Goal: Use online tool/utility: Use online tool/utility

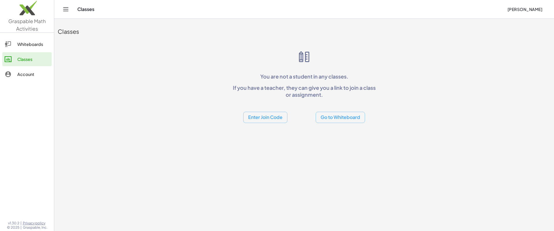
click at [29, 43] on div "Whiteboards" at bounding box center [33, 44] width 32 height 7
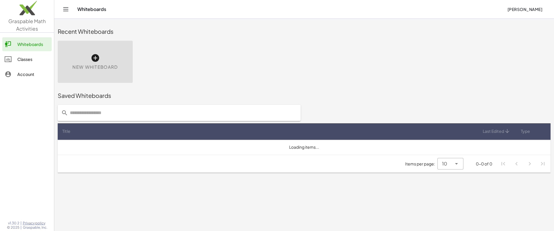
click at [27, 70] on link "Account" at bounding box center [26, 74] width 49 height 14
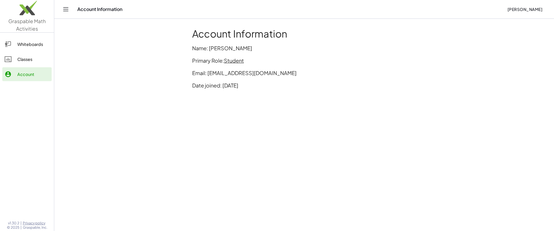
click at [27, 40] on link "Whiteboards" at bounding box center [26, 44] width 49 height 14
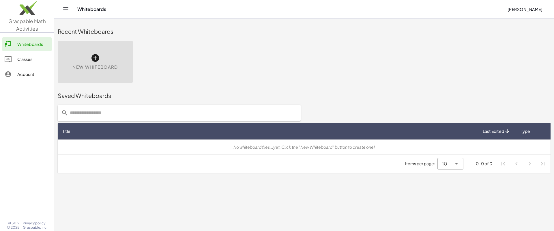
click at [94, 55] on icon at bounding box center [95, 57] width 9 height 9
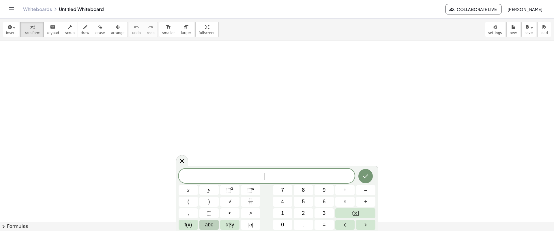
click at [213, 226] on button "abc" at bounding box center [208, 225] width 19 height 10
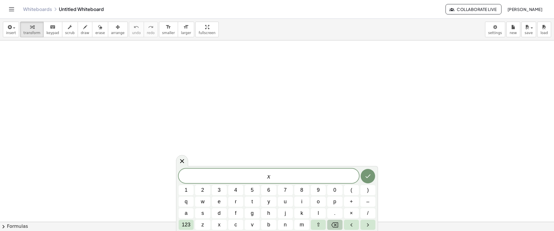
click at [338, 223] on icon "Backspace" at bounding box center [334, 224] width 7 height 7
click at [188, 213] on span "a" at bounding box center [186, 213] width 3 height 8
click at [331, 223] on icon "Backspace" at bounding box center [334, 224] width 7 height 7
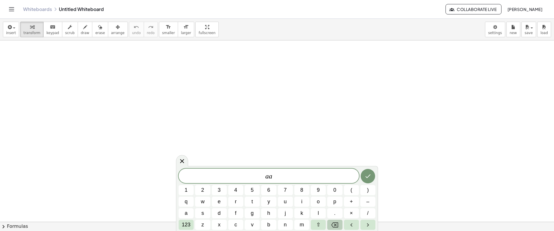
click at [331, 223] on icon "Backspace" at bounding box center [334, 224] width 7 height 7
click at [190, 214] on button "a" at bounding box center [186, 213] width 15 height 10
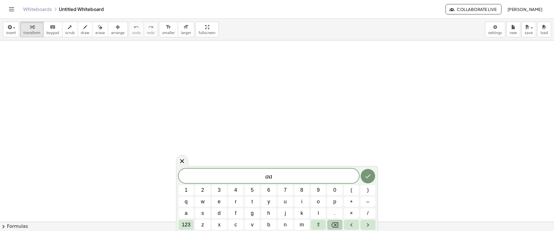
click at [332, 225] on icon "Backspace" at bounding box center [334, 224] width 7 height 5
click at [184, 212] on button "a" at bounding box center [186, 213] width 15 height 10
click at [371, 191] on button ")" at bounding box center [367, 190] width 15 height 10
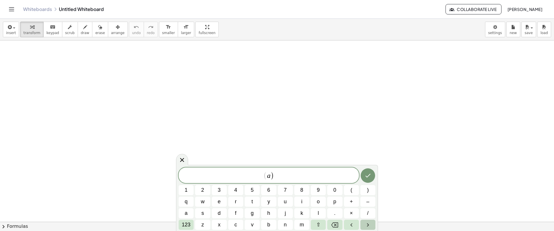
click at [371, 224] on icon "Right arrow" at bounding box center [367, 224] width 7 height 7
click at [368, 222] on icon "Right arrow" at bounding box center [367, 224] width 7 height 7
click at [334, 226] on icon "Backspace" at bounding box center [334, 224] width 7 height 5
click at [184, 225] on span "123" at bounding box center [186, 225] width 9 height 8
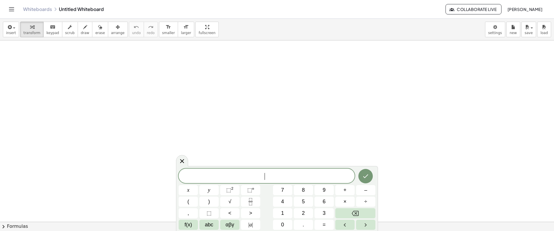
click at [184, 225] on button "f(x)" at bounding box center [188, 225] width 19 height 10
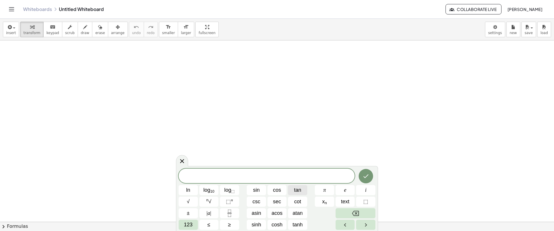
click at [299, 189] on span "tan" at bounding box center [297, 190] width 7 height 8
click at [344, 211] on button "Backspace" at bounding box center [356, 213] width 40 height 10
click at [352, 213] on icon "Backspace" at bounding box center [355, 213] width 7 height 7
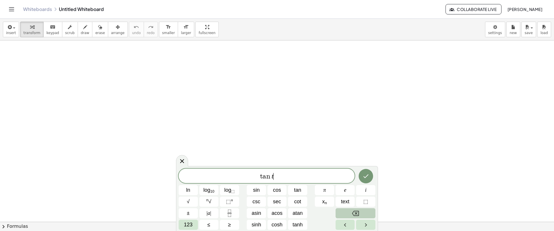
click at [352, 213] on icon "Backspace" at bounding box center [355, 213] width 7 height 7
click at [299, 189] on span "tan" at bounding box center [297, 190] width 7 height 8
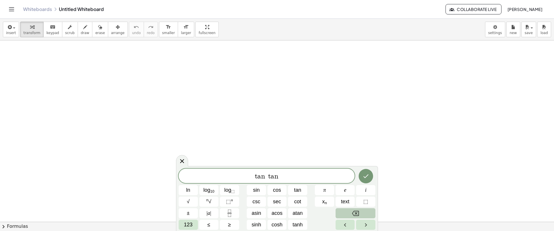
click at [347, 211] on button "Backspace" at bounding box center [356, 213] width 40 height 10
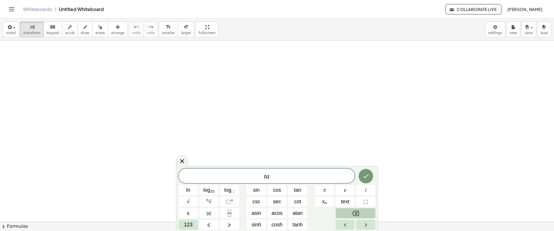
click at [347, 211] on button "Backspace" at bounding box center [356, 213] width 40 height 10
click at [297, 185] on button "tan" at bounding box center [297, 190] width 19 height 10
click at [189, 224] on span "123" at bounding box center [188, 225] width 9 height 8
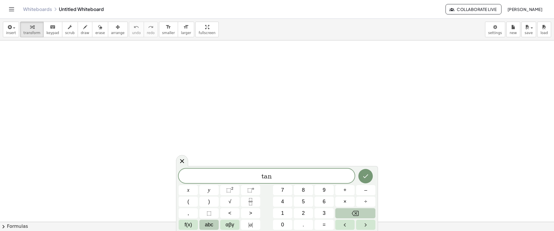
click at [213, 224] on span "abc" at bounding box center [209, 225] width 8 height 8
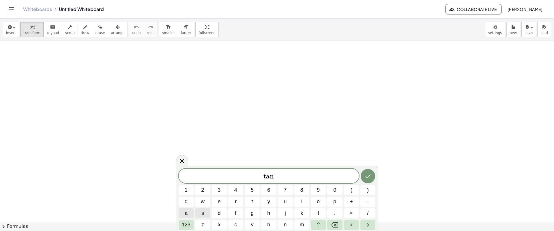
click at [185, 213] on span "a" at bounding box center [186, 213] width 3 height 8
click at [187, 224] on span "123" at bounding box center [186, 225] width 9 height 8
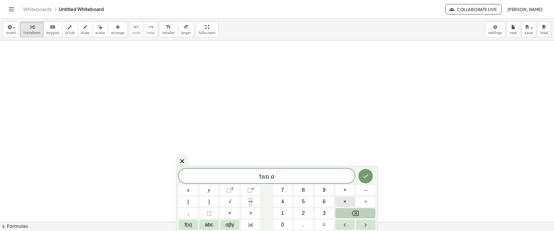
click at [347, 199] on button "×" at bounding box center [344, 201] width 19 height 10
click at [209, 226] on span "abc" at bounding box center [209, 225] width 8 height 8
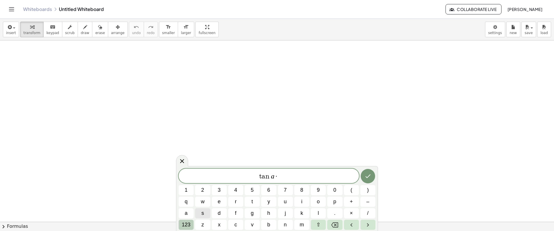
click at [190, 225] on span "123" at bounding box center [186, 225] width 9 height 8
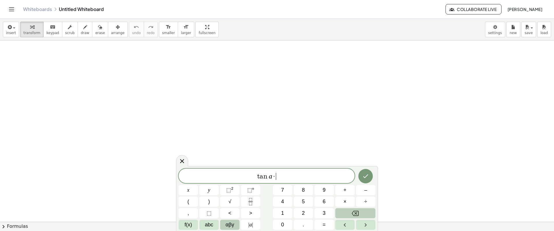
click at [229, 225] on span "αβγ" at bounding box center [230, 225] width 9 height 8
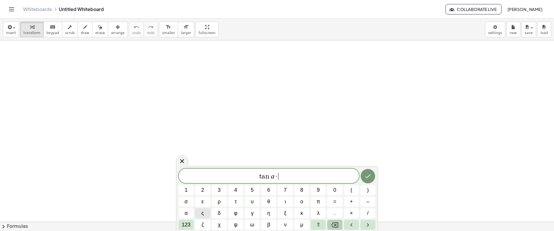
click at [331, 223] on icon "Backspace" at bounding box center [334, 224] width 7 height 7
click at [186, 213] on span "α" at bounding box center [186, 213] width 3 height 8
click at [183, 226] on span "123" at bounding box center [186, 225] width 9 height 8
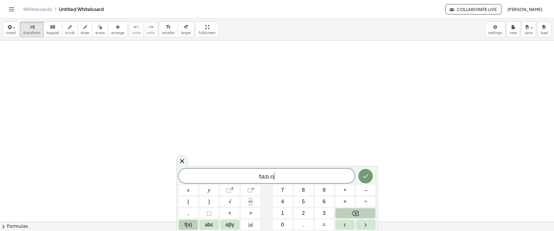
click at [191, 226] on span "f(x)" at bounding box center [189, 225] width 8 height 8
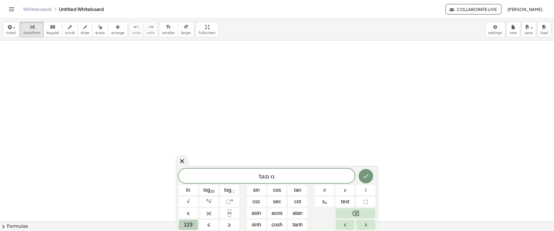
click at [190, 222] on span "123" at bounding box center [188, 225] width 9 height 8
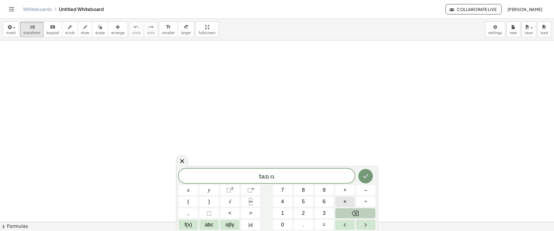
click at [345, 200] on span "×" at bounding box center [344, 202] width 3 height 8
click at [195, 225] on button "f(x)" at bounding box center [188, 225] width 19 height 10
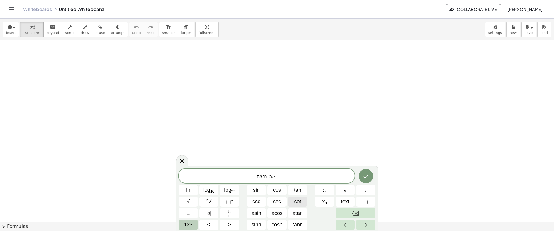
click at [295, 202] on span "cot" at bounding box center [297, 202] width 7 height 8
click at [194, 225] on button "123" at bounding box center [188, 225] width 19 height 10
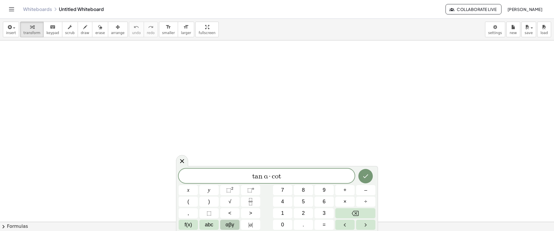
click at [227, 224] on span "αβγ" at bounding box center [230, 225] width 9 height 8
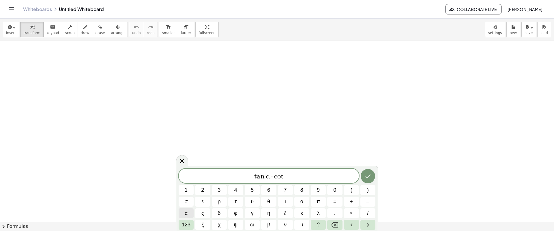
click at [187, 212] on span "α" at bounding box center [186, 213] width 3 height 8
click at [339, 202] on button "=" at bounding box center [334, 201] width 15 height 10
click at [183, 224] on span "123" at bounding box center [186, 225] width 9 height 8
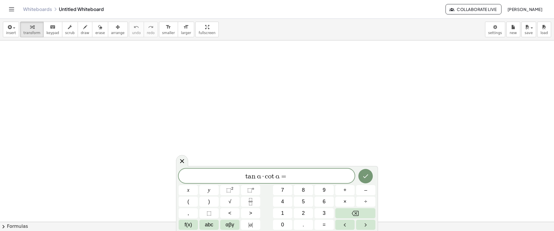
click at [183, 224] on button "f(x)" at bounding box center [188, 225] width 19 height 10
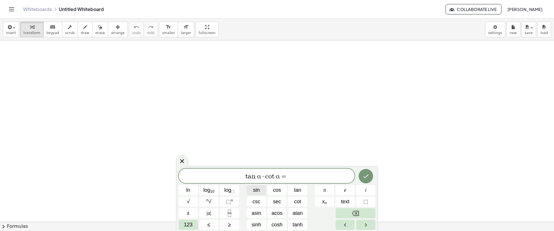
click at [256, 188] on span "sin" at bounding box center [256, 190] width 7 height 8
click at [188, 225] on span "123" at bounding box center [188, 225] width 9 height 8
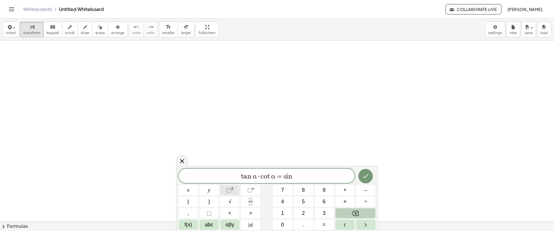
click at [230, 191] on span "⬚" at bounding box center [228, 190] width 5 height 6
click at [228, 221] on span "αβγ" at bounding box center [230, 225] width 9 height 8
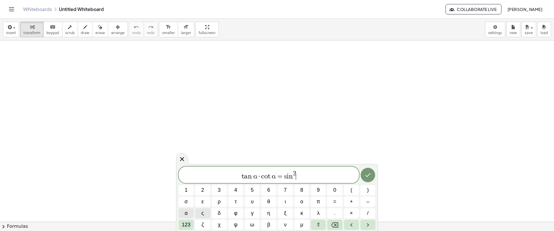
click at [188, 211] on button "α" at bounding box center [186, 213] width 15 height 10
click at [354, 203] on button "+" at bounding box center [351, 201] width 15 height 10
click at [189, 226] on span "123" at bounding box center [186, 225] width 9 height 8
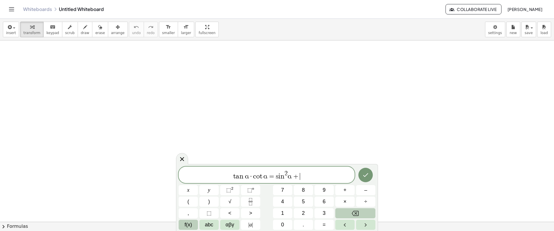
click at [193, 225] on button "f(x)" at bounding box center [188, 225] width 19 height 10
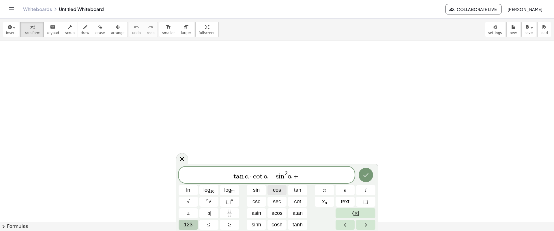
click at [278, 190] on span "cos" at bounding box center [277, 190] width 8 height 8
click at [192, 224] on span "123" at bounding box center [188, 225] width 9 height 8
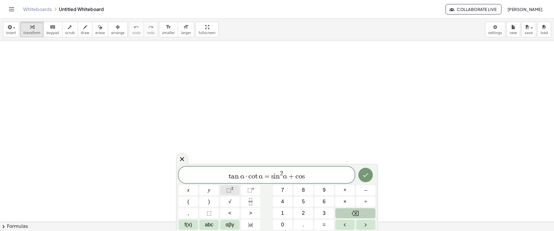
click at [227, 188] on span "⬚" at bounding box center [228, 190] width 5 height 6
click at [230, 226] on button "αβγ" at bounding box center [229, 225] width 19 height 10
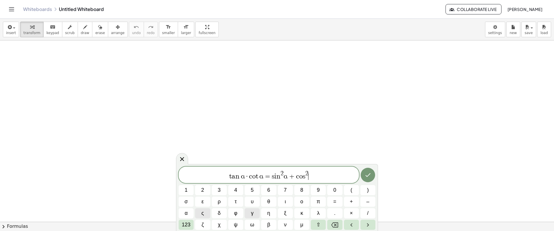
click at [230, 226] on button "ψ" at bounding box center [235, 225] width 15 height 10
click at [333, 224] on icon "Backspace" at bounding box center [334, 224] width 7 height 7
click at [187, 213] on span "α" at bounding box center [186, 213] width 3 height 8
click at [367, 173] on icon "Done" at bounding box center [367, 174] width 7 height 7
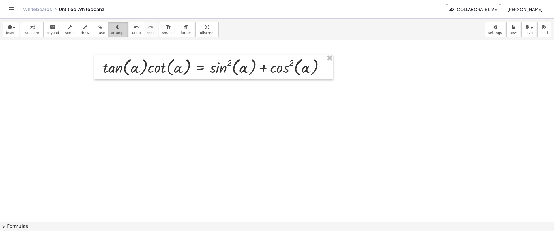
click at [113, 35] on span "arrange" at bounding box center [118, 33] width 14 height 4
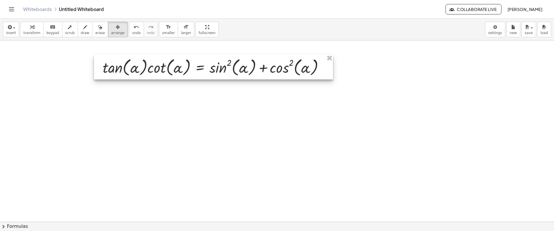
drag, startPoint x: 331, startPoint y: 78, endPoint x: 315, endPoint y: 71, distance: 17.6
click at [320, 72] on div at bounding box center [213, 67] width 239 height 25
click at [318, 71] on div at bounding box center [213, 67] width 239 height 25
click at [316, 71] on div at bounding box center [213, 67] width 239 height 25
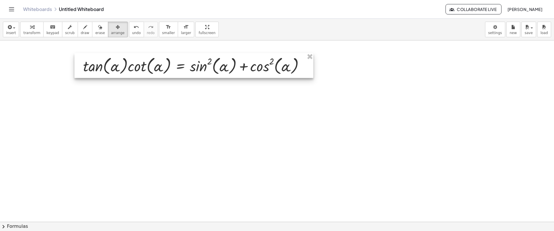
drag, startPoint x: 315, startPoint y: 71, endPoint x: 308, endPoint y: 77, distance: 9.4
click at [309, 76] on div at bounding box center [193, 65] width 239 height 25
click at [308, 77] on div at bounding box center [193, 65] width 239 height 25
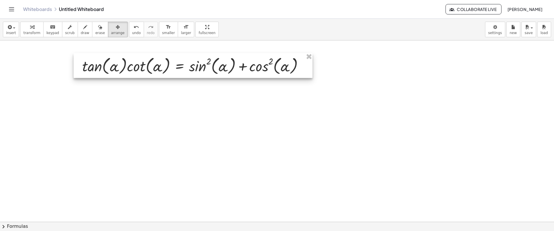
click at [308, 77] on div at bounding box center [193, 65] width 239 height 25
drag, startPoint x: 308, startPoint y: 77, endPoint x: 319, endPoint y: 78, distance: 11.3
click at [310, 78] on div at bounding box center [191, 65] width 239 height 25
click at [311, 78] on div at bounding box center [191, 65] width 239 height 25
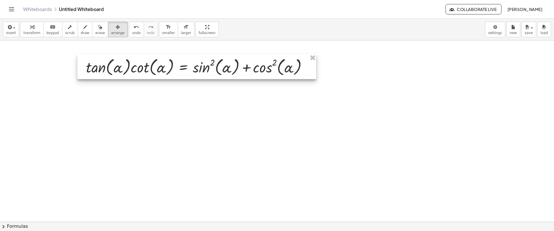
drag, startPoint x: 317, startPoint y: 76, endPoint x: 314, endPoint y: 68, distance: 8.4
click at [314, 68] on div "· tan ( , α ) · cot ( , α ) = + sin ( , α ) 2 + cos ( , α ) 2" at bounding box center [277, 221] width 554 height 362
click at [314, 68] on div at bounding box center [196, 66] width 239 height 25
drag, startPoint x: 316, startPoint y: 76, endPoint x: 313, endPoint y: 74, distance: 3.3
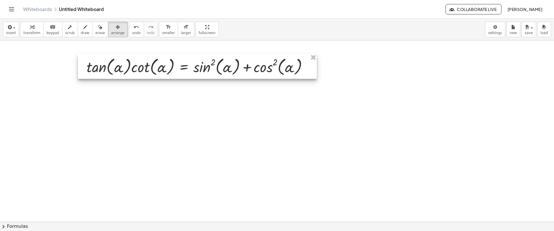
click at [315, 74] on div at bounding box center [197, 66] width 239 height 25
click at [314, 74] on div at bounding box center [197, 66] width 239 height 25
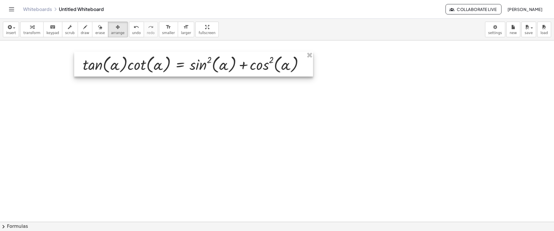
click at [313, 73] on div at bounding box center [193, 64] width 239 height 25
click at [195, 93] on div "insert select one: Math Expression Function Text Youtube Video Graphing Geometr…" at bounding box center [277, 125] width 554 height 212
click at [195, 93] on div at bounding box center [277, 221] width 554 height 362
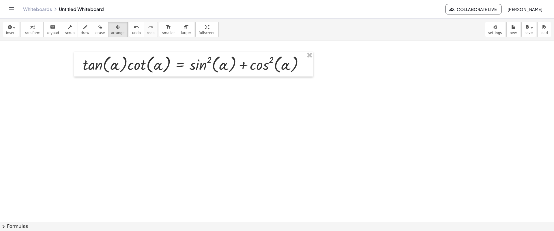
click at [195, 93] on div at bounding box center [277, 221] width 554 height 362
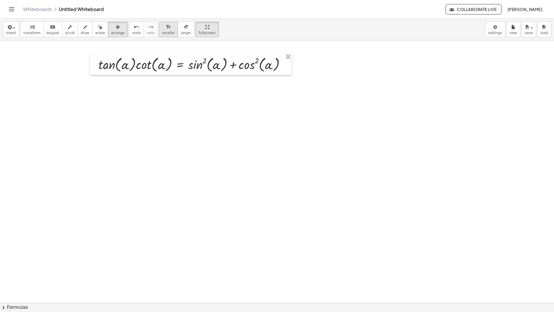
click at [161, 22] on button "format_size smaller" at bounding box center [168, 30] width 19 height 16
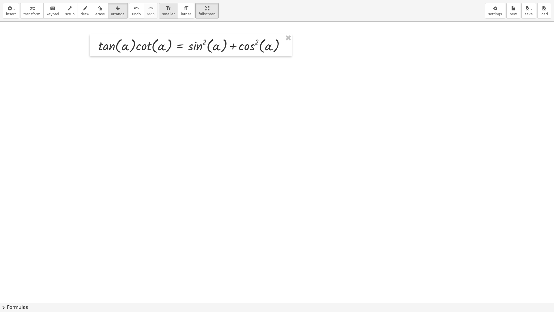
click at [161, 12] on button "format_size smaller" at bounding box center [168, 11] width 19 height 16
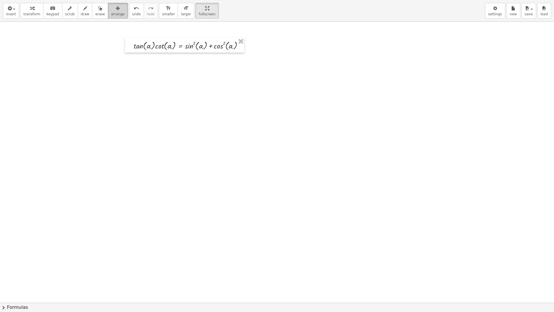
click at [113, 13] on span "arrange" at bounding box center [118, 14] width 14 height 4
click at [191, 0] on html "Graspable Math Activities Whiteboards Classes Account v1.30.2 | Privacy policy …" at bounding box center [277, 156] width 554 height 312
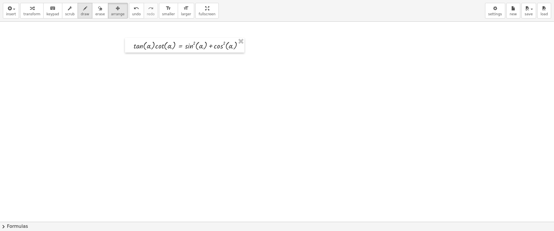
click at [81, 16] on span "draw" at bounding box center [85, 14] width 9 height 4
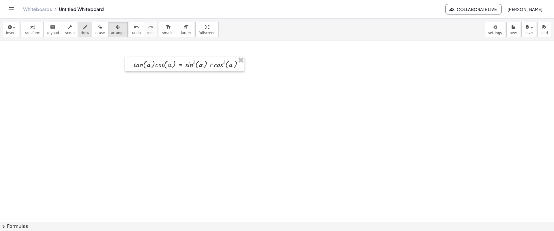
click at [81, 32] on span "draw" at bounding box center [85, 33] width 9 height 4
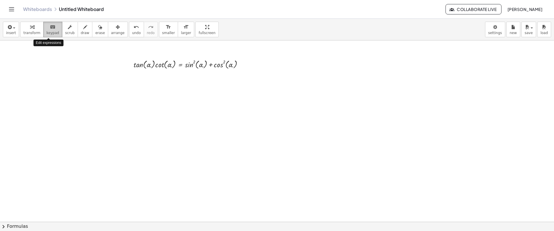
click at [50, 31] on span "keypad" at bounding box center [52, 33] width 13 height 4
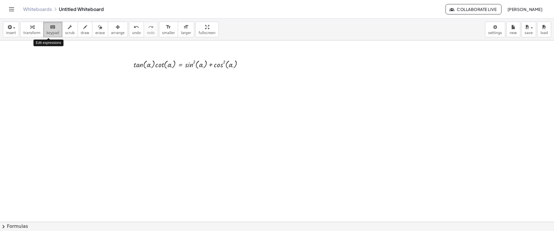
click at [50, 31] on span "keypad" at bounding box center [52, 33] width 13 height 4
click at [254, 65] on div at bounding box center [277, 221] width 554 height 362
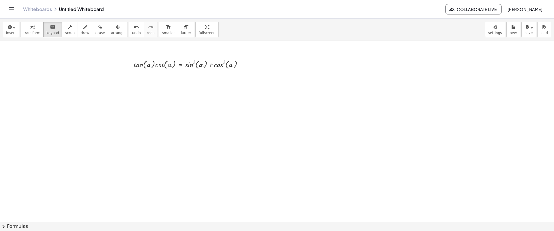
click at [254, 65] on div at bounding box center [277, 221] width 554 height 362
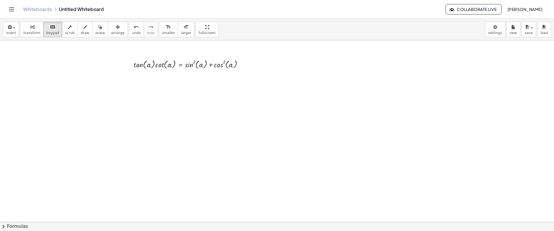
click at [254, 65] on div at bounding box center [277, 221] width 554 height 362
click at [104, 76] on div at bounding box center [277, 221] width 554 height 362
drag, startPoint x: 104, startPoint y: 76, endPoint x: 95, endPoint y: 65, distance: 13.8
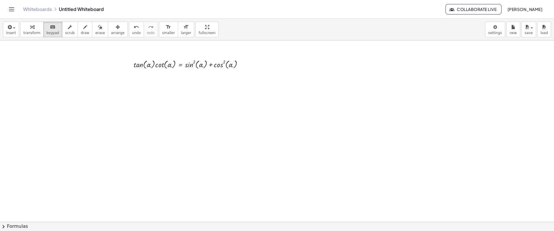
click at [104, 76] on div at bounding box center [277, 221] width 554 height 362
click at [48, 63] on div at bounding box center [277, 221] width 554 height 362
click at [172, 63] on div at bounding box center [169, 65] width 5 height 8
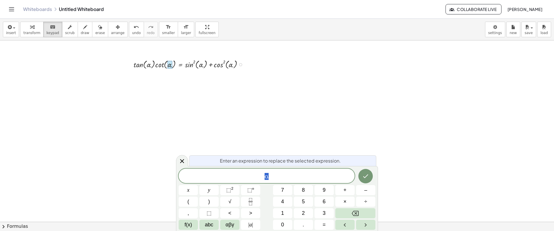
click at [220, 102] on div at bounding box center [277, 221] width 554 height 362
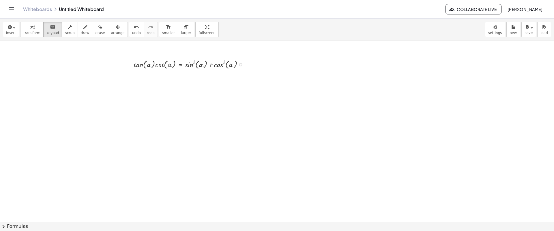
click at [220, 102] on div at bounding box center [277, 221] width 554 height 362
click at [260, 70] on div at bounding box center [277, 221] width 554 height 362
click at [180, 75] on div at bounding box center [277, 221] width 554 height 362
click at [162, 92] on div at bounding box center [277, 221] width 554 height 362
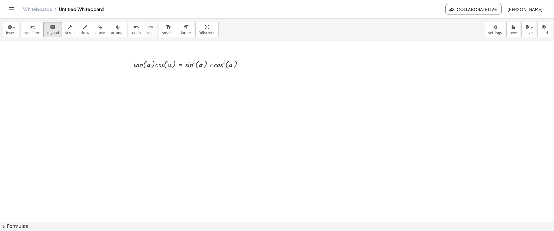
click at [162, 92] on div at bounding box center [277, 221] width 554 height 362
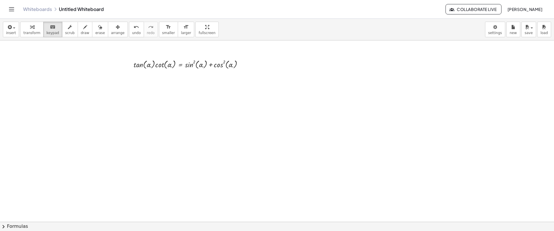
drag, startPoint x: 162, startPoint y: 92, endPoint x: 130, endPoint y: 85, distance: 32.6
click at [130, 85] on div at bounding box center [277, 221] width 554 height 362
click at [140, 66] on div at bounding box center [145, 64] width 22 height 9
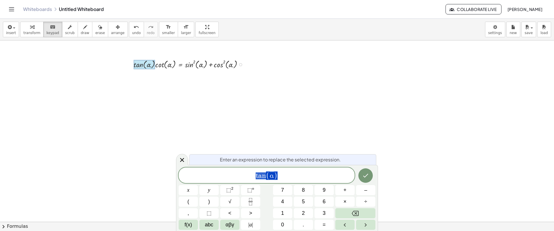
click at [260, 113] on div at bounding box center [277, 221] width 554 height 362
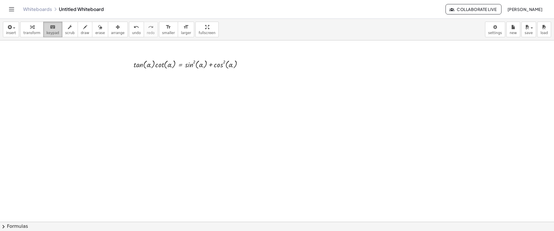
click at [53, 32] on span "keypad" at bounding box center [52, 33] width 13 height 4
click at [257, 67] on div at bounding box center [277, 221] width 554 height 362
click at [258, 68] on div at bounding box center [277, 221] width 554 height 362
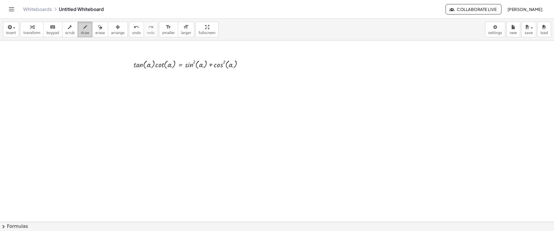
click at [81, 35] on span "draw" at bounding box center [85, 33] width 9 height 4
drag, startPoint x: 81, startPoint y: 50, endPoint x: 82, endPoint y: 55, distance: 5.0
click at [82, 55] on div at bounding box center [277, 221] width 554 height 362
click at [132, 31] on span "undo" at bounding box center [136, 33] width 9 height 4
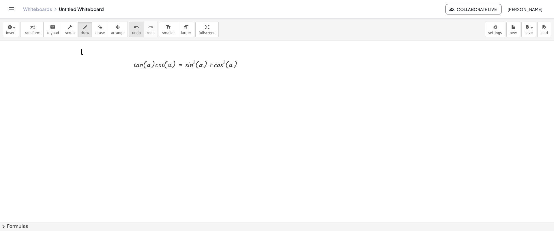
click at [132, 31] on span "undo" at bounding box center [136, 33] width 9 height 4
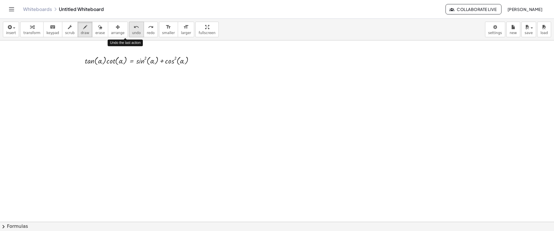
click at [132, 31] on span "undo" at bounding box center [136, 33] width 9 height 4
click at [43, 29] on button "keyboard keypad" at bounding box center [52, 30] width 19 height 16
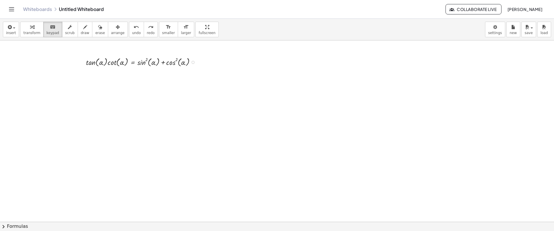
click at [197, 61] on div at bounding box center [142, 62] width 119 height 12
click at [214, 61] on div at bounding box center [277, 221] width 554 height 362
drag, startPoint x: 217, startPoint y: 53, endPoint x: 219, endPoint y: 71, distance: 17.5
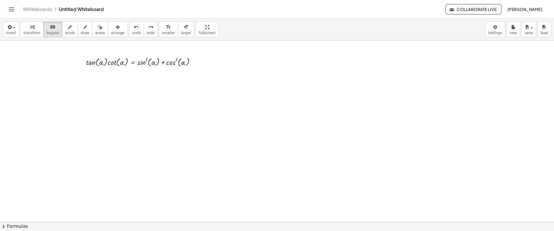
click at [219, 71] on div at bounding box center [277, 221] width 554 height 362
click at [12, 31] on span "insert" at bounding box center [11, 33] width 10 height 4
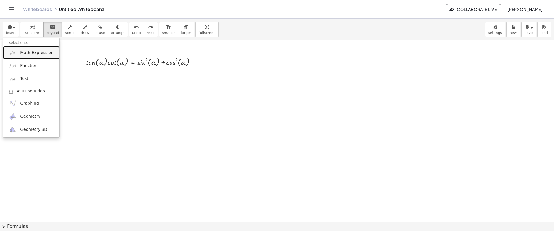
click at [38, 52] on span "Math Expression" at bounding box center [36, 53] width 33 height 6
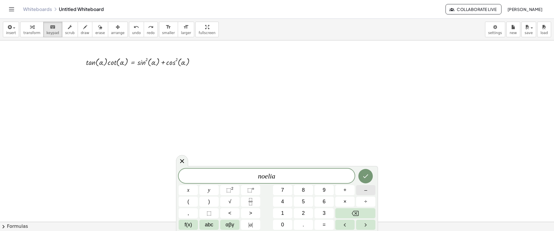
click at [369, 189] on button "–" at bounding box center [365, 190] width 19 height 10
click at [362, 177] on icon "Done" at bounding box center [365, 176] width 7 height 7
click at [362, 177] on div at bounding box center [277, 221] width 554 height 362
click at [182, 159] on icon at bounding box center [182, 161] width 7 height 7
click at [182, 159] on div at bounding box center [277, 221] width 554 height 362
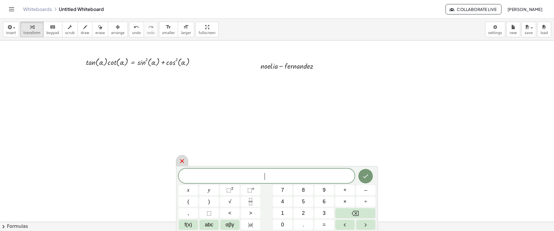
click at [179, 159] on icon at bounding box center [182, 161] width 7 height 7
click at [179, 159] on div at bounding box center [277, 221] width 554 height 362
click at [185, 161] on div at bounding box center [182, 160] width 12 height 11
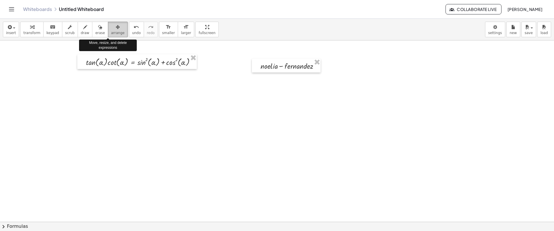
click at [112, 31] on span "arrange" at bounding box center [118, 33] width 14 height 4
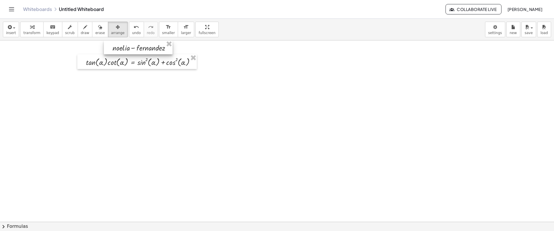
drag, startPoint x: 293, startPoint y: 68, endPoint x: 145, endPoint y: 38, distance: 150.9
click at [145, 38] on div "insert select one: Math Expression Function Text Youtube Video Graphing Geometr…" at bounding box center [277, 125] width 554 height 212
click at [145, 38] on div "insert select one: Math Expression Function Text Youtube Video Graphing Geometr…" at bounding box center [277, 30] width 554 height 22
click at [172, 82] on div at bounding box center [277, 221] width 554 height 362
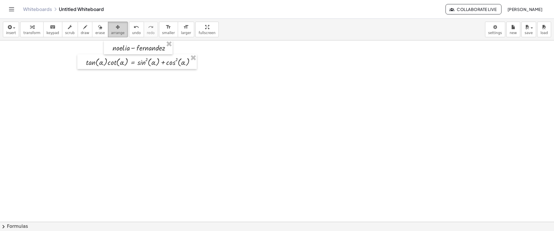
click at [111, 34] on span "arrange" at bounding box center [118, 33] width 14 height 4
click at [111, 31] on span "arrange" at bounding box center [118, 33] width 14 height 4
click at [121, 98] on div at bounding box center [277, 221] width 554 height 362
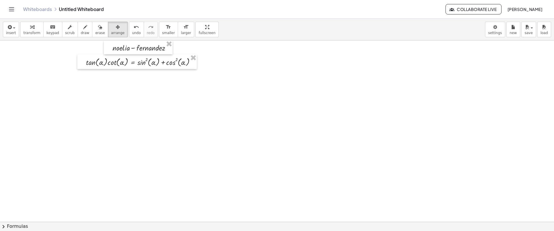
click at [121, 98] on div at bounding box center [277, 221] width 554 height 362
click at [50, 32] on span "keypad" at bounding box center [52, 33] width 13 height 4
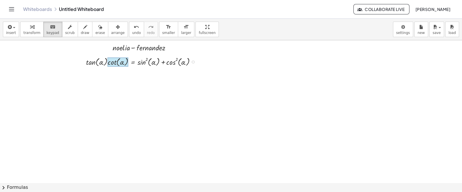
click at [108, 62] on div at bounding box center [118, 62] width 21 height 9
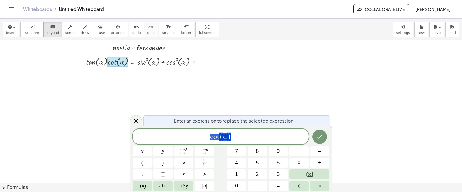
click at [232, 137] on span "c o t ( α )" at bounding box center [220, 137] width 176 height 10
click at [207, 139] on span "​ c o t ( α )" at bounding box center [220, 137] width 176 height 10
click at [299, 160] on span "×" at bounding box center [298, 163] width 3 height 8
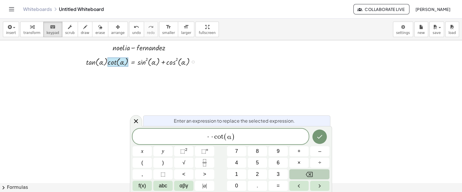
click at [305, 174] on button "Backspace" at bounding box center [309, 175] width 40 height 10
click at [298, 160] on span "×" at bounding box center [298, 163] width 3 height 8
click at [321, 138] on icon "Done" at bounding box center [319, 137] width 7 height 7
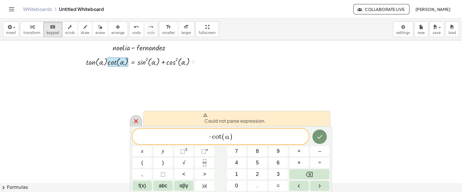
click at [133, 121] on icon at bounding box center [135, 121] width 7 height 7
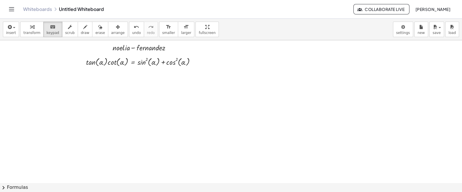
click at [16, 187] on button "chevron_right Formulas" at bounding box center [231, 187] width 462 height 9
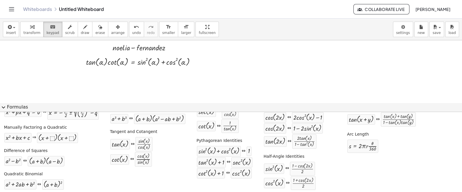
scroll to position [45, 0]
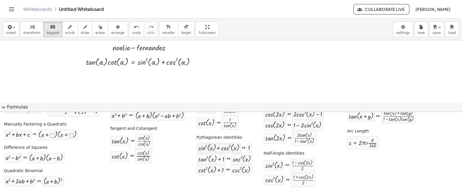
click at [226, 149] on div at bounding box center [218, 149] width 41 height 8
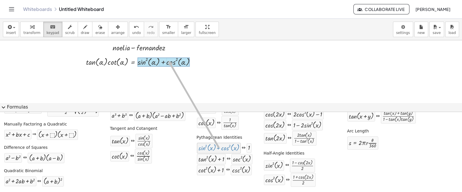
drag, startPoint x: 226, startPoint y: 149, endPoint x: 165, endPoint y: 61, distance: 107.2
click at [165, 61] on div at bounding box center [142, 62] width 119 height 12
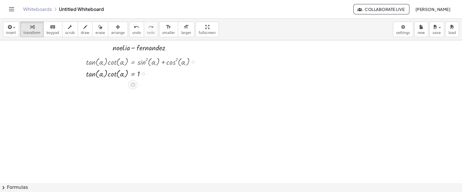
click at [19, 188] on button "chevron_right Formulas" at bounding box center [231, 187] width 462 height 9
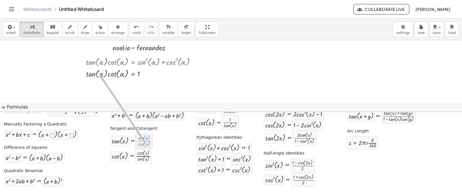
drag, startPoint x: 144, startPoint y: 140, endPoint x: 98, endPoint y: 74, distance: 80.6
drag, startPoint x: 119, startPoint y: 141, endPoint x: 102, endPoint y: 74, distance: 68.6
click at [102, 74] on div at bounding box center [142, 74] width 119 height 12
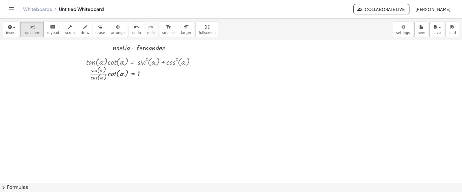
click at [25, 186] on button "chevron_right Formulas" at bounding box center [231, 187] width 462 height 9
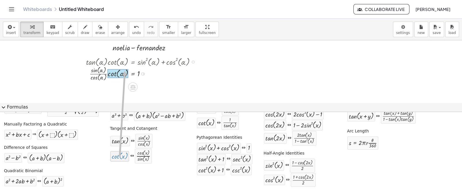
drag, startPoint x: 116, startPoint y: 158, endPoint x: 123, endPoint y: 70, distance: 87.9
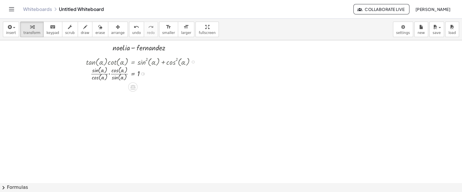
click at [109, 74] on div at bounding box center [142, 73] width 119 height 17
click at [132, 35] on span "undo" at bounding box center [136, 33] width 9 height 4
drag, startPoint x: 102, startPoint y: 73, endPoint x: 123, endPoint y: 73, distance: 20.8
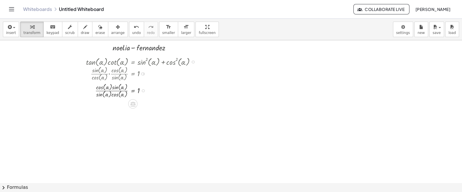
click at [111, 90] on div at bounding box center [142, 90] width 119 height 17
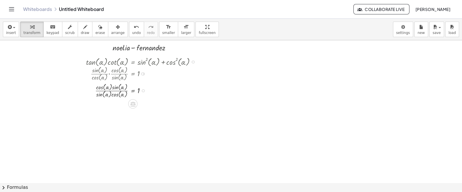
click at [111, 90] on div at bounding box center [142, 90] width 119 height 17
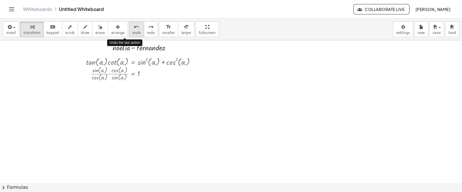
click at [132, 31] on span "undo" at bounding box center [136, 33] width 9 height 4
click at [147, 34] on span "redo" at bounding box center [151, 33] width 8 height 4
click at [132, 33] on span "undo" at bounding box center [136, 33] width 9 height 4
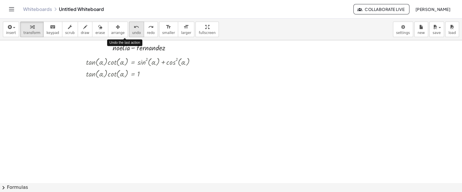
click at [132, 33] on span "undo" at bounding box center [136, 33] width 9 height 4
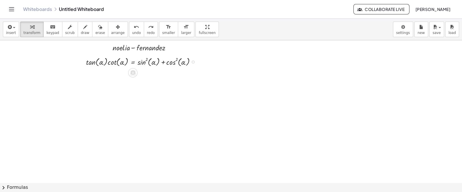
click at [164, 61] on div at bounding box center [142, 62] width 119 height 12
click at [163, 61] on div at bounding box center [142, 62] width 119 height 12
click at [108, 62] on div at bounding box center [142, 62] width 119 height 12
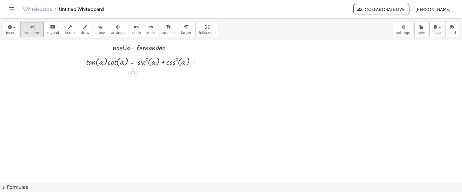
click at [108, 62] on div at bounding box center [142, 62] width 119 height 12
click at [106, 63] on div at bounding box center [142, 62] width 119 height 12
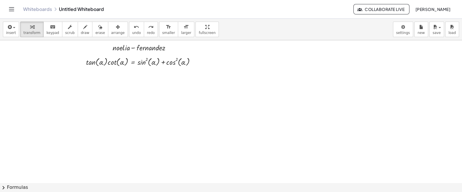
click at [20, 188] on button "chevron_right Formulas" at bounding box center [231, 187] width 462 height 9
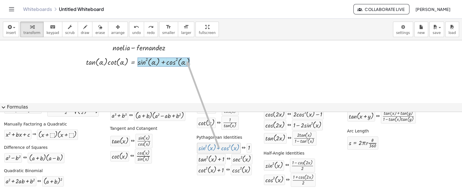
drag, startPoint x: 215, startPoint y: 147, endPoint x: 183, endPoint y: 61, distance: 92.7
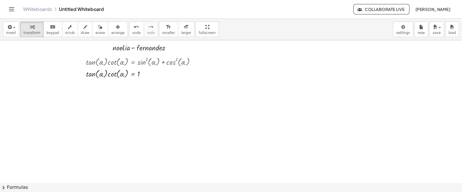
click at [18, 185] on button "chevron_right Formulas" at bounding box center [231, 187] width 462 height 9
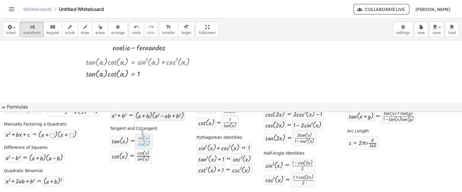
drag, startPoint x: 145, startPoint y: 143, endPoint x: 137, endPoint y: 117, distance: 27.1
drag, startPoint x: 137, startPoint y: 117, endPoint x: 130, endPoint y: 102, distance: 17.2
click at [136, 112] on div "Quadratic Formula + · a · x 2 + · b · x + c = 0 ⇔ x = · ( − b ± 2 √ ( + b 2 − ·…" at bounding box center [230, 134] width 459 height 114
drag, startPoint x: 130, startPoint y: 102, endPoint x: 132, endPoint y: 139, distance: 37.8
click at [131, 137] on div "expand_more Formulas Drag one side of a formula onto a highlighted expression o…" at bounding box center [231, 148] width 462 height 90
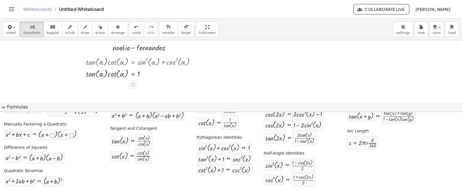
click at [132, 139] on div "⇔" at bounding box center [133, 141] width 4 height 7
drag, startPoint x: 118, startPoint y: 142, endPoint x: 99, endPoint y: 70, distance: 75.2
click at [99, 70] on div at bounding box center [142, 74] width 119 height 12
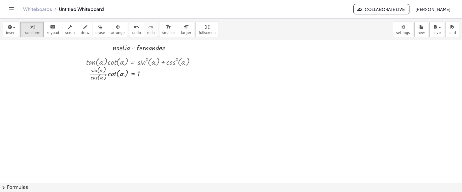
click at [16, 186] on button "chevron_right Formulas" at bounding box center [231, 187] width 462 height 9
click at [0, 0] on div "+ a 2 + · 2 · a · b + b 2 ⇔ ( + a + b ) 2" at bounding box center [0, 0] width 0 height 0
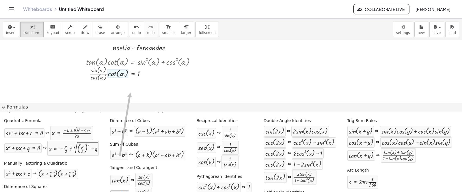
scroll to position [0, 0]
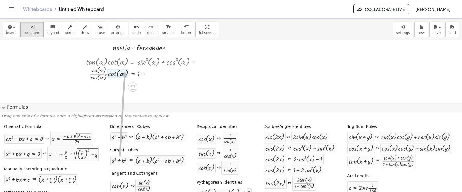
drag, startPoint x: 116, startPoint y: 156, endPoint x: 123, endPoint y: 71, distance: 85.3
click at [123, 71] on div at bounding box center [142, 73] width 119 height 17
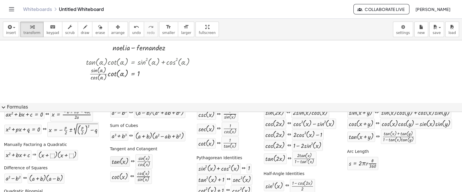
scroll to position [36, 0]
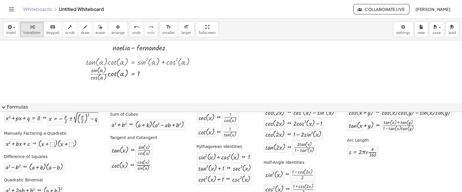
click at [117, 119] on div "Quadratic Formula + · a · x 2 + · b · x + c = 0 ⇔ x = · ( − b ± 2 √ ( + b 2 − ·…" at bounding box center [230, 143] width 459 height 114
drag, startPoint x: 111, startPoint y: 92, endPoint x: 114, endPoint y: 82, distance: 10.1
click at [114, 82] on div "insert select one: Math Expression Function Text Youtube Video Graphing Geometr…" at bounding box center [231, 106] width 462 height 174
click at [114, 82] on div "· tan ( , α ) · cot ( , α ) = + sin ( , α ) 2 + cos ( , α ) 2 · tan ( , α ) · c…" at bounding box center [136, 68] width 119 height 29
drag, startPoint x: 118, startPoint y: 166, endPoint x: 126, endPoint y: 89, distance: 77.1
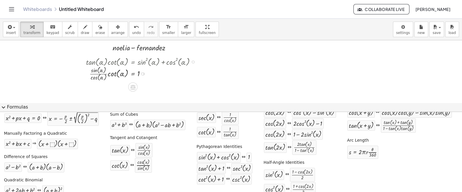
drag, startPoint x: 126, startPoint y: 89, endPoint x: 125, endPoint y: 78, distance: 11.6
click at [125, 78] on div at bounding box center [142, 73] width 119 height 17
drag, startPoint x: 116, startPoint y: 166, endPoint x: 119, endPoint y: 73, distance: 93.3
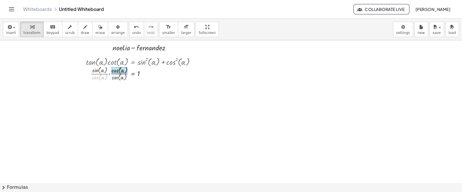
drag, startPoint x: 94, startPoint y: 78, endPoint x: 114, endPoint y: 71, distance: 21.3
drag, startPoint x: 120, startPoint y: 94, endPoint x: 101, endPoint y: 89, distance: 19.4
click at [132, 34] on span "undo" at bounding box center [136, 33] width 9 height 4
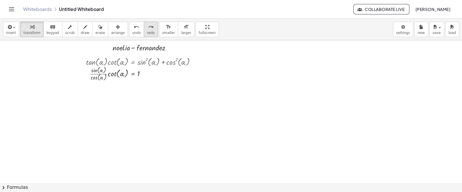
click at [147, 29] on div "redo" at bounding box center [151, 26] width 8 height 7
click at [132, 31] on span "undo" at bounding box center [136, 33] width 9 height 4
click at [148, 26] on icon "redo" at bounding box center [150, 27] width 5 height 7
click at [100, 78] on div at bounding box center [142, 73] width 119 height 17
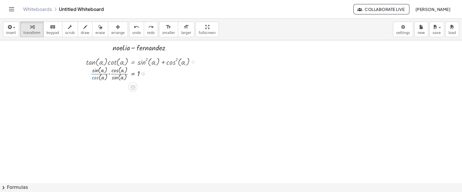
drag, startPoint x: 97, startPoint y: 78, endPoint x: 99, endPoint y: 76, distance: 3.1
click at [99, 76] on div at bounding box center [142, 73] width 119 height 17
drag, startPoint x: 97, startPoint y: 78, endPoint x: 118, endPoint y: 73, distance: 21.6
click at [118, 73] on div at bounding box center [142, 73] width 119 height 17
drag, startPoint x: 117, startPoint y: 93, endPoint x: 95, endPoint y: 90, distance: 21.9
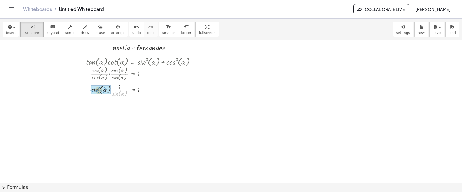
click at [95, 90] on div at bounding box center [142, 90] width 119 height 16
click at [111, 31] on span "arrange" at bounding box center [118, 33] width 14 height 4
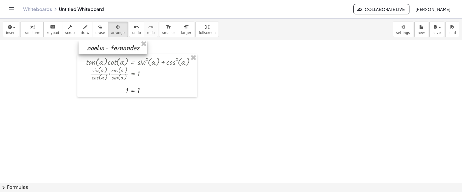
drag, startPoint x: 161, startPoint y: 50, endPoint x: 136, endPoint y: 49, distance: 25.4
click at [136, 49] on div at bounding box center [112, 47] width 69 height 14
click at [46, 29] on div "keyboard" at bounding box center [52, 26] width 13 height 7
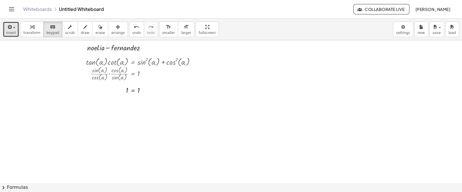
click at [12, 32] on span "insert" at bounding box center [11, 33] width 10 height 4
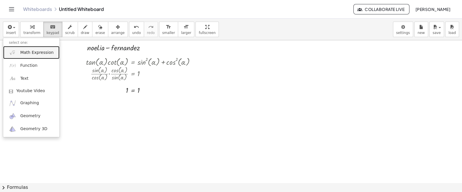
click at [23, 53] on span "Math Expression" at bounding box center [36, 53] width 33 height 6
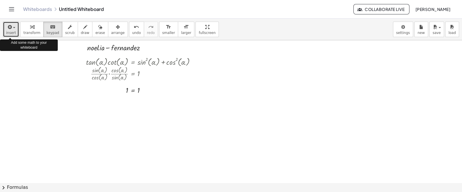
click at [12, 30] on div "button" at bounding box center [11, 26] width 10 height 7
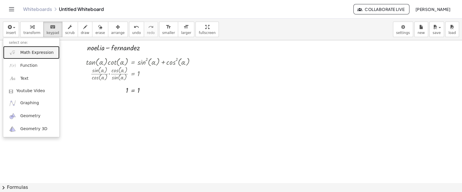
click at [19, 53] on link "Math Expression" at bounding box center [31, 52] width 56 height 13
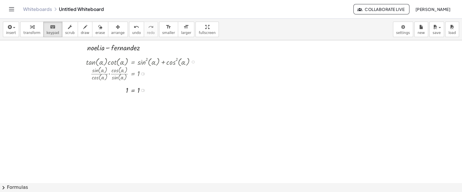
click at [143, 91] on div at bounding box center [142, 90] width 3 height 3
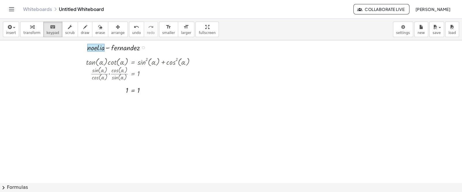
click at [101, 49] on div at bounding box center [95, 48] width 17 height 8
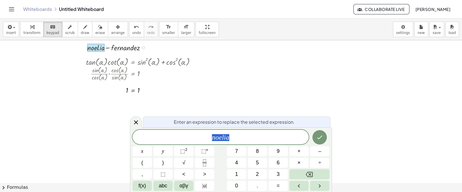
click at [146, 47] on div at bounding box center [118, 47] width 68 height 11
click at [136, 121] on icon at bounding box center [135, 122] width 7 height 7
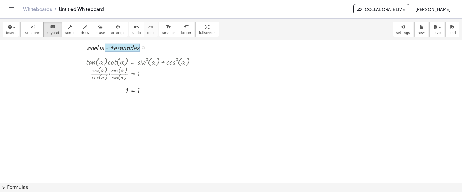
click at [132, 47] on div at bounding box center [121, 48] width 35 height 8
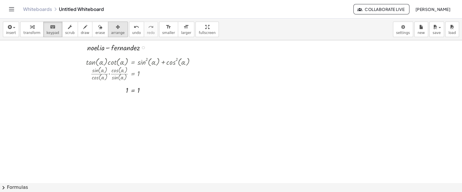
click at [116, 27] on icon "button" at bounding box center [118, 27] width 4 height 7
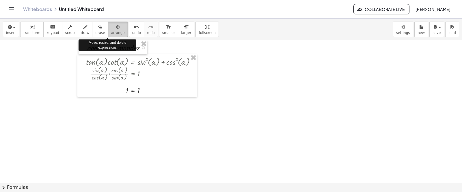
click at [116, 28] on icon "button" at bounding box center [118, 27] width 4 height 7
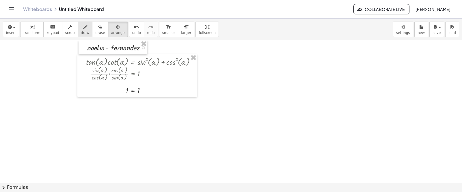
click at [82, 30] on button "draw" at bounding box center [85, 30] width 15 height 16
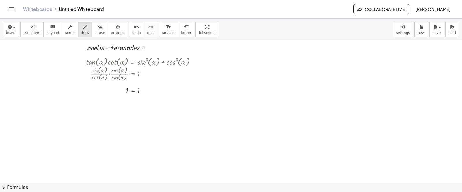
drag, startPoint x: 80, startPoint y: 60, endPoint x: 78, endPoint y: 65, distance: 5.9
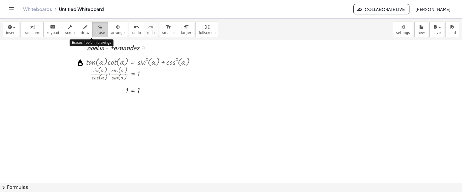
click at [97, 28] on button "erase" at bounding box center [100, 30] width 16 height 16
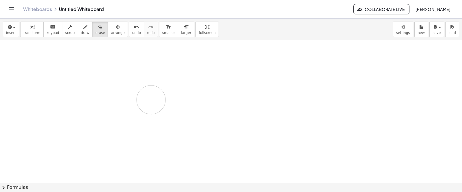
drag, startPoint x: 82, startPoint y: 64, endPoint x: 170, endPoint y: 76, distance: 88.5
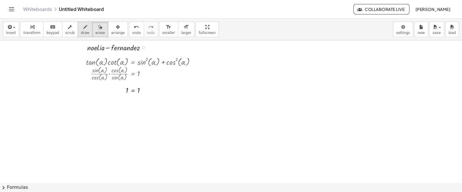
click at [83, 27] on icon "button" at bounding box center [85, 27] width 4 height 7
drag, startPoint x: 75, startPoint y: 58, endPoint x: 75, endPoint y: 63, distance: 4.3
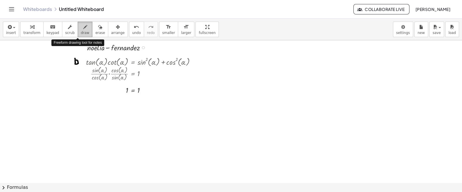
click at [81, 30] on div "button" at bounding box center [85, 26] width 9 height 7
click at [50, 31] on span "keypad" at bounding box center [52, 33] width 13 height 4
click at [83, 30] on icon "button" at bounding box center [85, 27] width 4 height 7
drag, startPoint x: 78, startPoint y: 54, endPoint x: 82, endPoint y: 70, distance: 16.7
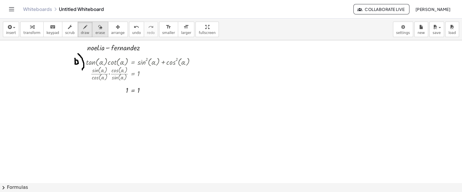
click at [95, 33] on span "erase" at bounding box center [100, 33] width 10 height 4
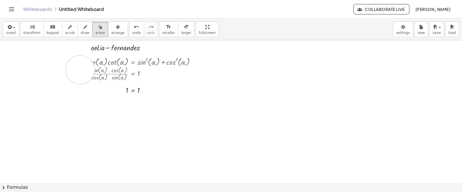
drag, startPoint x: 76, startPoint y: 51, endPoint x: 80, endPoint y: 70, distance: 19.1
click at [10, 33] on span "insert" at bounding box center [11, 33] width 10 height 4
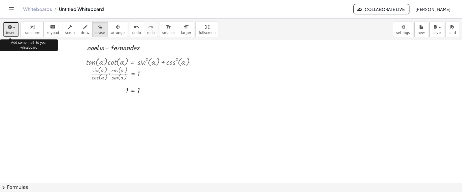
click at [12, 37] on button "insert" at bounding box center [11, 30] width 16 height 16
click at [11, 29] on icon "button" at bounding box center [9, 27] width 5 height 7
click at [11, 26] on icon "button" at bounding box center [9, 27] width 5 height 7
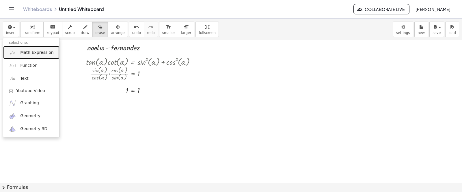
click at [31, 53] on span "Math Expression" at bounding box center [36, 53] width 33 height 6
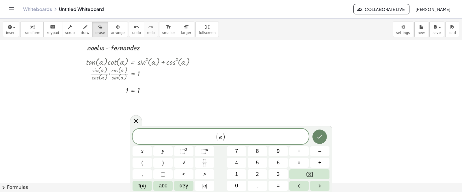
click at [316, 138] on icon "Done" at bounding box center [319, 137] width 7 height 7
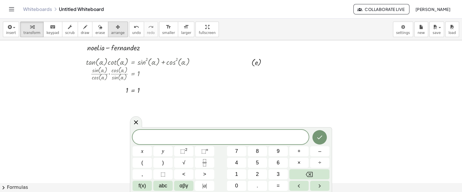
click at [111, 32] on span "arrange" at bounding box center [118, 33] width 14 height 4
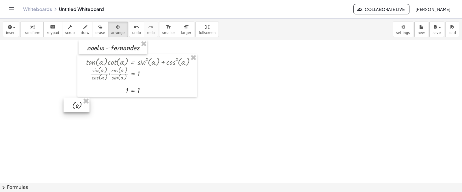
drag, startPoint x: 261, startPoint y: 65, endPoint x: 82, endPoint y: 108, distance: 184.6
click at [82, 108] on div at bounding box center [76, 105] width 26 height 14
click at [12, 31] on span "insert" at bounding box center [11, 33] width 10 height 4
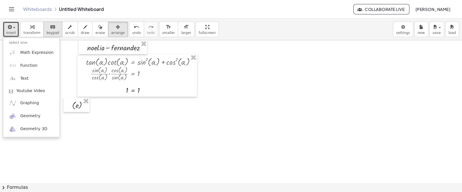
click at [53, 31] on span "keypad" at bounding box center [52, 33] width 13 height 4
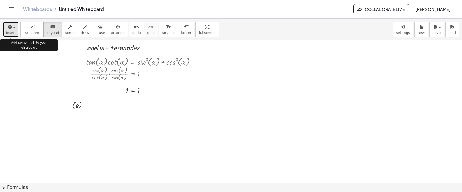
click at [9, 31] on span "insert" at bounding box center [11, 33] width 10 height 4
click at [10, 33] on span "insert" at bounding box center [11, 33] width 10 height 4
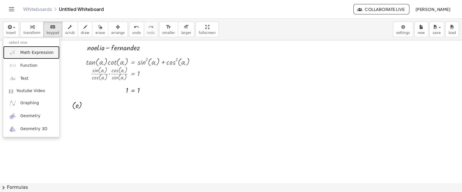
click at [21, 55] on span "Math Expression" at bounding box center [36, 53] width 33 height 6
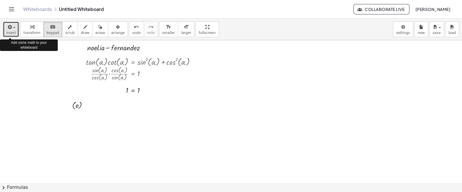
click at [9, 30] on icon "button" at bounding box center [9, 27] width 5 height 7
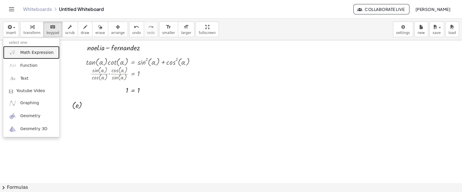
click at [31, 53] on span "Math Expression" at bounding box center [36, 53] width 33 height 6
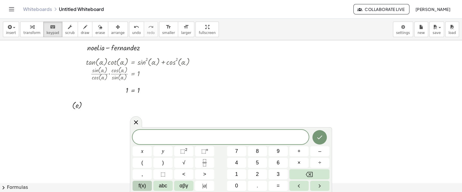
click at [143, 185] on span "f(x)" at bounding box center [142, 186] width 8 height 8
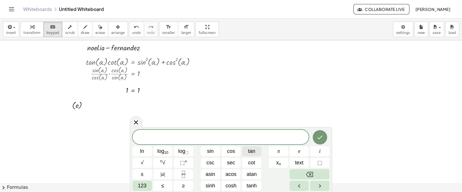
click at [250, 154] on span "tan" at bounding box center [251, 152] width 7 height 8
click at [140, 182] on button "123" at bounding box center [141, 186] width 19 height 10
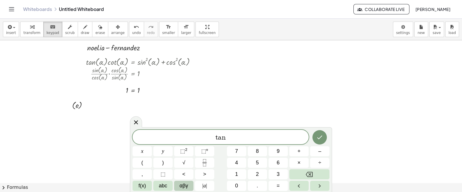
click at [181, 182] on span "αβγ" at bounding box center [183, 186] width 9 height 8
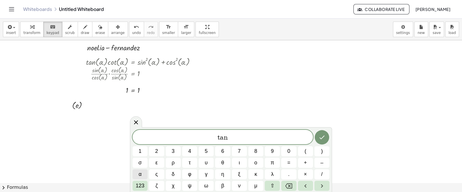
click at [143, 175] on button "α" at bounding box center [139, 175] width 15 height 10
click at [141, 188] on span "123" at bounding box center [140, 186] width 9 height 8
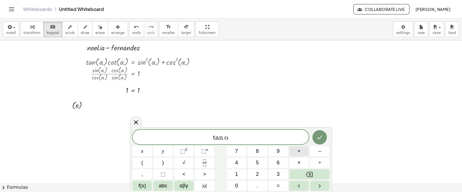
click at [298, 149] on span "+" at bounding box center [298, 152] width 3 height 8
click at [141, 182] on span "f(x)" at bounding box center [142, 186] width 8 height 8
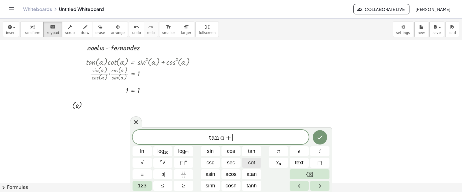
click at [251, 159] on span "cot" at bounding box center [251, 163] width 7 height 8
click at [140, 187] on span "123" at bounding box center [142, 186] width 9 height 8
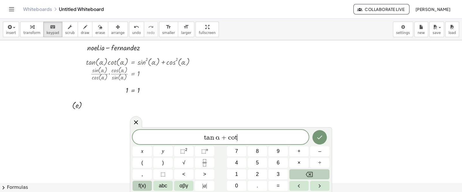
click at [140, 187] on span "f(x)" at bounding box center [142, 186] width 8 height 8
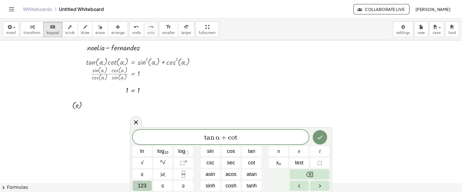
click at [141, 188] on span "123" at bounding box center [142, 186] width 9 height 8
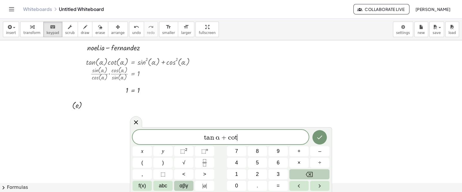
click at [184, 183] on span "αβγ" at bounding box center [183, 186] width 9 height 8
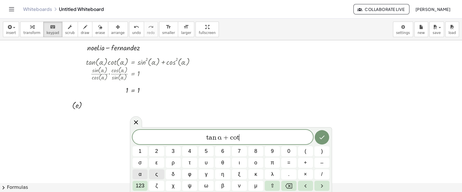
click at [138, 174] on span "α" at bounding box center [139, 175] width 3 height 8
click at [291, 161] on button "=" at bounding box center [288, 163] width 15 height 10
click at [140, 184] on span "123" at bounding box center [140, 186] width 9 height 8
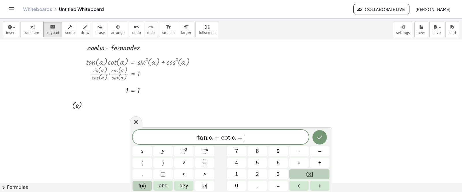
click at [142, 185] on span "f(x)" at bounding box center [142, 186] width 8 height 8
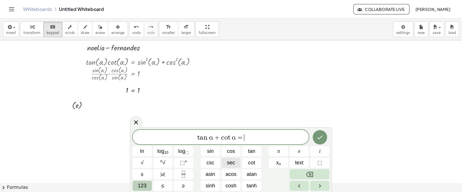
click at [230, 161] on span "sec" at bounding box center [231, 163] width 8 height 8
click at [143, 185] on span "123" at bounding box center [142, 186] width 9 height 8
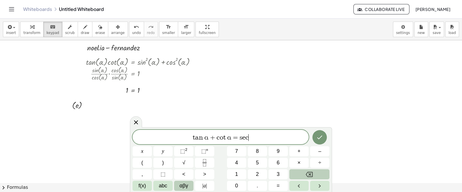
click at [178, 183] on button "αβγ" at bounding box center [183, 186] width 19 height 10
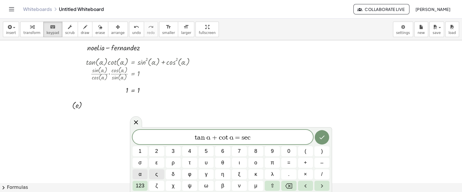
click at [143, 174] on button "α" at bounding box center [139, 175] width 15 height 10
click at [306, 171] on span "×" at bounding box center [304, 175] width 3 height 8
click at [136, 186] on span "123" at bounding box center [140, 186] width 9 height 8
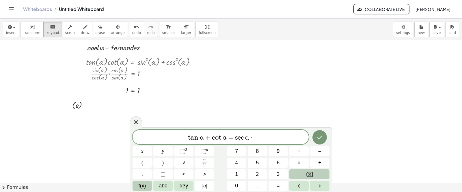
click at [143, 188] on span "f(x)" at bounding box center [142, 186] width 8 height 8
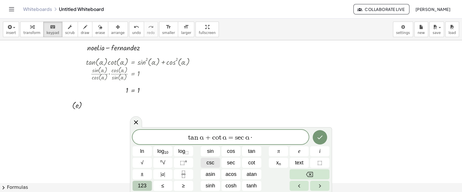
click at [206, 165] on span "csc" at bounding box center [210, 163] width 8 height 8
click at [140, 185] on span "123" at bounding box center [142, 186] width 9 height 8
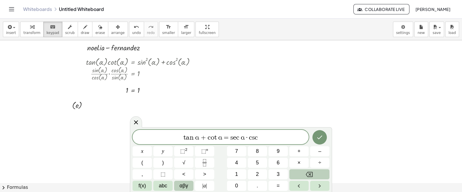
click at [177, 186] on button "αβγ" at bounding box center [183, 186] width 19 height 10
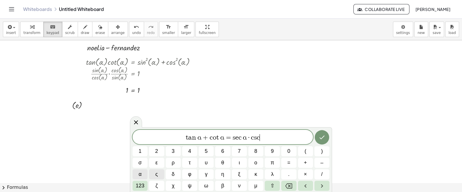
click at [135, 172] on button "α" at bounding box center [139, 175] width 15 height 10
click at [323, 136] on icon "Done" at bounding box center [321, 137] width 7 height 7
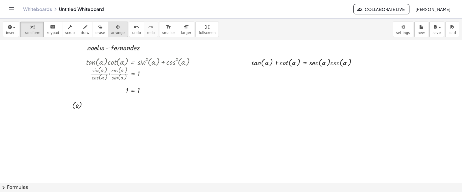
click at [113, 28] on button "arrange" at bounding box center [118, 30] width 20 height 16
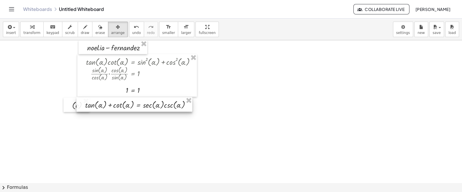
drag, startPoint x: 291, startPoint y: 62, endPoint x: 125, endPoint y: 104, distance: 171.8
click at [125, 104] on div at bounding box center [134, 104] width 116 height 15
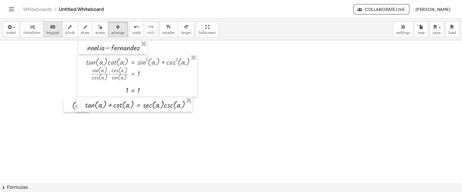
click at [50, 29] on icon "keyboard" at bounding box center [52, 27] width 5 height 7
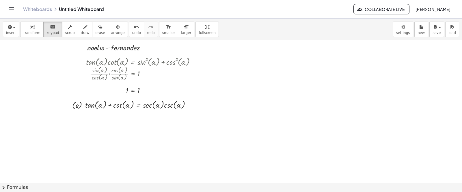
click at [17, 185] on button "chevron_right Formulas" at bounding box center [231, 187] width 462 height 9
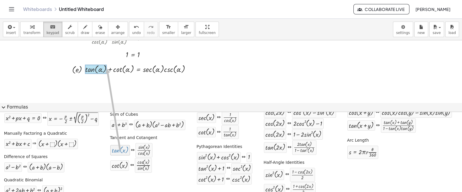
drag, startPoint x: 118, startPoint y: 149, endPoint x: 105, endPoint y: 68, distance: 82.2
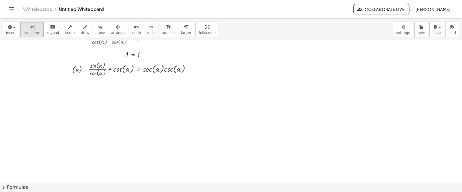
click at [15, 186] on button "chevron_right Formulas" at bounding box center [231, 187] width 462 height 9
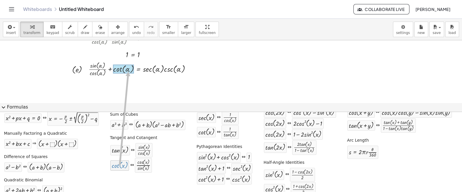
drag, startPoint x: 114, startPoint y: 166, endPoint x: 125, endPoint y: 69, distance: 98.5
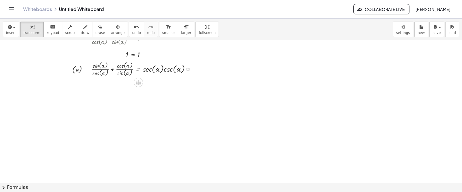
click at [113, 69] on div at bounding box center [142, 69] width 109 height 17
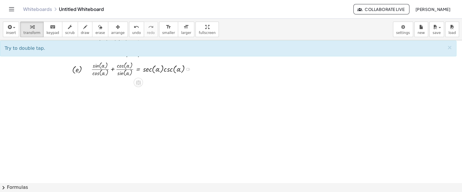
click at [113, 69] on div at bounding box center [142, 69] width 109 height 17
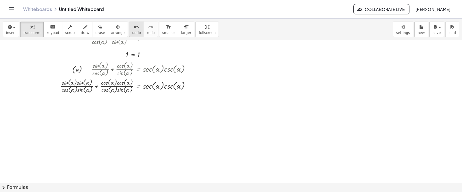
click at [134, 27] on icon "undo" at bounding box center [136, 27] width 5 height 7
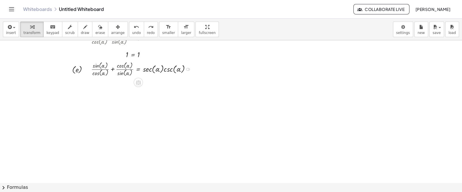
click at [112, 70] on div at bounding box center [142, 69] width 109 height 17
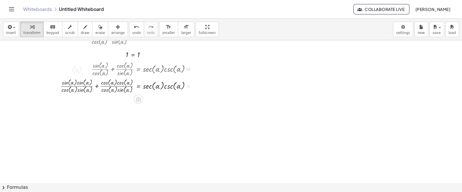
click at [97, 85] on div at bounding box center [127, 85] width 140 height 17
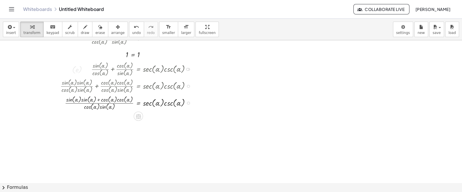
click at [99, 100] on div at bounding box center [127, 102] width 140 height 17
click at [98, 99] on div at bounding box center [127, 102] width 140 height 17
click at [134, 28] on icon "undo" at bounding box center [136, 27] width 5 height 7
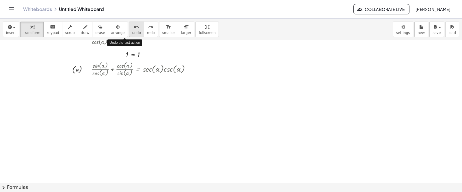
click at [134, 28] on icon "undo" at bounding box center [136, 27] width 5 height 7
drag, startPoint x: 101, startPoint y: 64, endPoint x: 125, endPoint y: 71, distance: 24.6
click at [125, 71] on div at bounding box center [142, 69] width 109 height 17
drag, startPoint x: 123, startPoint y: 71, endPoint x: 97, endPoint y: 64, distance: 26.9
click at [97, 64] on div at bounding box center [142, 69] width 109 height 17
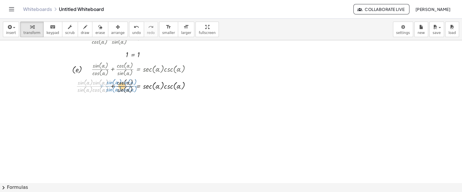
drag, startPoint x: 91, startPoint y: 85, endPoint x: 119, endPoint y: 85, distance: 28.8
click at [119, 85] on div at bounding box center [135, 85] width 125 height 17
click at [132, 35] on span "undo" at bounding box center [136, 33] width 9 height 4
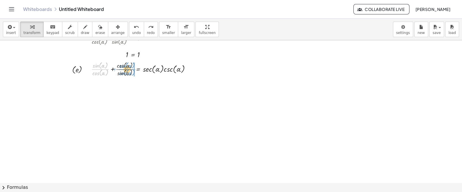
drag, startPoint x: 98, startPoint y: 68, endPoint x: 124, endPoint y: 68, distance: 26.3
click at [124, 68] on div at bounding box center [142, 69] width 109 height 17
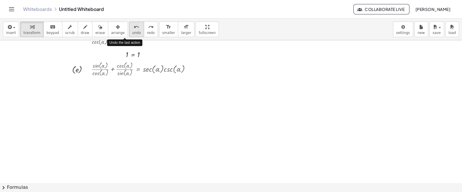
click at [132, 35] on span "undo" at bounding box center [136, 33] width 9 height 4
click at [113, 69] on div at bounding box center [142, 69] width 109 height 17
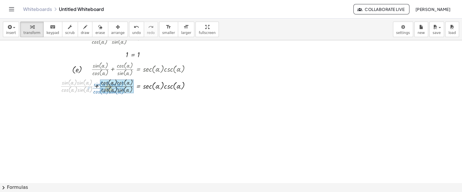
drag, startPoint x: 77, startPoint y: 85, endPoint x: 116, endPoint y: 85, distance: 38.7
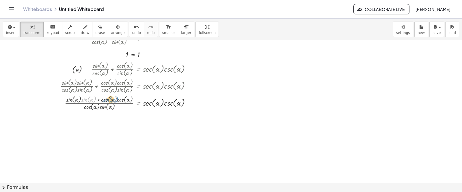
drag, startPoint x: 86, startPoint y: 100, endPoint x: 108, endPoint y: 100, distance: 21.9
click at [108, 100] on div at bounding box center [127, 102] width 140 height 17
drag, startPoint x: 108, startPoint y: 100, endPoint x: 98, endPoint y: 99, distance: 10.7
click at [98, 99] on div at bounding box center [127, 102] width 140 height 17
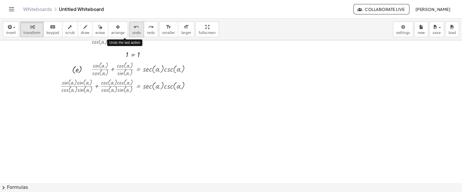
click at [132, 32] on span "undo" at bounding box center [136, 33] width 9 height 4
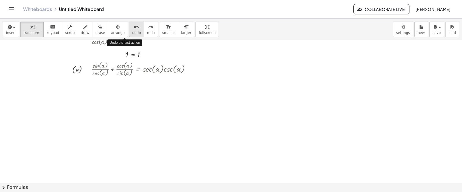
click at [132, 32] on span "undo" at bounding box center [136, 33] width 9 height 4
click at [102, 67] on div at bounding box center [142, 69] width 109 height 17
drag, startPoint x: 97, startPoint y: 66, endPoint x: 120, endPoint y: 74, distance: 25.0
click at [120, 74] on div at bounding box center [142, 69] width 109 height 17
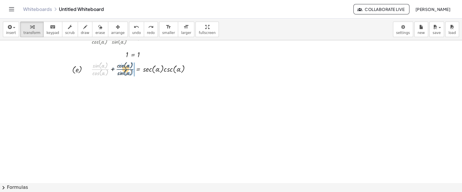
drag, startPoint x: 98, startPoint y: 69, endPoint x: 123, endPoint y: 68, distance: 25.4
click at [123, 68] on div at bounding box center [142, 69] width 109 height 17
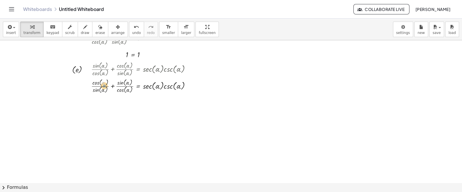
drag, startPoint x: 104, startPoint y: 85, endPoint x: 102, endPoint y: 87, distance: 3.1
click at [102, 87] on div at bounding box center [142, 85] width 109 height 17
click at [113, 86] on div at bounding box center [142, 85] width 109 height 17
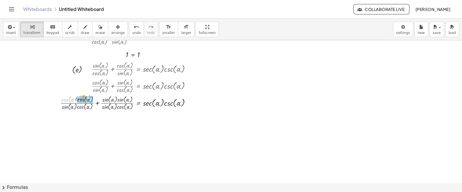
drag, startPoint x: 68, startPoint y: 100, endPoint x: 76, endPoint y: 98, distance: 9.0
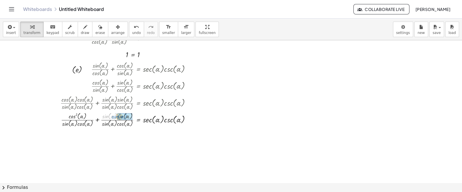
drag, startPoint x: 104, startPoint y: 116, endPoint x: 115, endPoint y: 115, distance: 11.0
click at [115, 115] on div at bounding box center [127, 119] width 140 height 17
click at [84, 125] on div at bounding box center [127, 119] width 140 height 17
drag, startPoint x: 83, startPoint y: 123, endPoint x: 120, endPoint y: 122, distance: 36.9
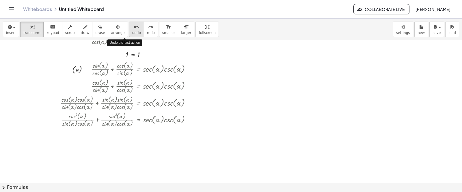
click at [134, 30] on icon "undo" at bounding box center [136, 27] width 5 height 7
click at [134, 29] on icon "undo" at bounding box center [136, 27] width 5 height 7
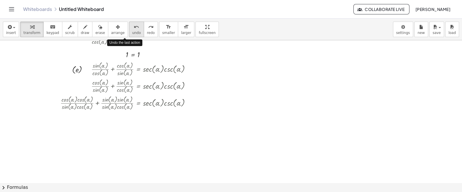
click at [134, 29] on icon "undo" at bounding box center [136, 27] width 5 height 7
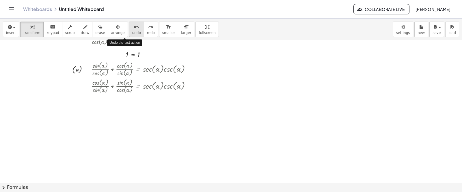
click at [134, 29] on icon "undo" at bounding box center [136, 27] width 5 height 7
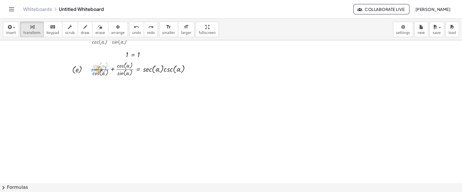
drag, startPoint x: 99, startPoint y: 65, endPoint x: 97, endPoint y: 69, distance: 4.3
click at [97, 69] on div at bounding box center [142, 69] width 109 height 17
drag, startPoint x: 98, startPoint y: 71, endPoint x: 121, endPoint y: 63, distance: 24.1
click at [121, 63] on div at bounding box center [142, 69] width 109 height 17
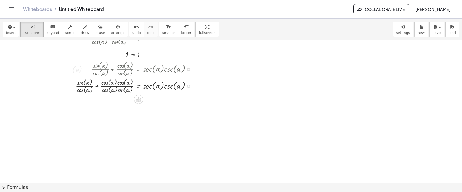
click at [116, 83] on div at bounding box center [135, 85] width 125 height 17
click at [115, 86] on div at bounding box center [135, 85] width 125 height 17
click at [97, 85] on div at bounding box center [135, 85] width 125 height 17
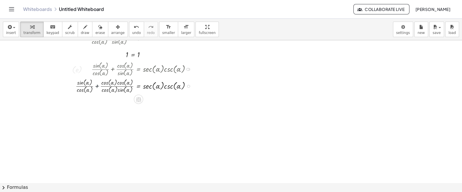
click at [97, 85] on div at bounding box center [135, 85] width 125 height 17
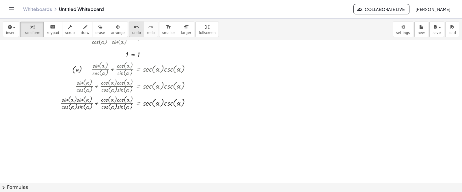
click at [132, 31] on span "undo" at bounding box center [136, 33] width 9 height 4
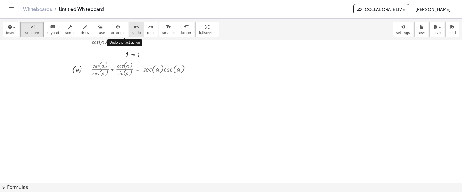
click at [132, 31] on span "undo" at bounding box center [136, 33] width 9 height 4
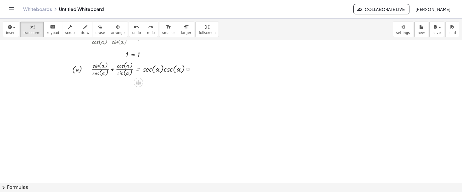
click at [113, 70] on div at bounding box center [142, 69] width 109 height 17
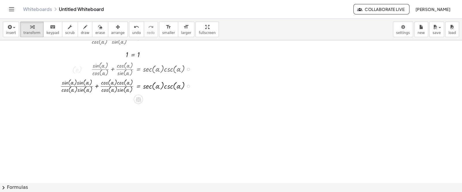
click at [97, 85] on div at bounding box center [127, 85] width 140 height 17
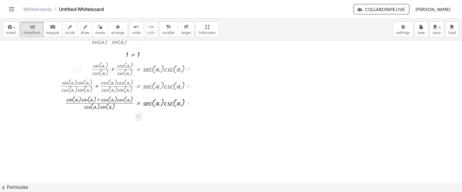
click at [98, 99] on div at bounding box center [127, 102] width 140 height 17
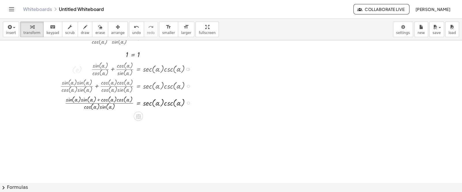
click at [98, 99] on div at bounding box center [127, 102] width 140 height 17
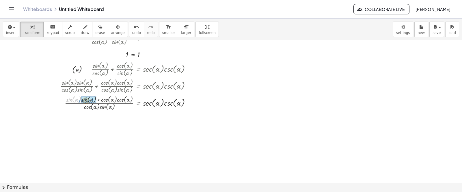
drag, startPoint x: 72, startPoint y: 99, endPoint x: 86, endPoint y: 100, distance: 14.2
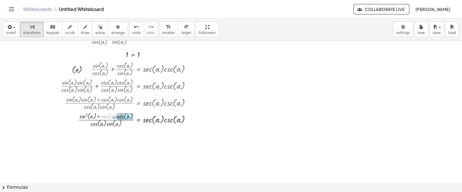
drag, startPoint x: 107, startPoint y: 115, endPoint x: 119, endPoint y: 115, distance: 12.7
click at [24, 187] on button "chevron_right Formulas" at bounding box center [231, 187] width 462 height 9
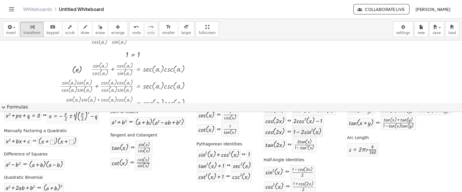
scroll to position [45, 0]
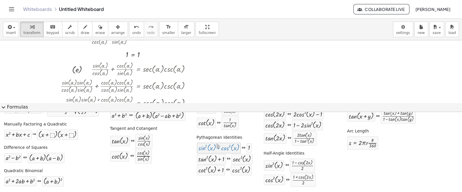
drag, startPoint x: 220, startPoint y: 148, endPoint x: 213, endPoint y: 145, distance: 8.0
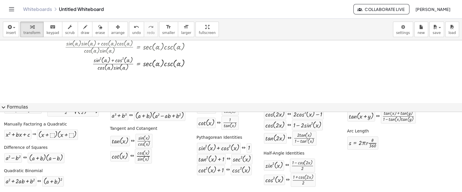
scroll to position [108, 0]
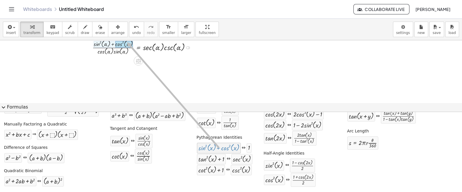
drag, startPoint x: 219, startPoint y: 147, endPoint x: 123, endPoint y: 42, distance: 142.6
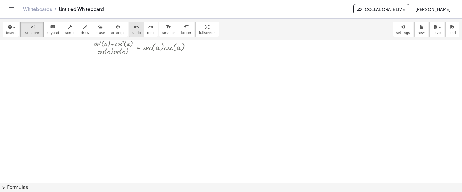
click at [132, 33] on span "undo" at bounding box center [136, 33] width 9 height 4
click at [17, 187] on button "chevron_right Formulas" at bounding box center [231, 187] width 462 height 9
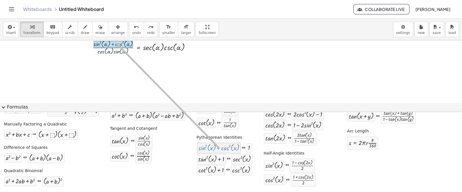
drag, startPoint x: 203, startPoint y: 147, endPoint x: 112, endPoint y: 42, distance: 138.7
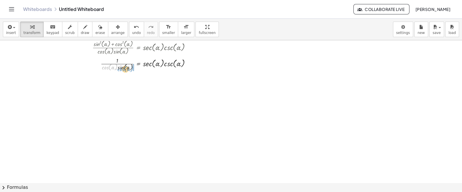
drag, startPoint x: 106, startPoint y: 68, endPoint x: 121, endPoint y: 70, distance: 15.4
click at [121, 70] on div at bounding box center [127, 64] width 140 height 16
click at [118, 63] on div at bounding box center [127, 64] width 140 height 16
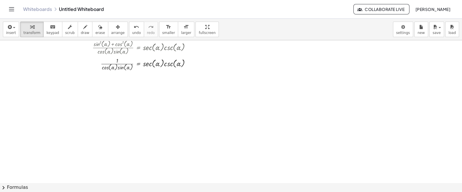
click at [24, 185] on button "chevron_right Formulas" at bounding box center [231, 187] width 462 height 9
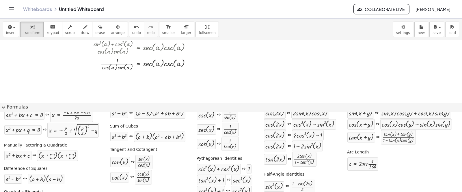
scroll to position [9, 0]
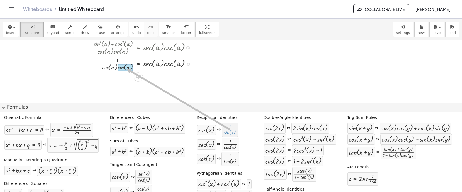
drag, startPoint x: 226, startPoint y: 132, endPoint x: 124, endPoint y: 69, distance: 120.2
click at [124, 69] on div at bounding box center [127, 64] width 140 height 16
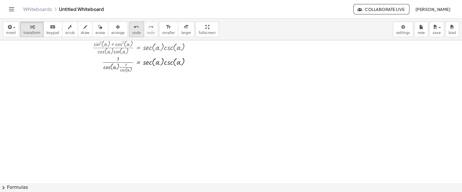
click at [132, 32] on span "undo" at bounding box center [136, 33] width 9 height 4
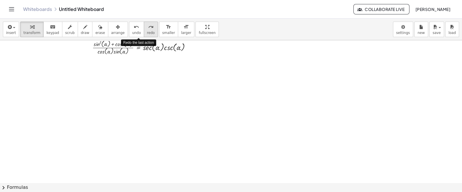
click at [147, 35] on span "redo" at bounding box center [151, 33] width 8 height 4
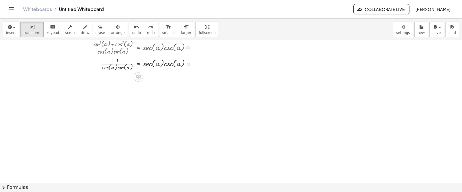
click at [137, 64] on div at bounding box center [127, 64] width 140 height 16
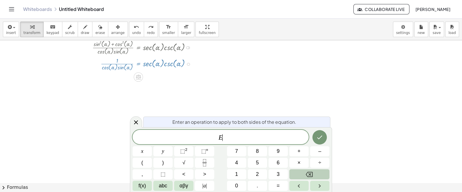
click at [137, 64] on div at bounding box center [127, 64] width 140 height 16
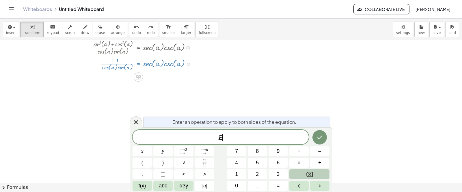
click at [257, 102] on div at bounding box center [231, 113] width 462 height 362
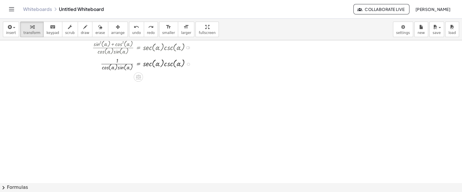
click at [116, 66] on div at bounding box center [127, 64] width 140 height 16
drag, startPoint x: 117, startPoint y: 61, endPoint x: 117, endPoint y: 69, distance: 8.1
click at [117, 69] on div at bounding box center [127, 64] width 140 height 16
drag, startPoint x: 105, startPoint y: 68, endPoint x: 115, endPoint y: 62, distance: 11.3
click at [115, 62] on div at bounding box center [127, 64] width 140 height 16
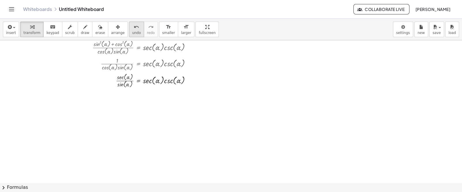
click at [132, 33] on span "undo" at bounding box center [136, 33] width 9 height 4
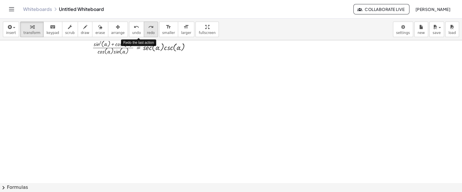
click at [147, 34] on span "redo" at bounding box center [151, 33] width 8 height 4
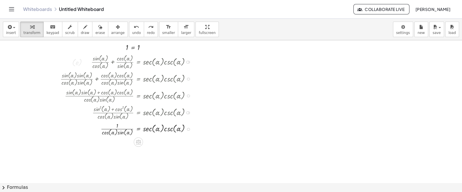
scroll to position [36, 0]
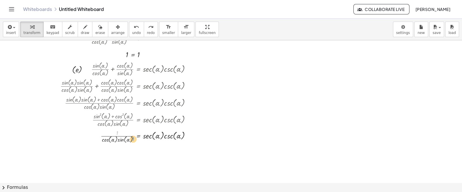
drag, startPoint x: 117, startPoint y: 132, endPoint x: 132, endPoint y: 138, distance: 16.7
click at [132, 138] on div at bounding box center [127, 136] width 140 height 16
drag, startPoint x: 117, startPoint y: 131, endPoint x: 115, endPoint y: 139, distance: 8.5
click at [115, 139] on div at bounding box center [127, 136] width 140 height 16
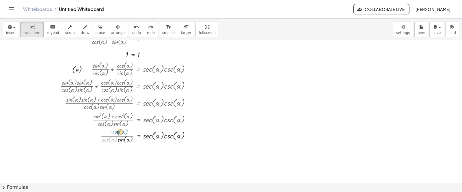
drag, startPoint x: 105, startPoint y: 140, endPoint x: 115, endPoint y: 132, distance: 13.0
click at [115, 132] on div at bounding box center [127, 136] width 140 height 16
drag, startPoint x: 120, startPoint y: 157, endPoint x: 122, endPoint y: 151, distance: 6.4
click at [122, 151] on div at bounding box center [127, 152] width 140 height 17
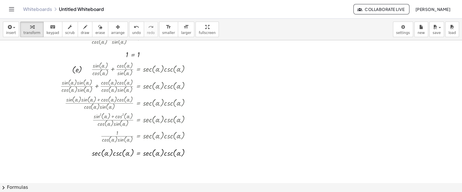
scroll to position [0, 0]
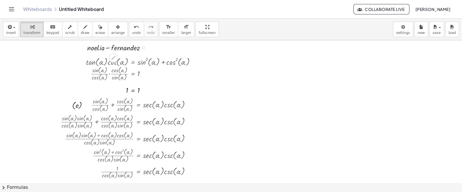
click at [134, 45] on div at bounding box center [118, 47] width 68 height 11
click at [111, 28] on div "button" at bounding box center [118, 26] width 14 height 7
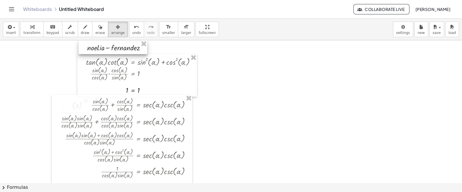
click at [140, 50] on div at bounding box center [112, 47] width 69 height 14
click at [161, 48] on div at bounding box center [231, 183] width 462 height 286
click at [52, 29] on div "keyboard" at bounding box center [52, 26] width 13 height 7
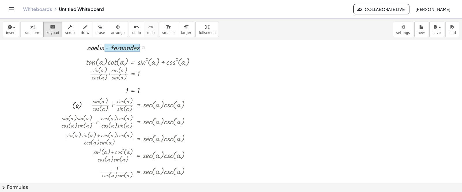
click at [139, 50] on div at bounding box center [121, 48] width 35 height 8
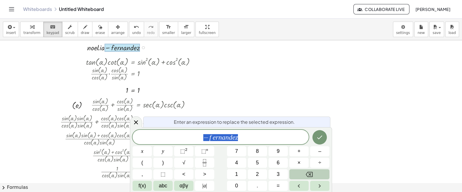
click at [239, 138] on span "− [PERSON_NAME]" at bounding box center [220, 138] width 176 height 8
click at [195, 138] on var "e" at bounding box center [196, 138] width 3 height 8
click at [266, 139] on span "− F ​ [PERSON_NAME] − P a n i a g u a" at bounding box center [220, 138] width 176 height 8
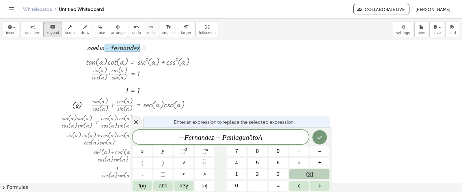
click at [258, 139] on span "− F [PERSON_NAME] − P a n i a g u a 5 t o ​ A" at bounding box center [220, 138] width 176 height 8
click at [269, 138] on span "− F [PERSON_NAME] − P a n i a g u a 5 t o " ​ A" at bounding box center [220, 138] width 176 height 8
click at [245, 136] on var "a" at bounding box center [244, 138] width 3 height 8
click at [323, 138] on icon "Done" at bounding box center [319, 137] width 7 height 7
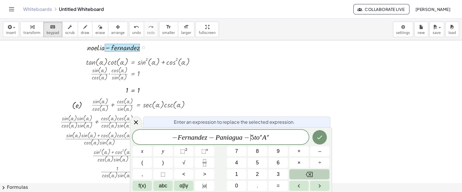
click at [320, 137] on div at bounding box center [231, 183] width 462 height 286
click at [320, 137] on icon "Done" at bounding box center [319, 137] width 7 height 7
click at [319, 137] on div at bounding box center [231, 183] width 462 height 286
click at [283, 136] on span "− F [PERSON_NAME] − P a n i a g u a − ​ 5 t o " A "" at bounding box center [220, 138] width 176 height 8
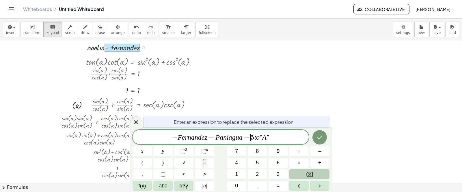
click at [283, 136] on span "− F [PERSON_NAME] − P a n i a g u a − ​ 5 t o " A "" at bounding box center [220, 138] width 176 height 8
click at [281, 136] on span "− F [PERSON_NAME] − P a n i a g u a − ​ 5 t o " A "" at bounding box center [220, 138] width 176 height 8
click at [265, 138] on span "− F [PERSON_NAME] − P a n i a g u a − ​ 5 t o " A "" at bounding box center [220, 138] width 176 height 8
click at [205, 74] on div at bounding box center [231, 183] width 462 height 286
click at [188, 67] on div at bounding box center [142, 73] width 119 height 17
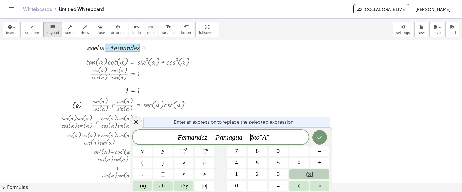
click at [188, 67] on div at bounding box center [142, 73] width 119 height 17
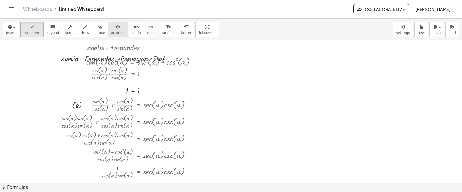
click at [111, 31] on span "arrange" at bounding box center [118, 33] width 14 height 4
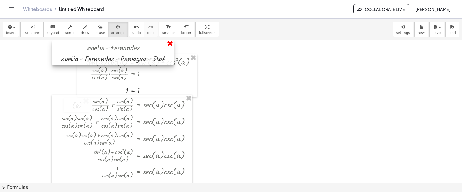
click at [172, 44] on div at bounding box center [231, 183] width 462 height 286
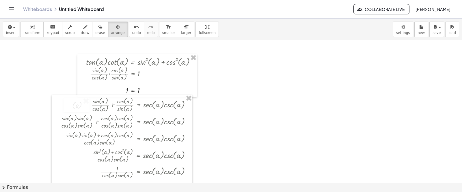
click at [234, 65] on div at bounding box center [231, 183] width 462 height 286
click at [51, 29] on div "keyboard" at bounding box center [52, 26] width 13 height 7
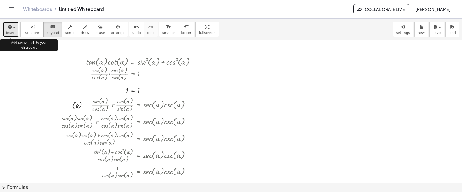
click at [10, 31] on span "insert" at bounding box center [11, 33] width 10 height 4
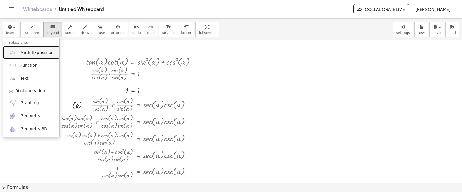
click at [30, 50] on span "Math Expression" at bounding box center [36, 53] width 33 height 6
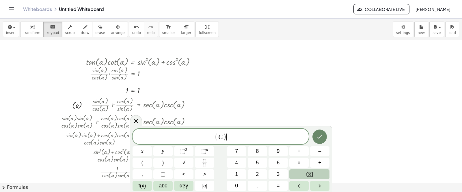
click at [324, 136] on button "Done" at bounding box center [319, 137] width 14 height 14
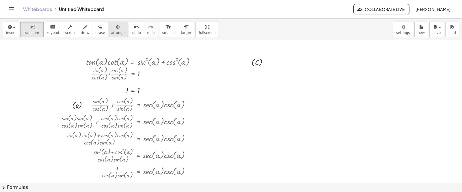
click at [116, 29] on icon "button" at bounding box center [118, 27] width 4 height 7
drag, startPoint x: 250, startPoint y: 62, endPoint x: 209, endPoint y: 61, distance: 40.4
click at [209, 61] on div at bounding box center [215, 60] width 27 height 14
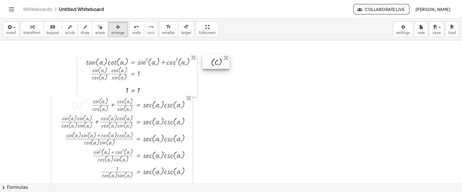
click at [209, 64] on div at bounding box center [215, 62] width 27 height 14
click at [53, 34] on span "keypad" at bounding box center [52, 33] width 13 height 4
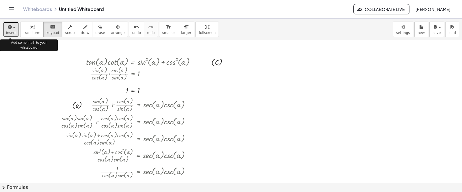
click at [3, 33] on button "insert" at bounding box center [11, 30] width 16 height 16
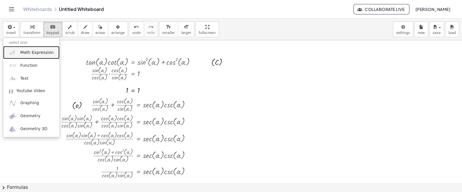
click at [32, 55] on link "Math Expression" at bounding box center [31, 52] width 56 height 13
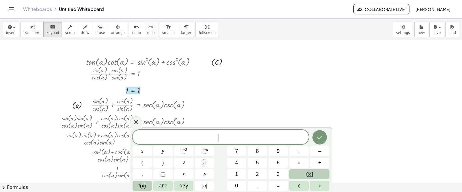
click at [144, 185] on span "f(x)" at bounding box center [142, 186] width 8 height 8
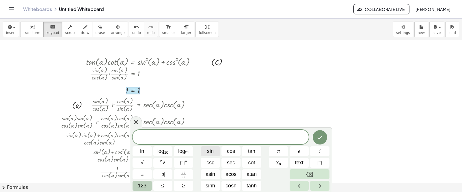
click at [205, 153] on button "sin" at bounding box center [209, 152] width 19 height 10
click at [287, 169] on div "s i n ​ ln log 10 log ⬚ sin cos tan π e i √ n √ ⬚ n csc sec cot x n text ⬚ ± | …" at bounding box center [230, 160] width 197 height 61
click at [142, 185] on span "123" at bounding box center [142, 186] width 9 height 8
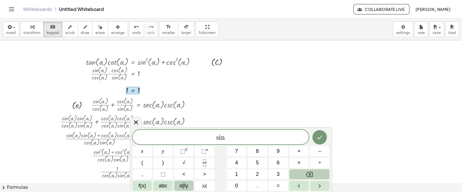
click at [180, 188] on span "αβγ" at bounding box center [183, 186] width 9 height 8
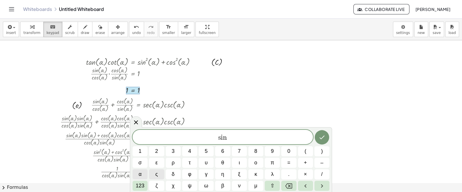
click at [141, 174] on button "α" at bounding box center [139, 175] width 15 height 10
click at [303, 173] on span "×" at bounding box center [304, 175] width 3 height 8
click at [143, 185] on span "123" at bounding box center [140, 186] width 9 height 8
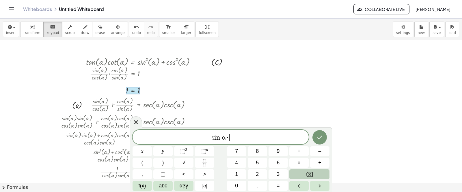
click at [143, 185] on span "f(x)" at bounding box center [142, 186] width 8 height 8
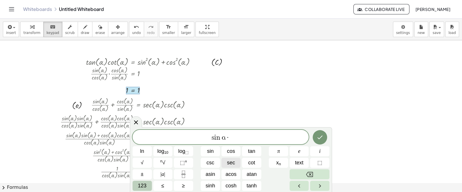
click at [233, 162] on span "sec" at bounding box center [231, 163] width 8 height 8
click at [141, 186] on span "123" at bounding box center [142, 186] width 9 height 8
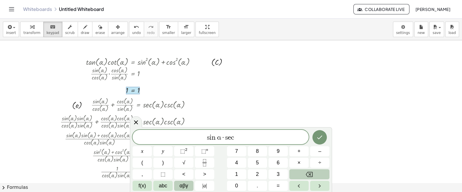
click at [190, 185] on button "αβγ" at bounding box center [183, 186] width 19 height 10
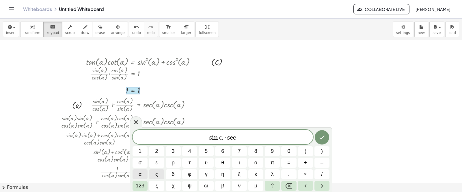
click at [142, 178] on button "α" at bounding box center [139, 175] width 15 height 10
click at [289, 159] on span "=" at bounding box center [288, 163] width 3 height 8
click at [139, 183] on span "123" at bounding box center [140, 186] width 9 height 8
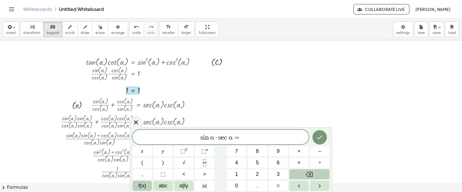
click at [140, 186] on span "f(x)" at bounding box center [142, 186] width 8 height 8
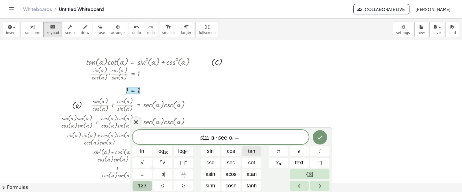
click at [255, 150] on button "tan" at bounding box center [251, 152] width 19 height 10
click at [149, 185] on button "123" at bounding box center [141, 186] width 19 height 10
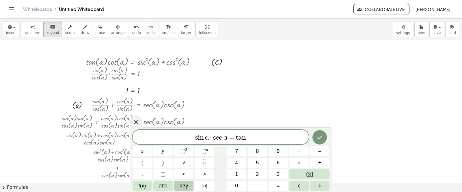
click at [183, 184] on span "αβγ" at bounding box center [183, 186] width 9 height 8
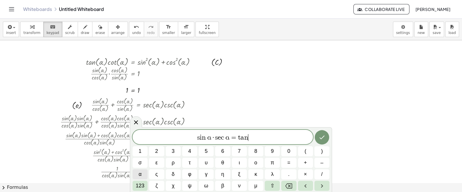
click at [141, 174] on span "α" at bounding box center [139, 175] width 3 height 8
click at [322, 134] on icon "Done" at bounding box center [321, 137] width 7 height 7
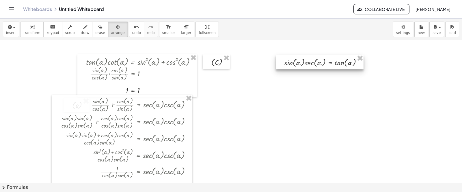
drag, startPoint x: 108, startPoint y: 33, endPoint x: 305, endPoint y: 61, distance: 198.5
click at [305, 61] on div "insert select one: Math Expression Function Text Youtube Video Graphing Geometr…" at bounding box center [231, 106] width 462 height 174
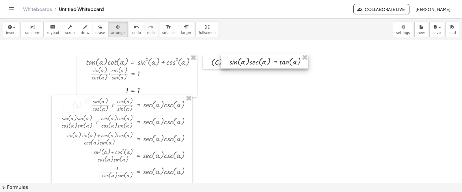
drag, startPoint x: 305, startPoint y: 61, endPoint x: 250, endPoint y: 61, distance: 55.1
click at [250, 61] on div at bounding box center [264, 61] width 88 height 15
click at [54, 35] on button "keyboard keypad" at bounding box center [52, 30] width 19 height 16
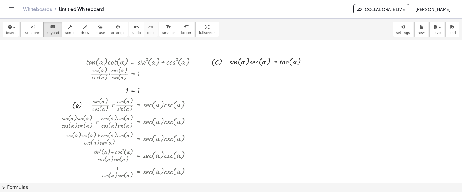
click at [19, 186] on button "chevron_right Formulas" at bounding box center [231, 187] width 462 height 9
click at [0, 0] on div "Difference of Squares + a 2 − b 2 ⇔ · ( + a + b ) · ( + a − b )" at bounding box center [0, 0] width 0 height 0
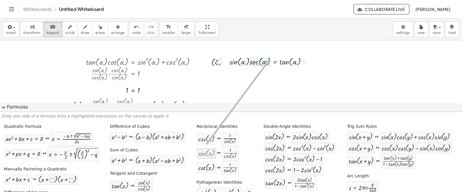
drag, startPoint x: 204, startPoint y: 145, endPoint x: 267, endPoint y: 59, distance: 106.2
drag, startPoint x: 200, startPoint y: 152, endPoint x: 252, endPoint y: 65, distance: 101.5
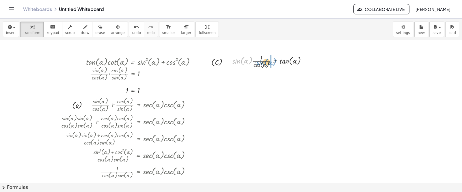
drag, startPoint x: 238, startPoint y: 60, endPoint x: 263, endPoint y: 60, distance: 24.2
click at [263, 60] on div at bounding box center [271, 61] width 85 height 16
drag, startPoint x: 257, startPoint y: 76, endPoint x: 239, endPoint y: 77, distance: 17.9
click at [239, 77] on div at bounding box center [271, 77] width 85 height 16
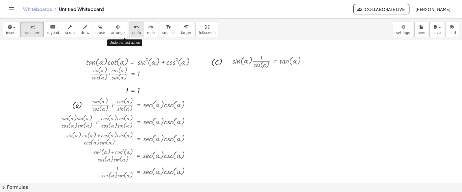
click at [132, 31] on span "undo" at bounding box center [136, 33] width 9 height 4
click at [250, 62] on div at bounding box center [271, 61] width 85 height 16
click at [252, 60] on div at bounding box center [271, 61] width 85 height 16
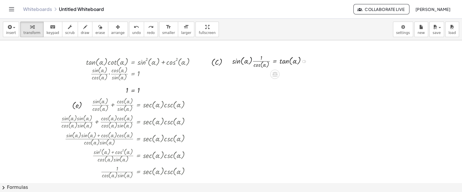
click at [252, 60] on div at bounding box center [271, 61] width 85 height 16
drag, startPoint x: 259, startPoint y: 61, endPoint x: 236, endPoint y: 61, distance: 23.1
click at [18, 185] on button "chevron_right Formulas" at bounding box center [231, 187] width 462 height 9
click at [0, 0] on div "Manually Factoring a Quadratic + x 2 + · b · x + c ⇒ · ( + x + ⬚ ) · ( + x + ⬚ )" at bounding box center [0, 0] width 0 height 0
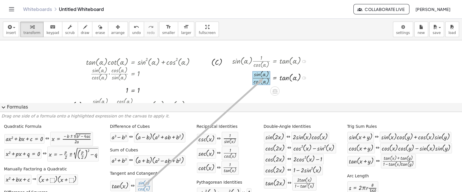
drag, startPoint x: 137, startPoint y: 185, endPoint x: 262, endPoint y: 78, distance: 163.7
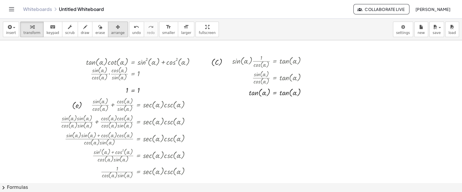
click at [113, 31] on button "arrange" at bounding box center [118, 30] width 20 height 16
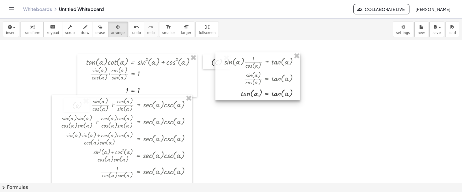
drag, startPoint x: 273, startPoint y: 76, endPoint x: 265, endPoint y: 77, distance: 8.1
click at [265, 77] on div at bounding box center [257, 77] width 85 height 48
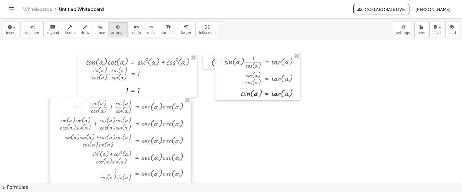
click at [134, 146] on div at bounding box center [120, 147] width 140 height 101
click at [50, 29] on icon "keyboard" at bounding box center [52, 27] width 5 height 7
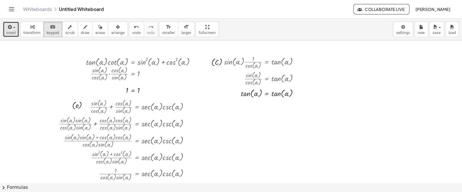
click at [11, 32] on span "insert" at bounding box center [11, 33] width 10 height 4
click at [10, 29] on icon "button" at bounding box center [9, 27] width 5 height 7
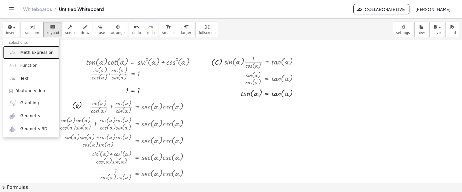
click at [20, 53] on span "Math Expression" at bounding box center [36, 53] width 33 height 6
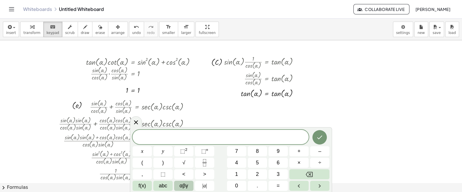
click at [180, 187] on span "αβγ" at bounding box center [183, 186] width 9 height 8
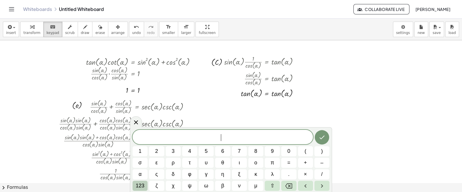
click at [141, 184] on span "123" at bounding box center [140, 186] width 9 height 8
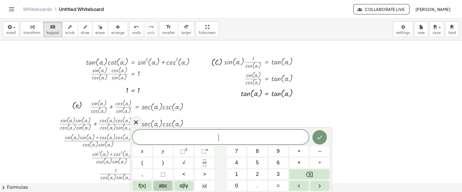
click at [159, 183] on span "abc" at bounding box center [163, 186] width 8 height 8
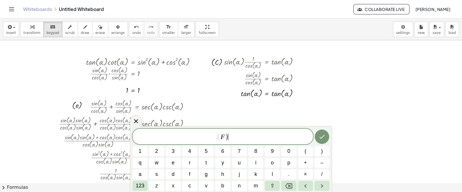
click at [327, 136] on button "Done" at bounding box center [321, 137] width 14 height 14
click at [327, 136] on div at bounding box center [231, 183] width 462 height 286
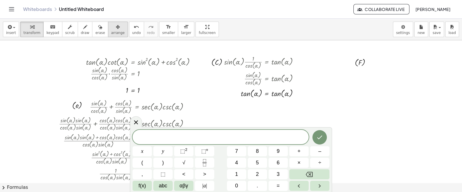
click at [111, 31] on span "arrange" at bounding box center [118, 33] width 14 height 4
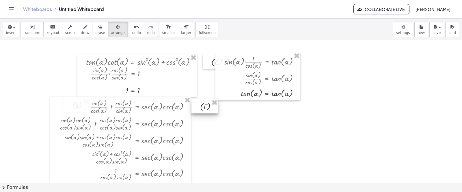
drag, startPoint x: 354, startPoint y: 60, endPoint x: 199, endPoint y: 104, distance: 160.6
click at [199, 104] on div at bounding box center [204, 106] width 27 height 14
drag, startPoint x: 203, startPoint y: 107, endPoint x: 216, endPoint y: 109, distance: 12.5
click at [216, 109] on div at bounding box center [217, 108] width 27 height 14
click at [338, 138] on div at bounding box center [231, 183] width 462 height 286
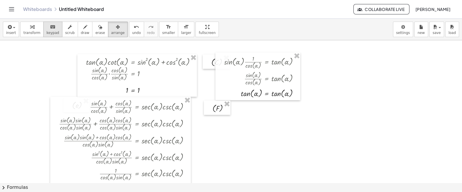
click at [52, 29] on div "keyboard" at bounding box center [52, 26] width 13 height 7
click at [16, 30] on button "insert" at bounding box center [11, 30] width 16 height 16
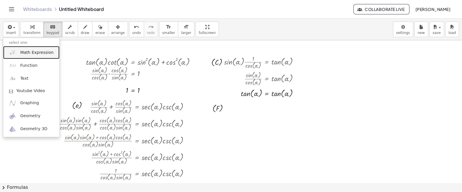
click at [22, 48] on link "Math Expression" at bounding box center [31, 52] width 56 height 13
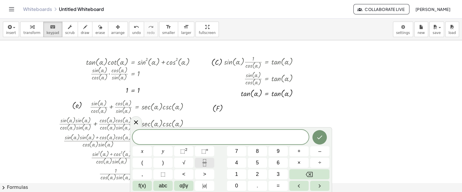
click at [203, 162] on icon "Fraction" at bounding box center [204, 163] width 7 height 7
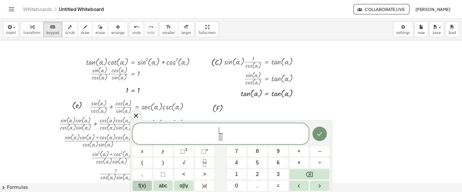
click at [142, 185] on span "f(x)" at bounding box center [142, 186] width 8 height 8
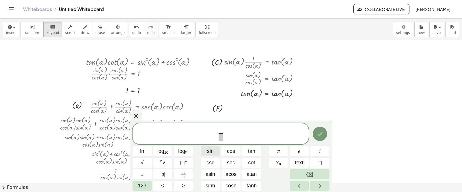
click at [209, 154] on span "sin" at bounding box center [210, 152] width 7 height 8
click at [141, 183] on span "123" at bounding box center [142, 186] width 9 height 8
click at [161, 183] on span "≤" at bounding box center [162, 186] width 3 height 8
click at [144, 186] on span "123" at bounding box center [142, 186] width 9 height 8
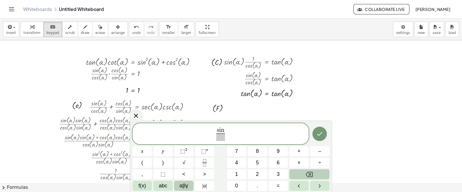
click at [179, 185] on span "αβγ" at bounding box center [183, 186] width 9 height 8
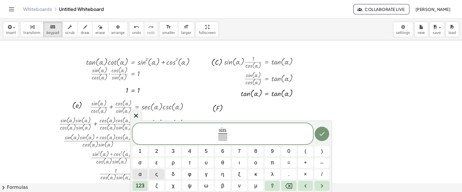
click at [140, 174] on span "α" at bounding box center [139, 175] width 3 height 8
click at [140, 185] on span "123" at bounding box center [140, 186] width 9 height 8
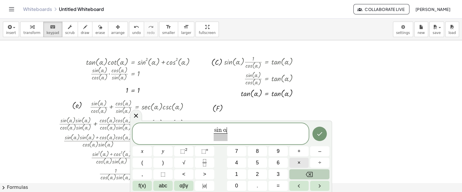
click at [298, 162] on span "×" at bounding box center [298, 163] width 3 height 8
click at [142, 187] on span "f(x)" at bounding box center [142, 186] width 8 height 8
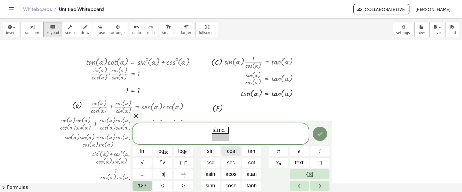
click at [233, 152] on span "cos" at bounding box center [231, 152] width 8 height 8
click at [300, 177] on button "Backspace" at bounding box center [309, 175] width 40 height 10
click at [303, 174] on button "Backspace" at bounding box center [309, 175] width 40 height 10
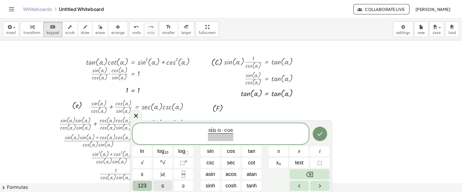
click at [145, 184] on span "123" at bounding box center [142, 186] width 9 height 8
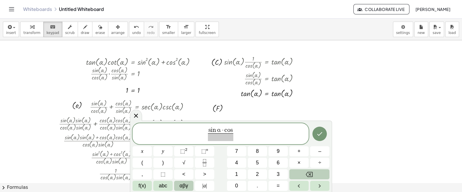
click at [182, 188] on span "αβγ" at bounding box center [183, 186] width 9 height 8
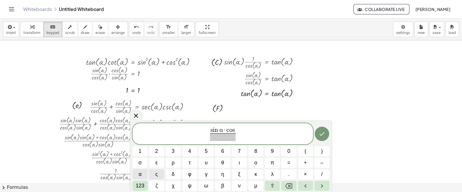
click at [140, 173] on span "α" at bounding box center [139, 175] width 3 height 8
click at [211, 138] on span at bounding box center [222, 138] width 31 height 8
click at [140, 186] on span "123" at bounding box center [140, 186] width 9 height 8
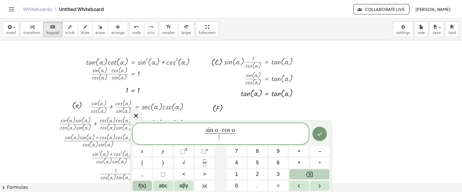
click at [143, 185] on span "f(x)" at bounding box center [142, 186] width 8 height 8
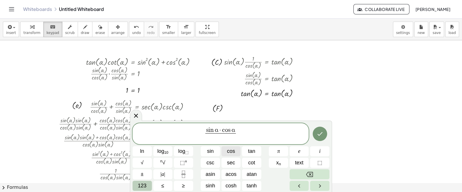
click at [229, 151] on span "cos" at bounding box center [231, 152] width 8 height 8
click at [140, 186] on span "123" at bounding box center [142, 186] width 9 height 8
click at [161, 186] on span "≤" at bounding box center [162, 186] width 3 height 8
click at [142, 185] on span "123" at bounding box center [142, 186] width 9 height 8
click at [161, 185] on span "≤" at bounding box center [162, 186] width 3 height 8
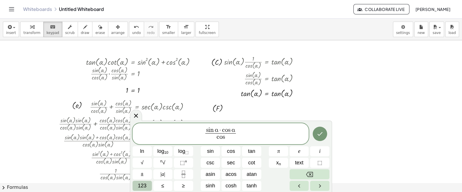
click at [134, 187] on button "123" at bounding box center [141, 186] width 19 height 10
click at [153, 187] on button "≤" at bounding box center [162, 186] width 19 height 10
click at [144, 183] on span "123" at bounding box center [142, 186] width 9 height 8
click at [161, 183] on span "≤" at bounding box center [162, 186] width 3 height 8
click at [144, 185] on span "123" at bounding box center [142, 186] width 9 height 8
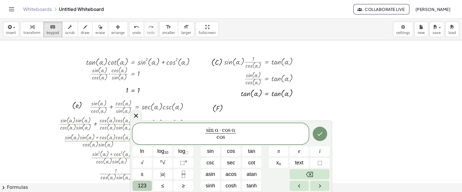
click at [161, 185] on span "≤" at bounding box center [162, 186] width 3 height 8
click at [144, 185] on span "123" at bounding box center [142, 186] width 9 height 8
click at [161, 185] on span "≤" at bounding box center [162, 186] width 3 height 8
click at [143, 185] on span "123" at bounding box center [142, 186] width 9 height 8
click at [161, 185] on span "≤" at bounding box center [162, 186] width 3 height 8
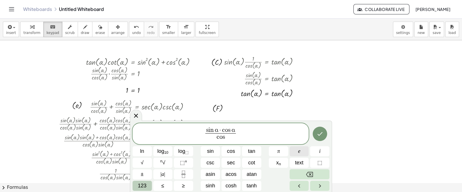
click at [300, 152] on button "e" at bounding box center [298, 152] width 19 height 10
click at [305, 172] on button "Backspace" at bounding box center [309, 175] width 40 height 10
click at [148, 184] on button "123" at bounding box center [141, 186] width 19 height 10
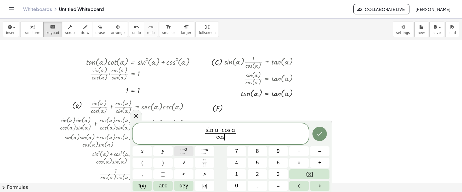
click at [183, 149] on span "⬚" at bounding box center [182, 152] width 5 height 6
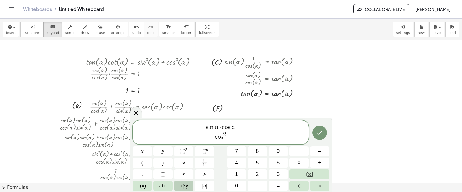
click at [183, 182] on span "αβγ" at bounding box center [183, 186] width 9 height 8
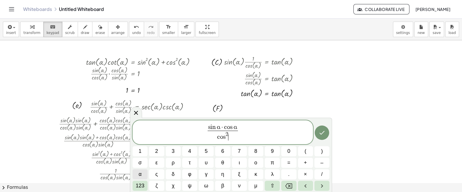
click at [142, 175] on button "α" at bounding box center [139, 175] width 15 height 10
click at [316, 161] on button "–" at bounding box center [321, 163] width 15 height 10
click at [141, 188] on span "123" at bounding box center [140, 186] width 9 height 8
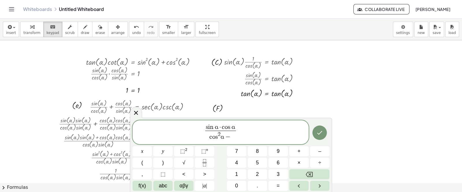
click at [141, 188] on span "f(x)" at bounding box center [142, 186] width 8 height 8
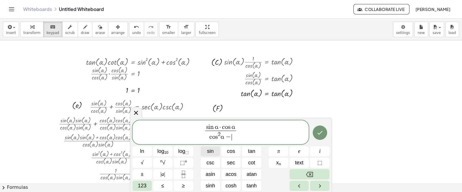
click at [213, 152] on span "sin" at bounding box center [210, 152] width 7 height 8
click at [145, 184] on span "123" at bounding box center [142, 186] width 9 height 8
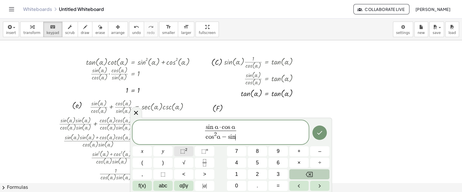
click at [190, 149] on button "⬚ 2" at bounding box center [183, 152] width 19 height 10
click at [186, 186] on span "αβγ" at bounding box center [183, 186] width 9 height 8
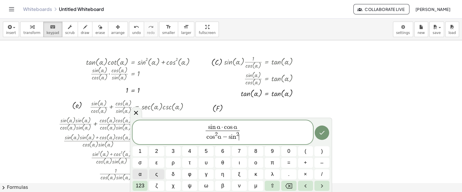
click at [138, 177] on button "α" at bounding box center [139, 175] width 15 height 10
click at [246, 130] on span "s i n α · c o s α c o s 2 α − s i n 2 α ​ ​" at bounding box center [222, 133] width 180 height 18
click at [291, 159] on button "=" at bounding box center [288, 163] width 15 height 10
click at [142, 184] on span "123" at bounding box center [140, 186] width 9 height 8
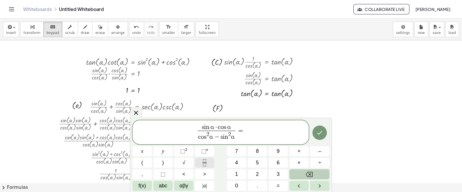
click at [199, 163] on button "Fraction" at bounding box center [204, 163] width 19 height 10
click at [137, 186] on button "f(x)" at bounding box center [141, 186] width 19 height 10
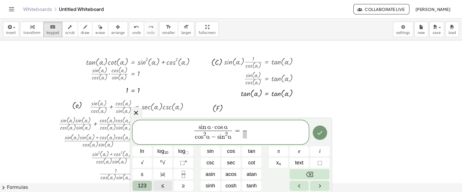
click at [138, 186] on span "123" at bounding box center [142, 186] width 9 height 8
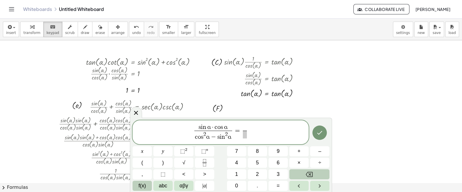
click at [143, 186] on span "f(x)" at bounding box center [142, 186] width 8 height 8
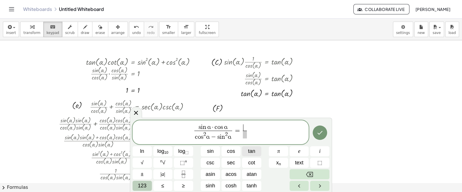
click at [255, 151] on button "tan" at bounding box center [251, 152] width 19 height 10
click at [139, 187] on span "123" at bounding box center [142, 186] width 9 height 8
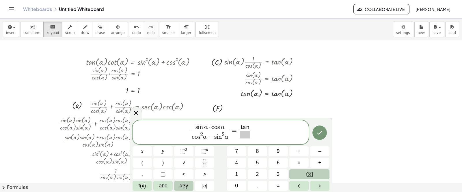
click at [190, 186] on button "αβγ" at bounding box center [183, 186] width 19 height 10
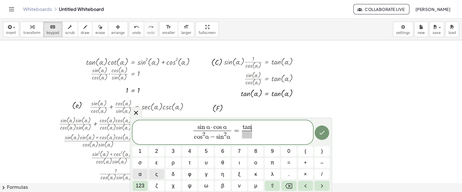
click at [142, 176] on button "α" at bounding box center [139, 175] width 15 height 10
click at [249, 134] on span "​" at bounding box center [246, 135] width 15 height 8
click at [145, 151] on button "1" at bounding box center [139, 152] width 15 height 10
click at [319, 160] on button "–" at bounding box center [321, 163] width 15 height 10
click at [143, 188] on span "123" at bounding box center [140, 186] width 9 height 8
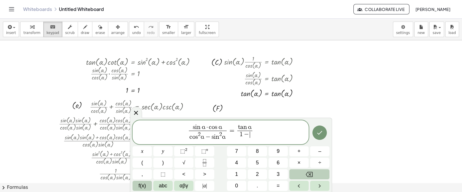
click at [143, 184] on span "f(x)" at bounding box center [142, 186] width 8 height 8
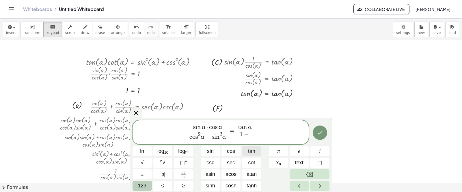
click at [252, 148] on span "tan" at bounding box center [251, 152] width 7 height 8
click at [148, 185] on button "123" at bounding box center [141, 186] width 19 height 10
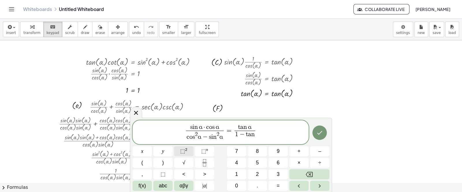
click at [184, 152] on span "⬚" at bounding box center [182, 152] width 5 height 6
click at [181, 182] on span "αβγ" at bounding box center [183, 186] width 9 height 8
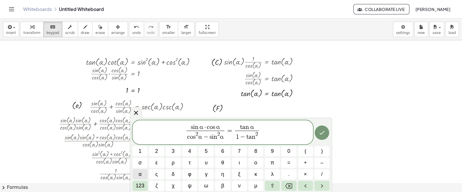
click at [139, 177] on span "α" at bounding box center [139, 175] width 3 height 8
click at [320, 132] on icon "Done" at bounding box center [321, 133] width 7 height 7
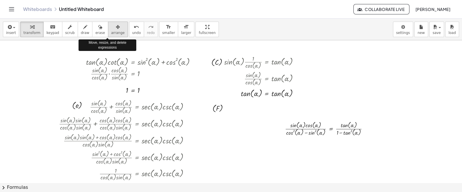
click at [114, 24] on button "arrange" at bounding box center [118, 30] width 20 height 16
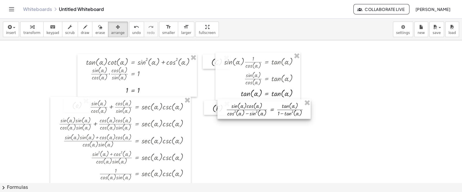
drag, startPoint x: 324, startPoint y: 127, endPoint x: 265, endPoint y: 107, distance: 61.9
click at [265, 107] on div at bounding box center [263, 110] width 93 height 20
click at [53, 35] on span "keypad" at bounding box center [52, 33] width 13 height 4
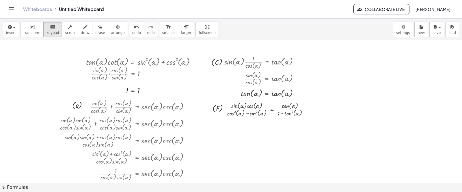
click at [22, 188] on button "chevron_right Formulas" at bounding box center [231, 187] width 462 height 9
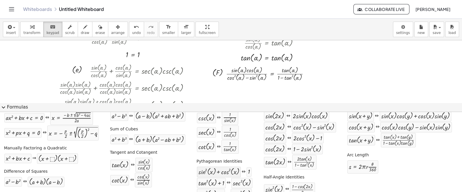
scroll to position [36, 0]
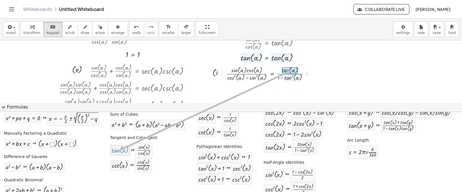
drag, startPoint x: 121, startPoint y: 152, endPoint x: 289, endPoint y: 70, distance: 187.1
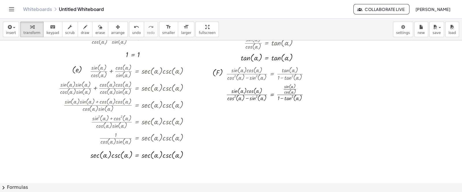
click at [21, 187] on button "chevron_right Formulas" at bounding box center [231, 187] width 462 height 9
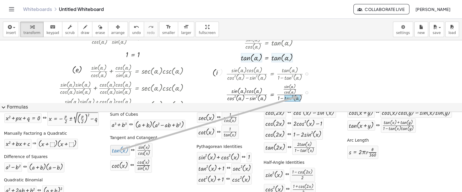
drag, startPoint x: 240, startPoint y: 119, endPoint x: 296, endPoint y: 96, distance: 60.2
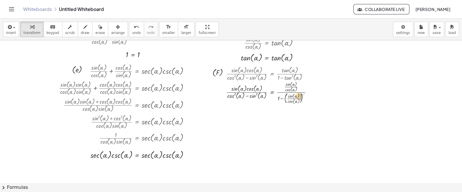
drag, startPoint x: 303, startPoint y: 94, endPoint x: 298, endPoint y: 96, distance: 5.3
click at [298, 96] on div at bounding box center [270, 92] width 95 height 25
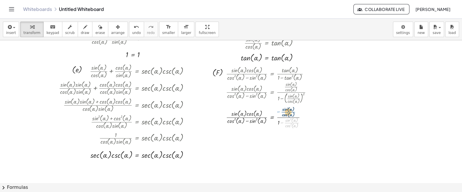
drag, startPoint x: 292, startPoint y: 123, endPoint x: 288, endPoint y: 112, distance: 11.5
click at [288, 112] on div at bounding box center [270, 117] width 95 height 24
click at [288, 109] on div at bounding box center [270, 117] width 95 height 24
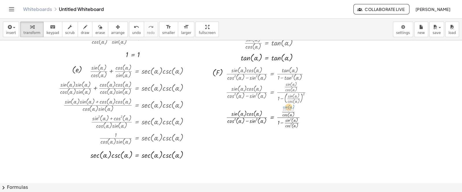
drag, startPoint x: 287, startPoint y: 110, endPoint x: 287, endPoint y: 107, distance: 2.9
click at [287, 107] on div at bounding box center [270, 117] width 95 height 24
drag, startPoint x: 282, startPoint y: 112, endPoint x: 284, endPoint y: 122, distance: 10.9
click at [284, 122] on div at bounding box center [270, 117] width 95 height 24
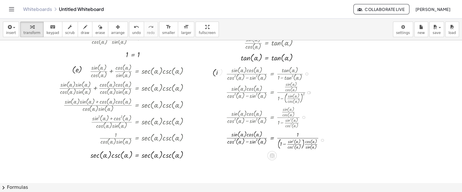
click at [283, 145] on div at bounding box center [277, 139] width 109 height 21
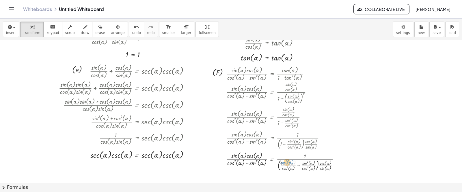
drag, startPoint x: 286, startPoint y: 163, endPoint x: 283, endPoint y: 163, distance: 2.9
click at [283, 163] on div at bounding box center [284, 161] width 123 height 21
click at [284, 165] on div at bounding box center [284, 161] width 123 height 21
drag, startPoint x: 281, startPoint y: 163, endPoint x: 284, endPoint y: 163, distance: 2.9
click at [285, 164] on div at bounding box center [284, 161] width 123 height 21
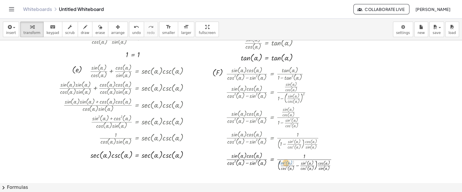
click at [280, 164] on div at bounding box center [284, 161] width 122 height 21
click at [296, 166] on div at bounding box center [284, 161] width 122 height 21
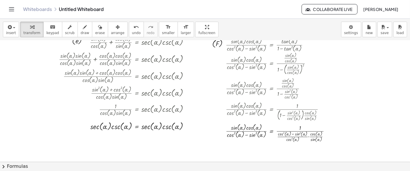
scroll to position [98, 0]
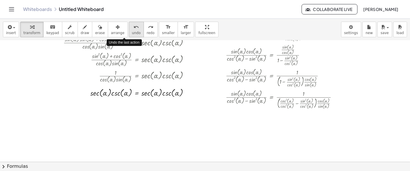
click at [134, 27] on icon "undo" at bounding box center [136, 27] width 5 height 7
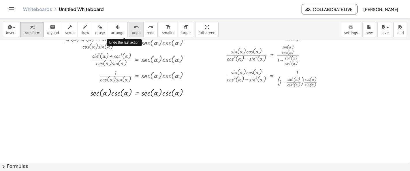
click at [134, 27] on icon "undo" at bounding box center [136, 27] width 5 height 7
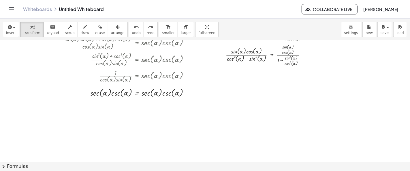
scroll to position [66, 0]
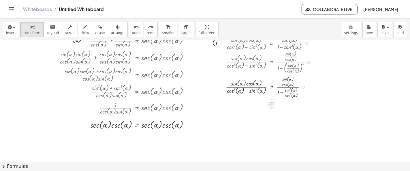
click at [288, 91] on div at bounding box center [270, 86] width 95 height 24
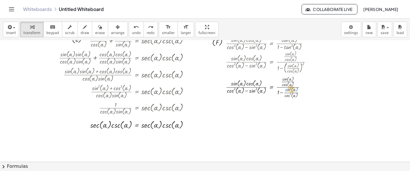
click at [289, 91] on div at bounding box center [270, 86] width 95 height 24
click at [283, 92] on div at bounding box center [270, 86] width 95 height 24
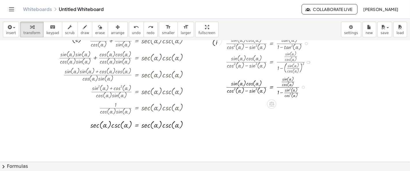
click at [283, 92] on div at bounding box center [270, 86] width 95 height 24
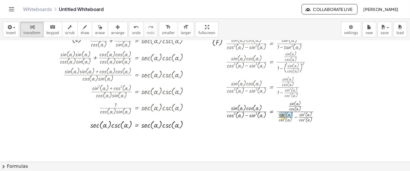
drag, startPoint x: 279, startPoint y: 114, endPoint x: 283, endPoint y: 115, distance: 4.2
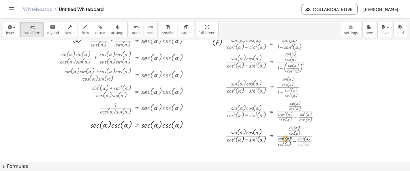
drag, startPoint x: 301, startPoint y: 143, endPoint x: 281, endPoint y: 137, distance: 20.4
click at [281, 137] on div at bounding box center [275, 135] width 104 height 24
click at [284, 145] on div at bounding box center [275, 135] width 104 height 24
drag, startPoint x: 281, startPoint y: 144, endPoint x: 280, endPoint y: 138, distance: 5.3
click at [282, 140] on div at bounding box center [275, 135] width 104 height 24
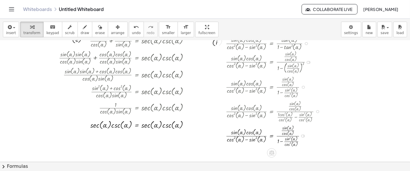
click at [282, 140] on div at bounding box center [275, 135] width 104 height 24
click at [297, 140] on div at bounding box center [275, 135] width 104 height 24
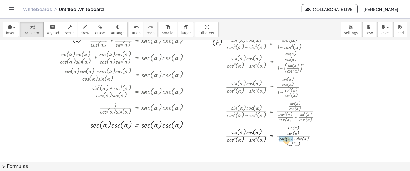
drag, startPoint x: 279, startPoint y: 137, endPoint x: 287, endPoint y: 138, distance: 8.1
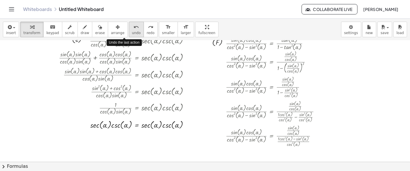
click at [129, 30] on button "undo undo" at bounding box center [136, 30] width 15 height 16
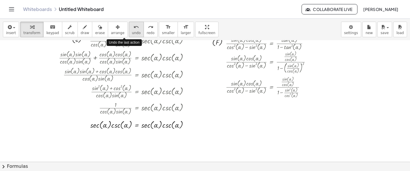
click at [129, 30] on button "undo undo" at bounding box center [136, 30] width 15 height 16
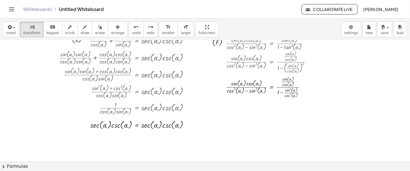
scroll to position [34, 0]
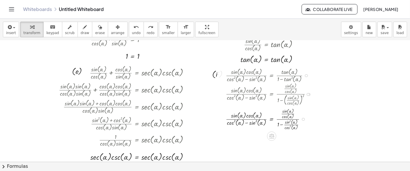
click at [281, 123] on div at bounding box center [270, 118] width 95 height 24
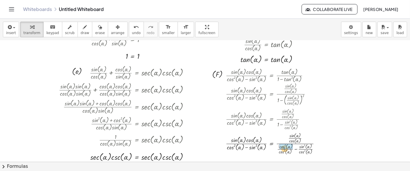
drag, startPoint x: 278, startPoint y: 145, endPoint x: 284, endPoint y: 147, distance: 6.1
click at [294, 148] on div at bounding box center [274, 143] width 103 height 24
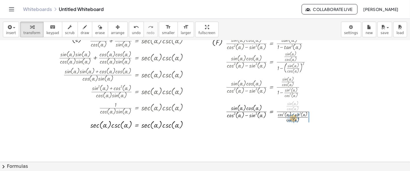
drag, startPoint x: 292, startPoint y: 105, endPoint x: 292, endPoint y: 117, distance: 11.8
click at [292, 117] on div at bounding box center [273, 111] width 100 height 24
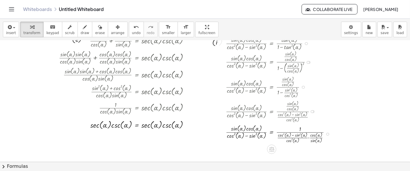
click at [309, 137] on div at bounding box center [280, 133] width 114 height 21
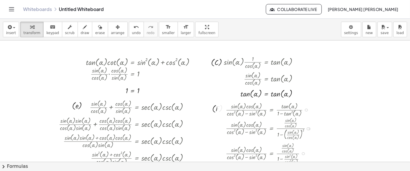
scroll to position [66, 0]
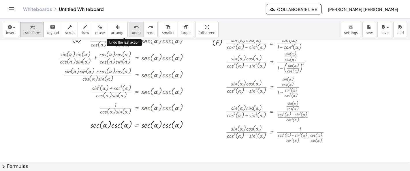
click at [134, 30] on icon "undo" at bounding box center [136, 27] width 5 height 7
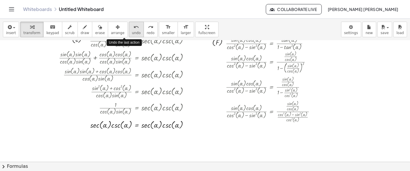
click at [134, 30] on icon "undo" at bounding box center [136, 27] width 5 height 7
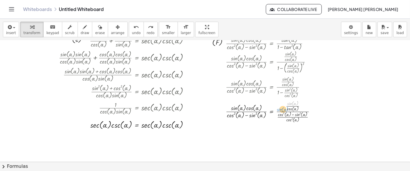
drag, startPoint x: 291, startPoint y: 102, endPoint x: 281, endPoint y: 108, distance: 11.5
click at [281, 108] on div at bounding box center [273, 111] width 100 height 24
drag, startPoint x: 288, startPoint y: 108, endPoint x: 300, endPoint y: 102, distance: 12.4
click at [300, 102] on div at bounding box center [273, 111] width 100 height 24
drag, startPoint x: 295, startPoint y: 105, endPoint x: 297, endPoint y: 102, distance: 3.3
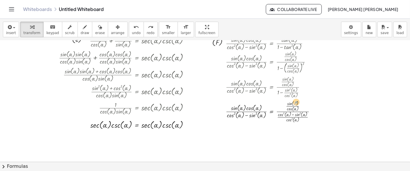
click at [297, 103] on div at bounding box center [273, 111] width 100 height 24
drag, startPoint x: 290, startPoint y: 102, endPoint x: 284, endPoint y: 102, distance: 6.4
click at [284, 102] on div at bounding box center [273, 111] width 100 height 24
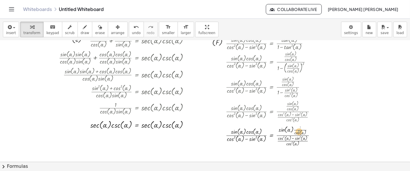
drag, startPoint x: 300, startPoint y: 126, endPoint x: 299, endPoint y: 130, distance: 4.3
click at [299, 130] on div at bounding box center [273, 135] width 100 height 24
drag, startPoint x: 298, startPoint y: 131, endPoint x: 301, endPoint y: 125, distance: 6.5
click at [301, 125] on div at bounding box center [273, 135] width 100 height 24
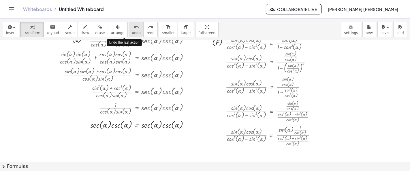
click at [132, 27] on div "undo" at bounding box center [136, 26] width 9 height 7
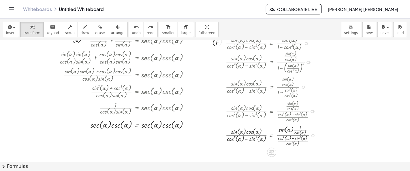
click at [299, 132] on div at bounding box center [273, 135] width 100 height 24
drag, startPoint x: 299, startPoint y: 132, endPoint x: 301, endPoint y: 127, distance: 5.3
click at [134, 29] on icon "undo" at bounding box center [136, 27] width 5 height 7
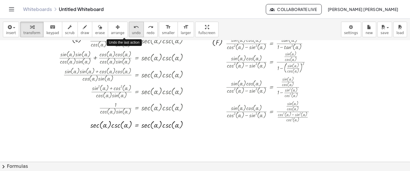
click at [134, 29] on icon "undo" at bounding box center [136, 27] width 5 height 7
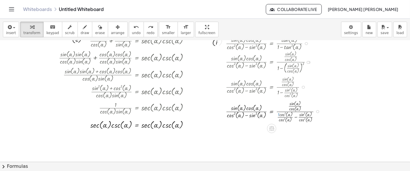
click at [281, 114] on div at bounding box center [275, 111] width 104 height 24
click at [278, 114] on div at bounding box center [275, 111] width 104 height 24
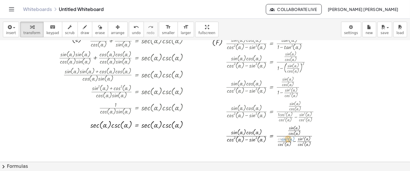
drag, startPoint x: 278, startPoint y: 114, endPoint x: 282, endPoint y: 114, distance: 3.5
click at [272, 44] on div "· sin ( , α ) · cos ( , α ) · ( + cos ( , α ) 2 − sin ( , α ) 2 ) = · tan ( , α…" at bounding box center [272, 44] width 0 height 0
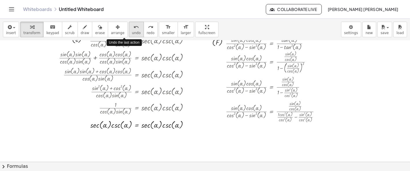
click at [132, 32] on span "undo" at bounding box center [136, 33] width 9 height 4
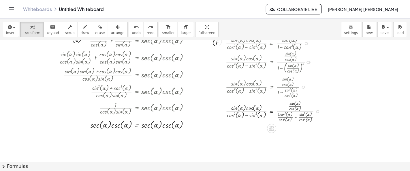
click at [297, 116] on div at bounding box center [275, 111] width 104 height 24
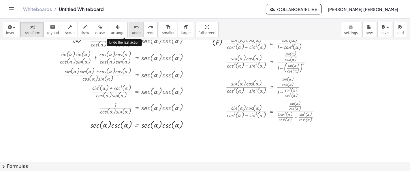
click at [132, 31] on span "undo" at bounding box center [136, 33] width 9 height 4
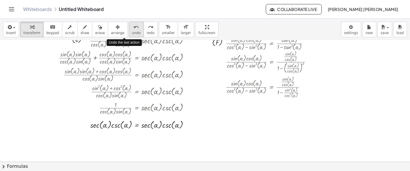
click at [132, 31] on span "undo" at bounding box center [136, 33] width 9 height 4
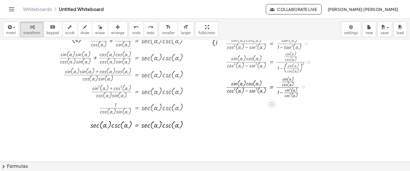
click at [283, 92] on div at bounding box center [270, 86] width 95 height 24
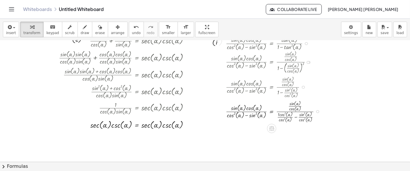
click at [296, 117] on div at bounding box center [275, 111] width 104 height 24
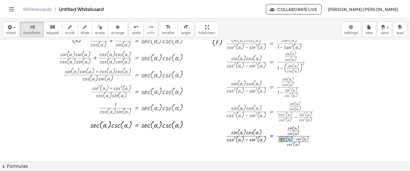
drag, startPoint x: 279, startPoint y: 138, endPoint x: 282, endPoint y: 138, distance: 2.9
click at [293, 138] on div at bounding box center [275, 135] width 104 height 24
drag, startPoint x: 289, startPoint y: 144, endPoint x: 290, endPoint y: 127, distance: 17.0
click at [290, 127] on div at bounding box center [275, 135] width 104 height 24
drag, startPoint x: 296, startPoint y: 134, endPoint x: 301, endPoint y: 143, distance: 10.9
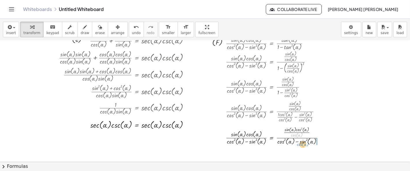
click at [301, 143] on div at bounding box center [277, 135] width 108 height 21
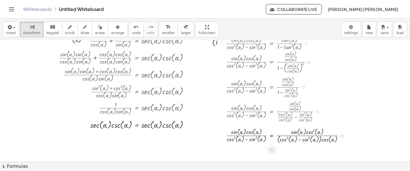
click at [300, 140] on div at bounding box center [287, 135] width 129 height 18
click at [327, 140] on div at bounding box center [287, 135] width 129 height 18
drag, startPoint x: 327, startPoint y: 140, endPoint x: 293, endPoint y: 144, distance: 34.9
click at [292, 144] on div at bounding box center [287, 135] width 129 height 18
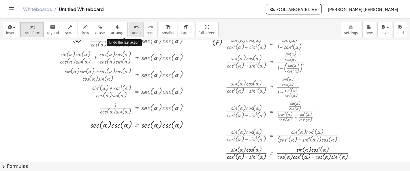
click at [132, 27] on div "undo" at bounding box center [136, 26] width 9 height 7
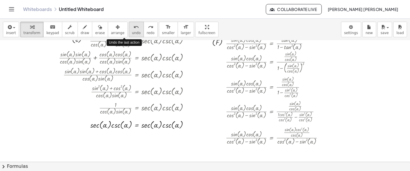
click at [132, 27] on div "undo" at bounding box center [136, 26] width 9 height 7
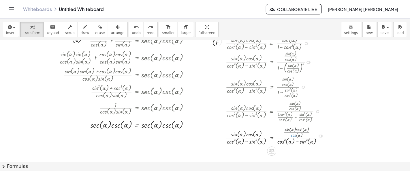
click at [294, 137] on div at bounding box center [277, 135] width 108 height 21
click at [304, 132] on div at bounding box center [277, 135] width 108 height 21
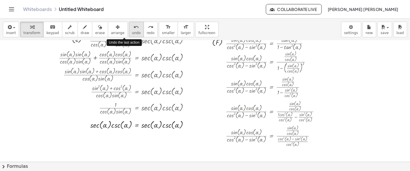
click at [129, 28] on button "undo undo" at bounding box center [136, 30] width 15 height 16
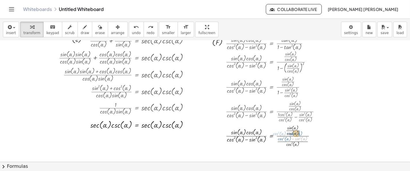
drag, startPoint x: 299, startPoint y: 138, endPoint x: 293, endPoint y: 133, distance: 7.6
click at [293, 133] on div at bounding box center [275, 135] width 104 height 24
drag, startPoint x: 301, startPoint y: 125, endPoint x: 299, endPoint y: 144, distance: 18.5
click at [299, 144] on div at bounding box center [280, 135] width 115 height 24
drag, startPoint x: 301, startPoint y: 138, endPoint x: 301, endPoint y: 143, distance: 5.2
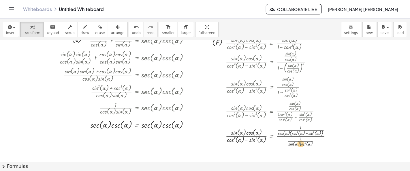
click at [301, 143] on div at bounding box center [280, 135] width 115 height 24
click at [300, 140] on div at bounding box center [280, 135] width 115 height 24
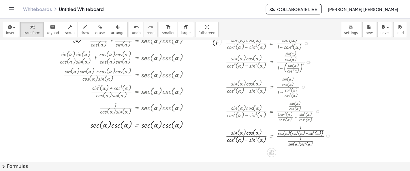
click at [300, 140] on div at bounding box center [280, 135] width 115 height 24
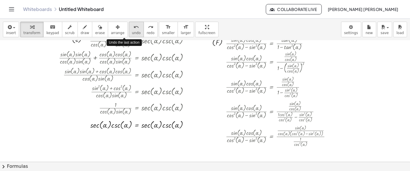
click at [129, 35] on button "undo undo" at bounding box center [136, 30] width 15 height 16
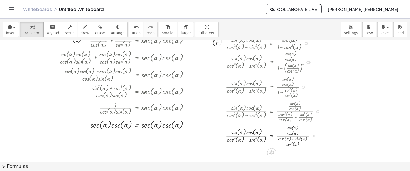
click at [291, 130] on div at bounding box center [275, 135] width 104 height 24
drag, startPoint x: 288, startPoint y: 127, endPoint x: 291, endPoint y: 132, distance: 5.6
click at [291, 132] on div at bounding box center [275, 135] width 104 height 24
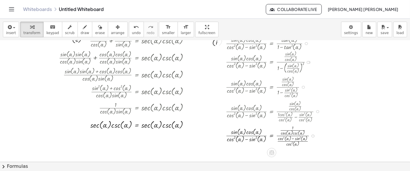
click at [294, 127] on div at bounding box center [275, 135] width 104 height 24
click at [293, 126] on div at bounding box center [275, 135] width 104 height 24
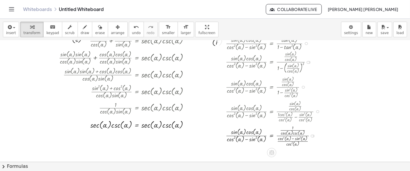
click at [293, 126] on div at bounding box center [275, 135] width 104 height 24
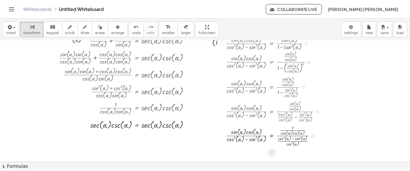
click at [293, 126] on div at bounding box center [275, 135] width 104 height 24
click at [129, 35] on button "undo undo" at bounding box center [136, 30] width 15 height 16
drag, startPoint x: 290, startPoint y: 126, endPoint x: 296, endPoint y: 144, distance: 18.8
click at [296, 144] on div at bounding box center [275, 135] width 104 height 24
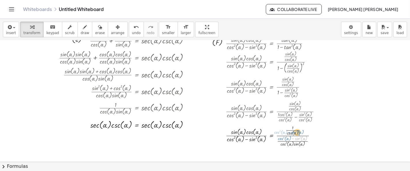
drag, startPoint x: 301, startPoint y: 138, endPoint x: 297, endPoint y: 132, distance: 7.4
click at [297, 132] on div at bounding box center [275, 135] width 104 height 24
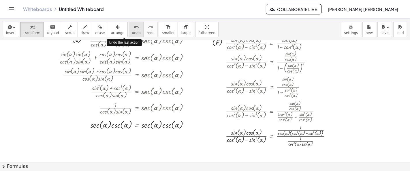
click at [132, 31] on span "undo" at bounding box center [136, 33] width 9 height 4
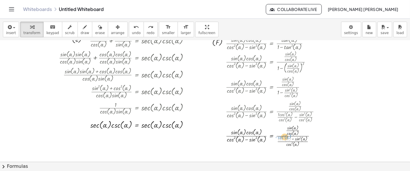
click at [281, 138] on div at bounding box center [275, 135] width 104 height 24
drag, startPoint x: 290, startPoint y: 144, endPoint x: 281, endPoint y: 137, distance: 11.2
click at [281, 137] on div at bounding box center [275, 135] width 104 height 24
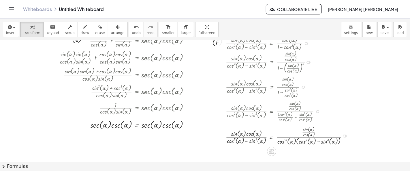
click at [318, 141] on div at bounding box center [289, 135] width 132 height 21
drag, startPoint x: 281, startPoint y: 140, endPoint x: 306, endPoint y: 134, distance: 25.7
click at [306, 134] on div at bounding box center [289, 135] width 132 height 21
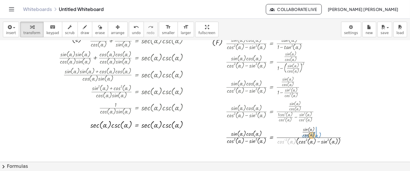
click at [306, 134] on div at bounding box center [289, 135] width 132 height 21
click at [297, 140] on div at bounding box center [277, 135] width 108 height 21
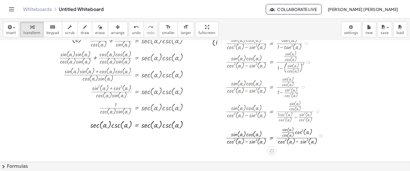
click at [297, 140] on div at bounding box center [277, 135] width 108 height 21
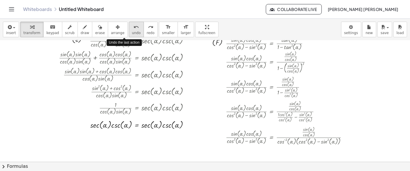
click at [134, 29] on icon "undo" at bounding box center [136, 27] width 5 height 7
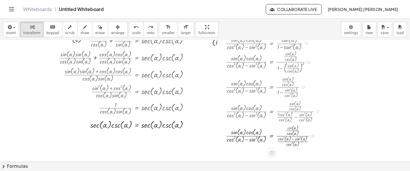
click at [292, 128] on div at bounding box center [275, 135] width 104 height 24
drag, startPoint x: 293, startPoint y: 129, endPoint x: 307, endPoint y: 143, distance: 19.2
click at [307, 143] on div at bounding box center [275, 135] width 104 height 24
click at [309, 138] on div at bounding box center [280, 135] width 114 height 21
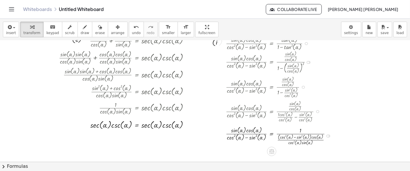
click at [296, 136] on div at bounding box center [280, 135] width 115 height 21
drag, startPoint x: 301, startPoint y: 129, endPoint x: 301, endPoint y: 136, distance: 7.5
click at [301, 136] on div at bounding box center [280, 135] width 115 height 21
click at [132, 34] on span "undo" at bounding box center [136, 33] width 9 height 4
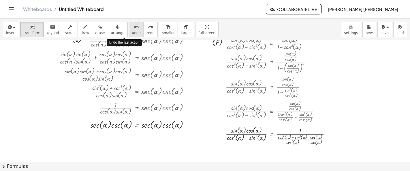
click at [132, 31] on span "undo" at bounding box center [136, 33] width 9 height 4
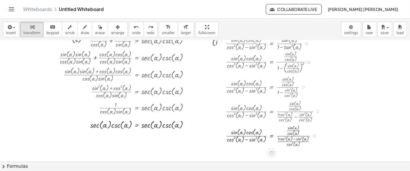
click at [295, 138] on div at bounding box center [275, 135] width 104 height 24
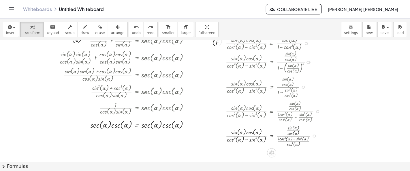
click at [295, 138] on div at bounding box center [275, 135] width 104 height 24
drag, startPoint x: 279, startPoint y: 137, endPoint x: 282, endPoint y: 138, distance: 3.0
click at [293, 138] on div at bounding box center [275, 135] width 104 height 24
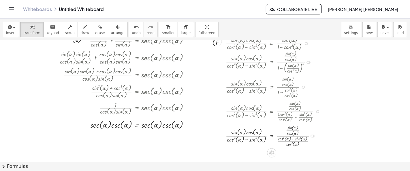
click at [293, 138] on div at bounding box center [275, 135] width 104 height 24
click at [132, 33] on span "undo" at bounding box center [136, 33] width 9 height 4
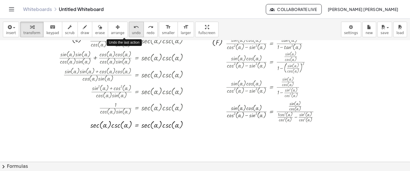
click at [132, 33] on span "undo" at bounding box center [136, 33] width 9 height 4
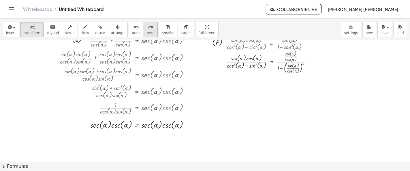
click at [144, 31] on button "redo redo" at bounding box center [151, 30] width 14 height 16
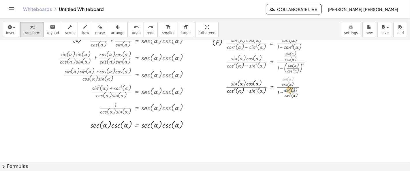
drag, startPoint x: 288, startPoint y: 77, endPoint x: 290, endPoint y: 88, distance: 11.3
click at [290, 88] on div at bounding box center [270, 86] width 95 height 24
click at [292, 89] on div at bounding box center [270, 86] width 95 height 24
drag, startPoint x: 287, startPoint y: 90, endPoint x: 284, endPoint y: 79, distance: 11.2
click at [284, 79] on div at bounding box center [270, 86] width 95 height 24
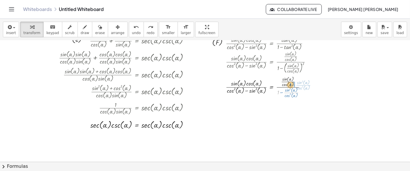
drag, startPoint x: 278, startPoint y: 91, endPoint x: 290, endPoint y: 83, distance: 14.0
click at [290, 83] on div at bounding box center [270, 86] width 95 height 24
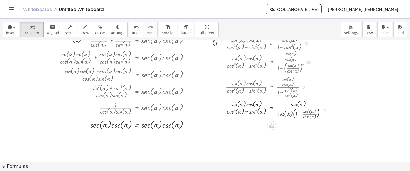
click at [300, 113] on div at bounding box center [278, 109] width 111 height 21
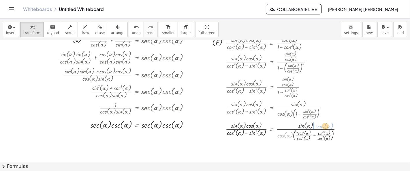
drag, startPoint x: 282, startPoint y: 134, endPoint x: 322, endPoint y: 124, distance: 41.0
click at [322, 124] on div at bounding box center [285, 130] width 125 height 21
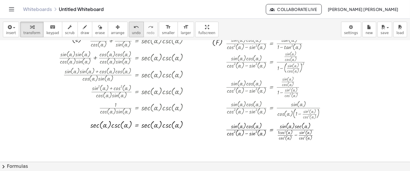
click at [134, 26] on icon "undo" at bounding box center [136, 27] width 5 height 7
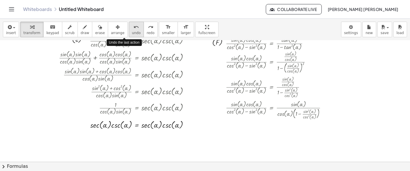
click at [134, 26] on icon "undo" at bounding box center [136, 27] width 5 height 7
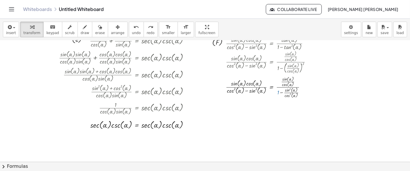
click at [311, 111] on div at bounding box center [205, 95] width 410 height 243
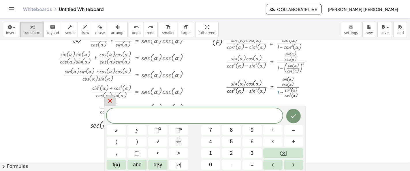
click at [107, 98] on icon at bounding box center [110, 100] width 7 height 7
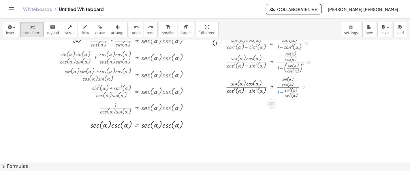
click at [282, 92] on div at bounding box center [270, 86] width 95 height 24
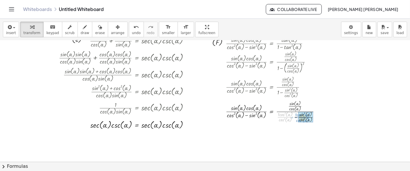
drag, startPoint x: 286, startPoint y: 117, endPoint x: 304, endPoint y: 117, distance: 17.9
click at [304, 117] on div at bounding box center [275, 111] width 104 height 24
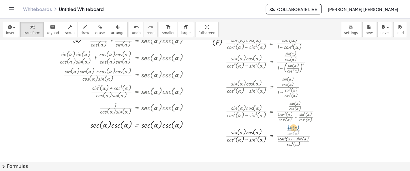
drag, startPoint x: 291, startPoint y: 133, endPoint x: 291, endPoint y: 127, distance: 5.8
click at [291, 127] on div at bounding box center [275, 135] width 104 height 24
drag, startPoint x: 291, startPoint y: 127, endPoint x: 294, endPoint y: 127, distance: 3.2
click at [291, 127] on div at bounding box center [275, 135] width 104 height 24
drag, startPoint x: 298, startPoint y: 129, endPoint x: 277, endPoint y: 127, distance: 20.8
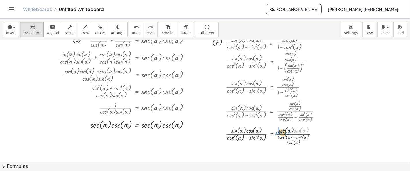
click at [277, 131] on div at bounding box center [275, 135] width 104 height 21
drag, startPoint x: 278, startPoint y: 136, endPoint x: 284, endPoint y: 136, distance: 5.2
drag, startPoint x: 291, startPoint y: 141, endPoint x: 288, endPoint y: 141, distance: 3.2
click at [288, 141] on div at bounding box center [275, 135] width 104 height 21
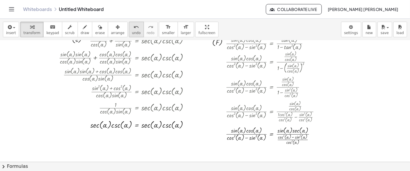
click at [132, 33] on span "undo" at bounding box center [136, 33] width 9 height 4
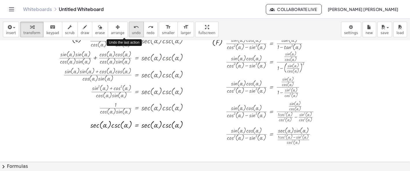
click at [132, 33] on span "undo" at bounding box center [136, 33] width 9 height 4
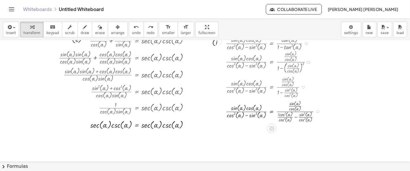
click at [282, 113] on div at bounding box center [275, 111] width 104 height 24
drag, startPoint x: 278, startPoint y: 112, endPoint x: 281, endPoint y: 113, distance: 2.9
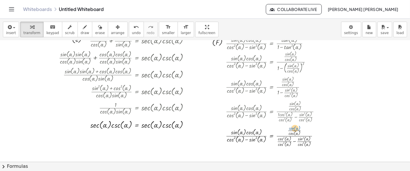
click at [295, 127] on div at bounding box center [275, 135] width 104 height 24
click at [132, 33] on span "undo" at bounding box center [136, 33] width 9 height 4
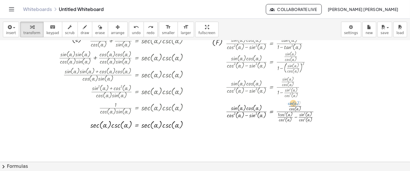
click at [292, 104] on div at bounding box center [275, 111] width 104 height 24
drag, startPoint x: 293, startPoint y: 105, endPoint x: 282, endPoint y: 117, distance: 17.2
click at [282, 117] on div at bounding box center [275, 111] width 104 height 24
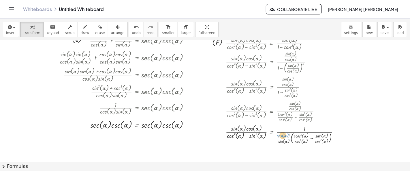
click at [280, 137] on div at bounding box center [284, 133] width 123 height 21
click at [129, 32] on button "undo undo" at bounding box center [136, 30] width 15 height 16
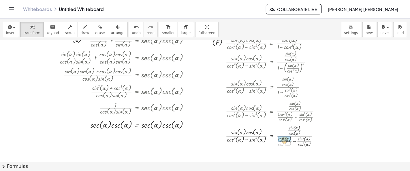
drag, startPoint x: 282, startPoint y: 144, endPoint x: 281, endPoint y: 139, distance: 4.9
drag, startPoint x: 281, startPoint y: 139, endPoint x: 291, endPoint y: 144, distance: 10.6
click at [281, 139] on div at bounding box center [275, 135] width 104 height 24
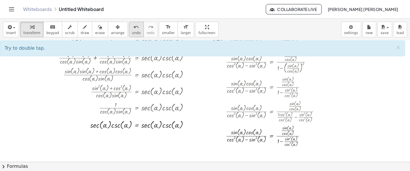
click at [132, 34] on span "undo" at bounding box center [136, 33] width 9 height 4
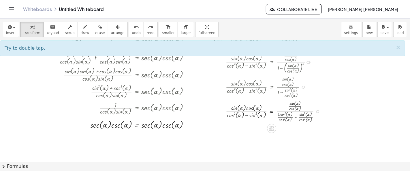
click at [295, 116] on div at bounding box center [275, 111] width 104 height 24
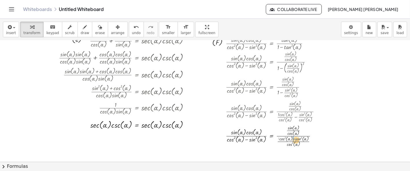
drag, startPoint x: 278, startPoint y: 137, endPoint x: 296, endPoint y: 138, distance: 17.3
click at [296, 138] on div at bounding box center [275, 135] width 104 height 24
click at [293, 145] on div at bounding box center [275, 135] width 104 height 24
drag, startPoint x: 292, startPoint y: 138, endPoint x: 286, endPoint y: 139, distance: 5.6
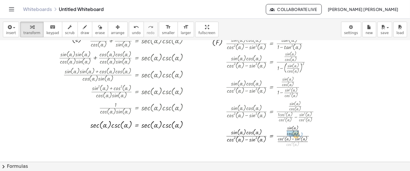
drag, startPoint x: 286, startPoint y: 144, endPoint x: 289, endPoint y: 134, distance: 10.0
click at [289, 134] on div at bounding box center [275, 135] width 104 height 24
click at [303, 133] on div at bounding box center [277, 135] width 108 height 21
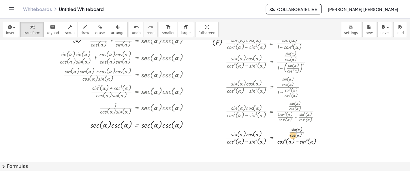
drag, startPoint x: 303, startPoint y: 133, endPoint x: 293, endPoint y: 135, distance: 10.2
click at [293, 135] on div at bounding box center [277, 135] width 108 height 21
drag, startPoint x: 292, startPoint y: 135, endPoint x: 305, endPoint y: 130, distance: 14.1
click at [305, 130] on div at bounding box center [277, 135] width 108 height 21
drag, startPoint x: 292, startPoint y: 135, endPoint x: 304, endPoint y: 131, distance: 12.7
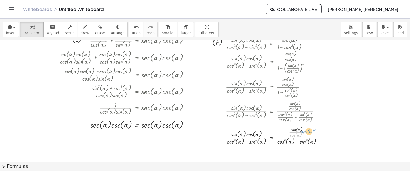
click at [304, 131] on div at bounding box center [277, 135] width 108 height 21
drag, startPoint x: 295, startPoint y: 127, endPoint x: 305, endPoint y: 131, distance: 10.9
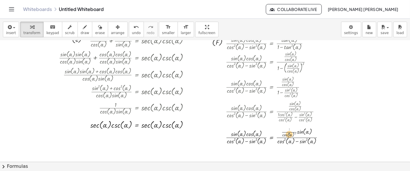
drag, startPoint x: 289, startPoint y: 128, endPoint x: 289, endPoint y: 133, distance: 5.2
click at [289, 133] on div at bounding box center [277, 135] width 108 height 20
click at [296, 131] on div at bounding box center [277, 135] width 108 height 20
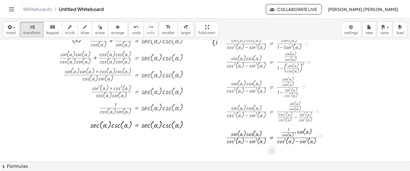
click at [296, 131] on div at bounding box center [277, 135] width 108 height 20
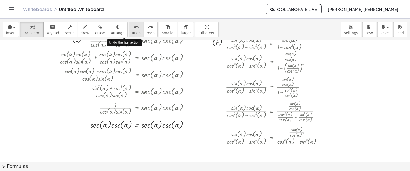
click at [132, 32] on span "undo" at bounding box center [136, 33] width 9 height 4
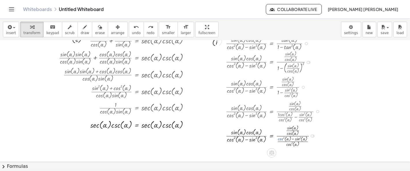
click at [283, 138] on div at bounding box center [275, 135] width 104 height 24
drag, startPoint x: 293, startPoint y: 127, endPoint x: 286, endPoint y: 130, distance: 7.6
click at [286, 130] on div at bounding box center [275, 135] width 104 height 24
drag, startPoint x: 301, startPoint y: 125, endPoint x: 299, endPoint y: 130, distance: 5.1
click at [299, 130] on div at bounding box center [275, 135] width 104 height 24
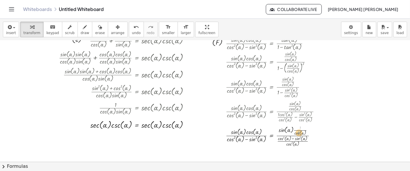
click at [299, 130] on div at bounding box center [275, 135] width 104 height 24
drag, startPoint x: 300, startPoint y: 133, endPoint x: 300, endPoint y: 127, distance: 6.1
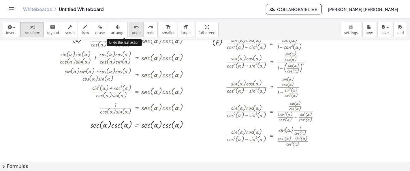
click at [132, 32] on span "undo" at bounding box center [136, 33] width 9 height 4
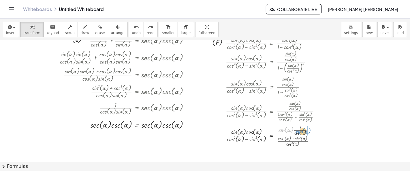
drag, startPoint x: 281, startPoint y: 130, endPoint x: 299, endPoint y: 132, distance: 17.4
click at [299, 132] on div at bounding box center [275, 135] width 104 height 24
click at [14, 165] on button "chevron_right Formulas" at bounding box center [205, 166] width 410 height 9
click at [0, 0] on div "Difference of Squares + a 2 − b 2 ⇔ · ( + a + b ) · ( + a − b )" at bounding box center [0, 0] width 0 height 0
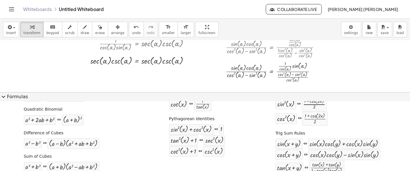
scroll to position [128, 0]
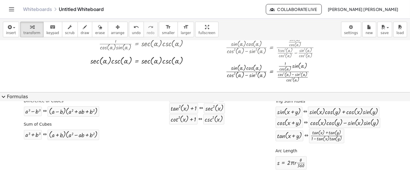
click at [0, 95] on span "expand_more" at bounding box center [3, 96] width 7 height 7
click at [0, 95] on div at bounding box center [205, 4] width 410 height 188
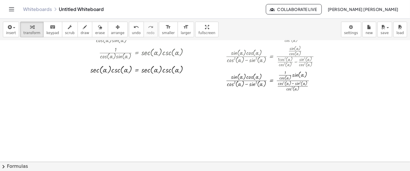
scroll to position [90, 0]
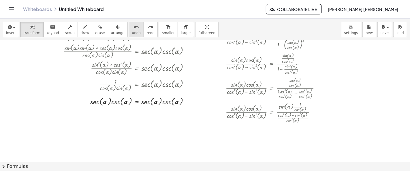
click at [129, 33] on button "undo undo" at bounding box center [136, 30] width 15 height 16
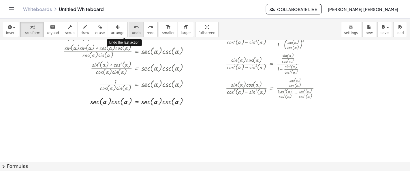
click at [129, 33] on button "undo undo" at bounding box center [136, 30] width 15 height 16
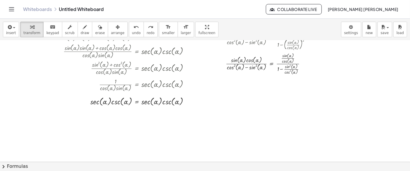
scroll to position [58, 0]
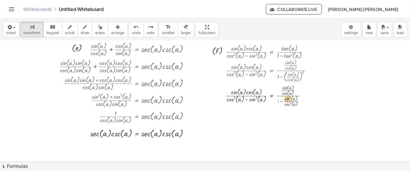
drag, startPoint x: 278, startPoint y: 100, endPoint x: 288, endPoint y: 98, distance: 9.7
click at [288, 98] on div at bounding box center [270, 95] width 95 height 24
drag, startPoint x: 287, startPoint y: 104, endPoint x: 293, endPoint y: 88, distance: 17.1
click at [293, 88] on div at bounding box center [270, 95] width 95 height 24
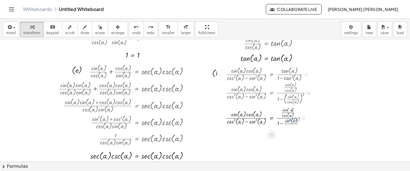
scroll to position [25, 0]
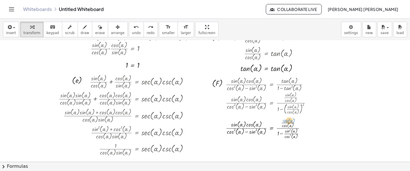
click at [289, 117] on div at bounding box center [270, 127] width 95 height 24
drag, startPoint x: 288, startPoint y: 135, endPoint x: 299, endPoint y: 130, distance: 12.5
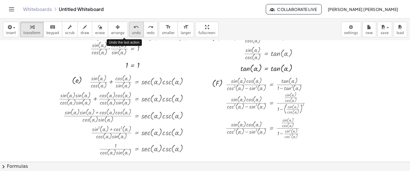
click at [132, 31] on span "undo" at bounding box center [136, 33] width 9 height 4
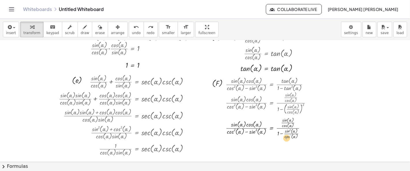
drag, startPoint x: 291, startPoint y: 135, endPoint x: 289, endPoint y: 139, distance: 4.0
drag, startPoint x: 293, startPoint y: 135, endPoint x: 283, endPoint y: 132, distance: 9.5
click at [283, 132] on div at bounding box center [270, 127] width 95 height 24
click at [280, 132] on div at bounding box center [276, 128] width 107 height 24
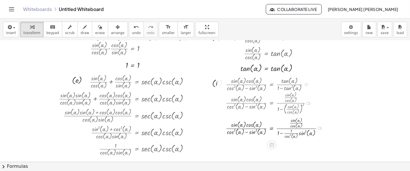
click at [281, 133] on div at bounding box center [276, 128] width 107 height 24
click at [132, 31] on span "undo" at bounding box center [136, 33] width 9 height 4
click at [282, 134] on div at bounding box center [270, 127] width 95 height 24
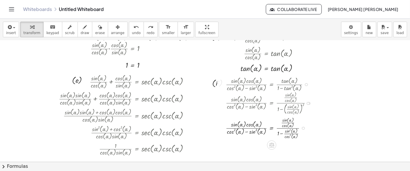
click at [282, 134] on div at bounding box center [270, 127] width 95 height 24
drag, startPoint x: 292, startPoint y: 119, endPoint x: 303, endPoint y: 122, distance: 11.1
click at [307, 124] on div at bounding box center [275, 127] width 104 height 24
drag, startPoint x: 292, startPoint y: 118, endPoint x: 301, endPoint y: 123, distance: 10.6
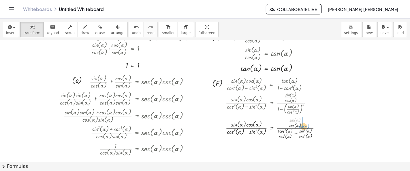
click at [301, 123] on div at bounding box center [275, 127] width 104 height 24
click at [291, 122] on div at bounding box center [275, 128] width 104 height 24
click at [291, 121] on div at bounding box center [275, 128] width 104 height 24
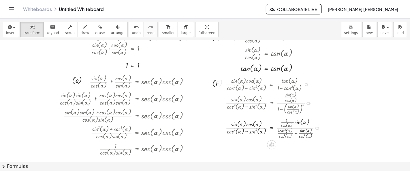
click at [291, 121] on div at bounding box center [275, 128] width 104 height 24
click at [294, 122] on div at bounding box center [275, 128] width 104 height 24
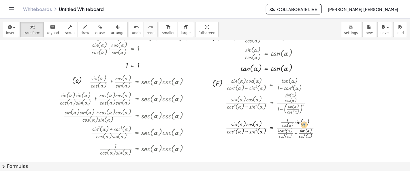
click at [305, 120] on div at bounding box center [275, 128] width 104 height 24
drag, startPoint x: 300, startPoint y: 120, endPoint x: 298, endPoint y: 124, distance: 4.3
click at [298, 124] on div at bounding box center [275, 128] width 104 height 24
drag, startPoint x: 297, startPoint y: 121, endPoint x: 296, endPoint y: 124, distance: 3.5
click at [296, 124] on div at bounding box center [275, 128] width 104 height 24
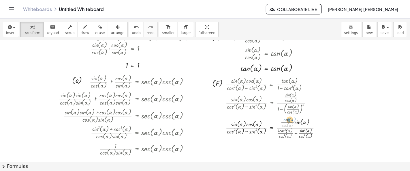
drag, startPoint x: 287, startPoint y: 124, endPoint x: 289, endPoint y: 119, distance: 5.8
click at [132, 31] on span "undo" at bounding box center [136, 33] width 9 height 4
drag, startPoint x: 282, startPoint y: 132, endPoint x: 303, endPoint y: 137, distance: 21.3
click at [303, 137] on div at bounding box center [275, 127] width 104 height 24
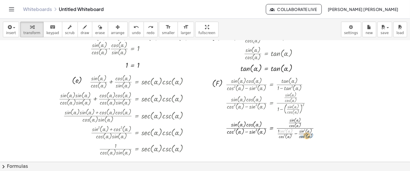
click at [303, 137] on div at bounding box center [275, 127] width 104 height 24
drag, startPoint x: 283, startPoint y: 136, endPoint x: 299, endPoint y: 136, distance: 15.9
drag, startPoint x: 299, startPoint y: 136, endPoint x: 302, endPoint y: 136, distance: 3.5
click at [302, 136] on div at bounding box center [275, 127] width 104 height 24
drag, startPoint x: 284, startPoint y: 133, endPoint x: 305, endPoint y: 125, distance: 22.4
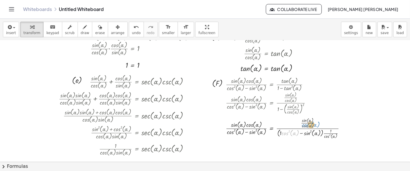
click at [305, 125] on div at bounding box center [288, 128] width 130 height 24
drag, startPoint x: 284, startPoint y: 131, endPoint x: 313, endPoint y: 124, distance: 30.3
click at [313, 124] on div at bounding box center [288, 128] width 130 height 24
click at [132, 32] on span "undo" at bounding box center [136, 33] width 9 height 4
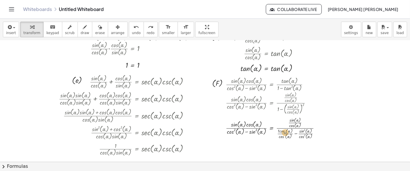
click at [285, 134] on div at bounding box center [275, 127] width 104 height 24
drag, startPoint x: 283, startPoint y: 135, endPoint x: 280, endPoint y: 131, distance: 4.8
drag, startPoint x: 280, startPoint y: 131, endPoint x: 283, endPoint y: 132, distance: 3.3
click at [280, 131] on div at bounding box center [275, 127] width 104 height 24
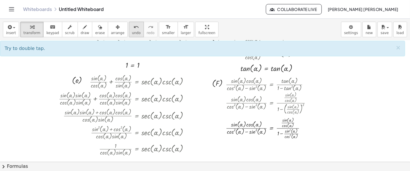
click at [132, 32] on span "undo" at bounding box center [136, 33] width 9 height 4
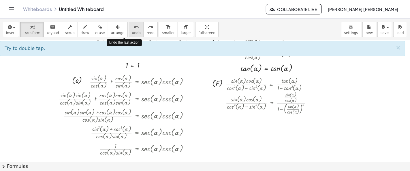
click at [132, 32] on span "undo" at bounding box center [136, 33] width 9 height 4
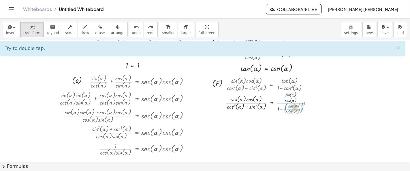
drag, startPoint x: 303, startPoint y: 104, endPoint x: 305, endPoint y: 102, distance: 3.3
click at [305, 102] on div at bounding box center [270, 102] width 95 height 25
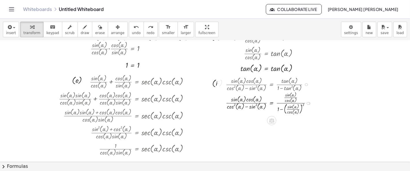
click at [282, 109] on div at bounding box center [270, 102] width 95 height 25
click at [282, 107] on div at bounding box center [270, 102] width 95 height 25
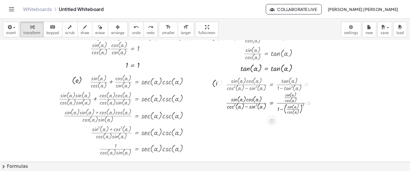
click at [282, 107] on div at bounding box center [270, 102] width 95 height 25
click at [292, 93] on div at bounding box center [270, 102] width 95 height 25
drag, startPoint x: 288, startPoint y: 93, endPoint x: 296, endPoint y: 100, distance: 10.2
click at [295, 99] on div at bounding box center [270, 102] width 95 height 25
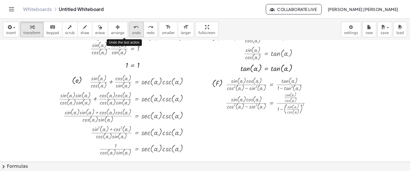
click at [132, 29] on div "undo" at bounding box center [136, 26] width 9 height 7
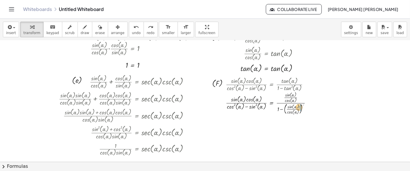
drag, startPoint x: 303, startPoint y: 104, endPoint x: 299, endPoint y: 106, distance: 4.9
click at [299, 106] on div at bounding box center [270, 102] width 95 height 25
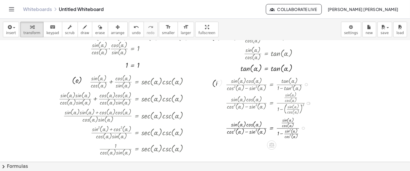
click at [281, 132] on div at bounding box center [270, 127] width 95 height 24
drag, startPoint x: 278, startPoint y: 130, endPoint x: 281, endPoint y: 131, distance: 3.2
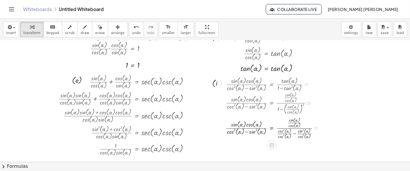
click at [294, 132] on div at bounding box center [274, 127] width 103 height 24
drag, startPoint x: 290, startPoint y: 135, endPoint x: 284, endPoint y: 131, distance: 7.1
click at [284, 131] on div at bounding box center [273, 127] width 100 height 24
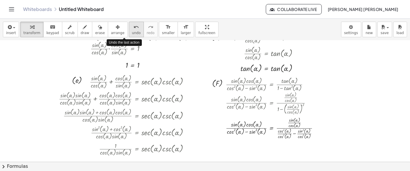
click at [132, 33] on span "undo" at bounding box center [136, 33] width 9 height 4
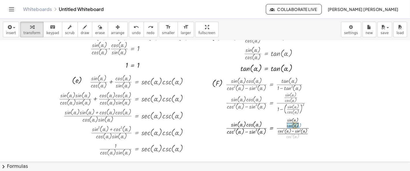
drag, startPoint x: 291, startPoint y: 136, endPoint x: 293, endPoint y: 125, distance: 10.9
click at [293, 125] on div at bounding box center [273, 127] width 100 height 24
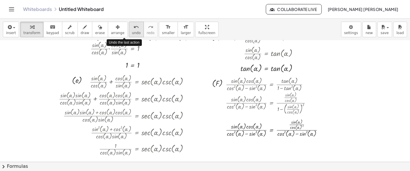
click at [132, 34] on span "undo" at bounding box center [136, 33] width 9 height 4
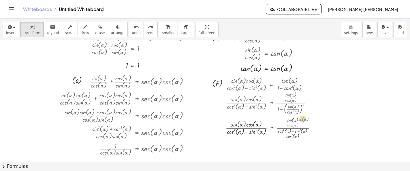
drag, startPoint x: 288, startPoint y: 125, endPoint x: 298, endPoint y: 119, distance: 11.5
click at [298, 119] on div at bounding box center [273, 127] width 100 height 24
drag, startPoint x: 290, startPoint y: 135, endPoint x: 296, endPoint y: 118, distance: 18.3
click at [296, 118] on div at bounding box center [273, 127] width 100 height 24
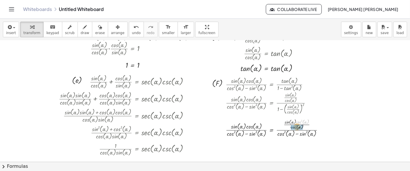
drag, startPoint x: 301, startPoint y: 121, endPoint x: 295, endPoint y: 127, distance: 8.0
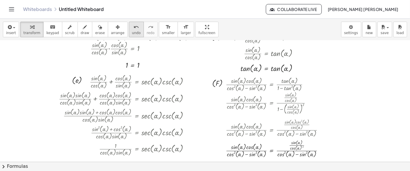
click at [134, 27] on icon "undo" at bounding box center [136, 27] width 5 height 7
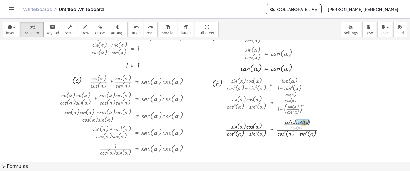
drag, startPoint x: 293, startPoint y: 125, endPoint x: 301, endPoint y: 120, distance: 9.8
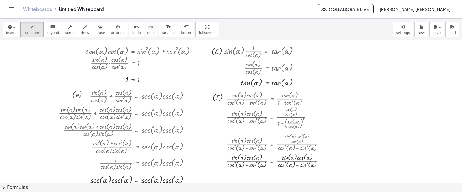
scroll to position [14, 0]
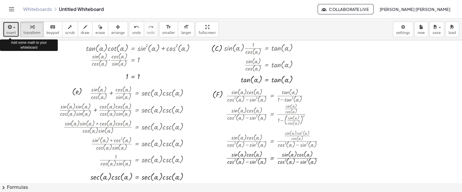
click at [17, 31] on button "insert" at bounding box center [11, 30] width 16 height 16
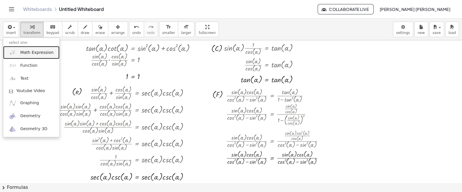
click at [18, 49] on link "Math Expression" at bounding box center [31, 52] width 56 height 13
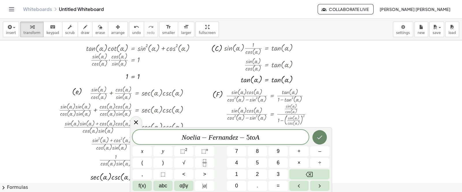
click at [317, 138] on icon "Done" at bounding box center [319, 137] width 7 height 7
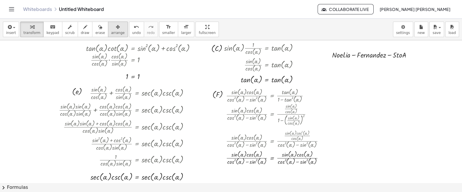
click at [111, 33] on span "arrange" at bounding box center [118, 33] width 14 height 4
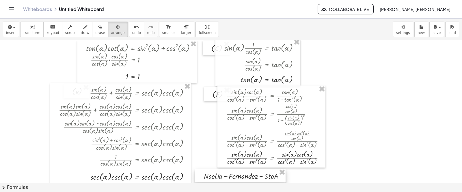
drag, startPoint x: 379, startPoint y: 52, endPoint x: 251, endPoint y: 174, distance: 176.5
click at [251, 170] on div at bounding box center [240, 176] width 90 height 14
click at [53, 29] on div "keyboard" at bounding box center [52, 26] width 13 height 7
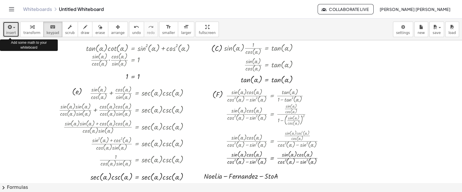
click at [17, 31] on button "insert" at bounding box center [11, 30] width 16 height 16
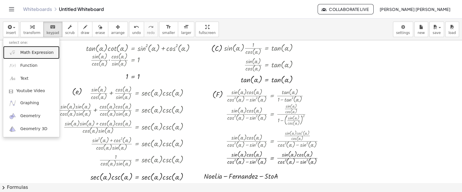
click at [31, 50] on span "Math Expression" at bounding box center [36, 53] width 33 height 6
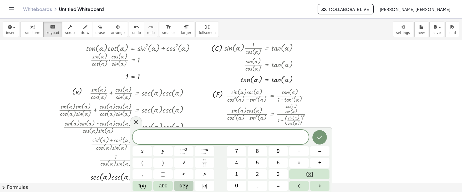
click at [176, 170] on button "αβγ" at bounding box center [183, 186] width 19 height 10
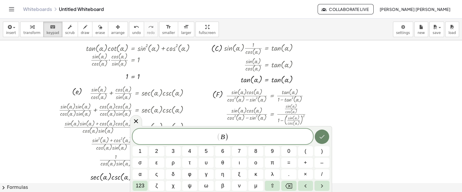
click at [322, 138] on icon "Done" at bounding box center [321, 137] width 5 height 4
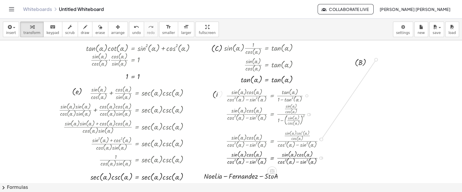
drag, startPoint x: 322, startPoint y: 138, endPoint x: 375, endPoint y: 64, distance: 91.1
click at [375, 64] on div "· tan ( , α ) · cot ( , α ) = + sin ( , α ) 2 + cos ( , α ) 2 · tan ( , α ) · c…" at bounding box center [231, 170] width 462 height 286
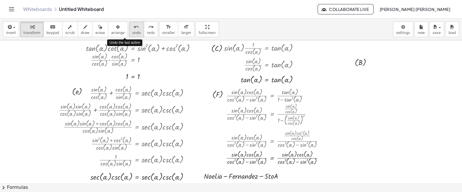
click at [132, 34] on span "undo" at bounding box center [136, 33] width 9 height 4
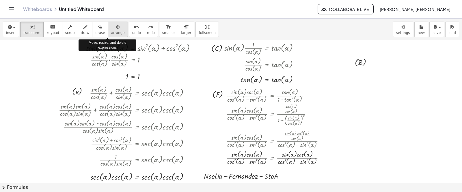
click at [108, 31] on button "arrange" at bounding box center [118, 30] width 20 height 16
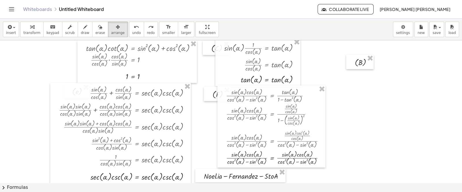
scroll to position [0, 0]
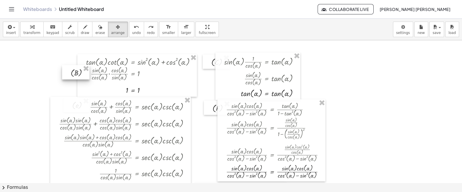
drag, startPoint x: 354, startPoint y: 78, endPoint x: 60, endPoint y: 72, distance: 294.6
click at [62, 72] on div at bounding box center [75, 72] width 27 height 14
drag, startPoint x: 68, startPoint y: 71, endPoint x: 80, endPoint y: 63, distance: 13.7
click at [80, 63] on div at bounding box center [74, 62] width 27 height 14
click at [46, 27] on div "keyboard" at bounding box center [52, 26] width 13 height 7
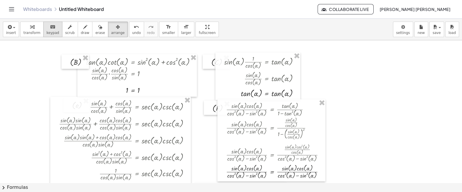
click at [46, 27] on div "keyboard" at bounding box center [52, 26] width 13 height 7
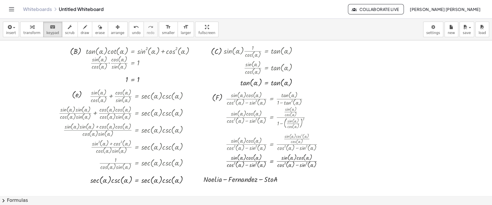
scroll to position [8, 0]
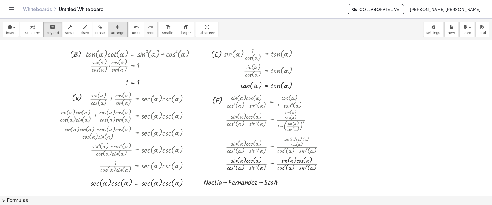
click at [111, 31] on span "arrange" at bounding box center [118, 33] width 14 height 4
click at [84, 47] on div at bounding box center [136, 67] width 119 height 43
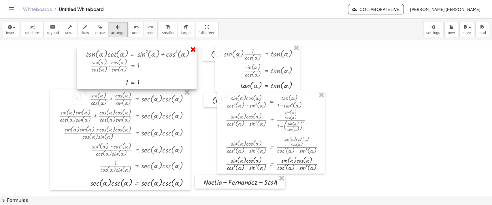
click at [192, 51] on div at bounding box center [246, 187] width 492 height 311
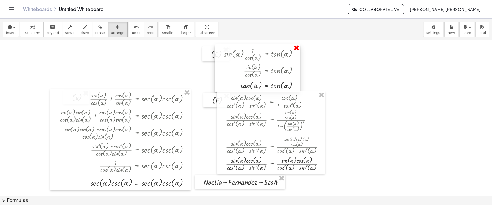
click at [297, 49] on div at bounding box center [246, 187] width 492 height 311
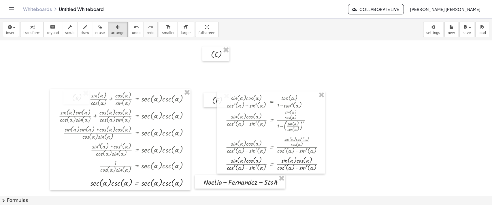
click at [228, 51] on div at bounding box center [246, 187] width 492 height 311
click at [321, 93] on div at bounding box center [246, 187] width 492 height 311
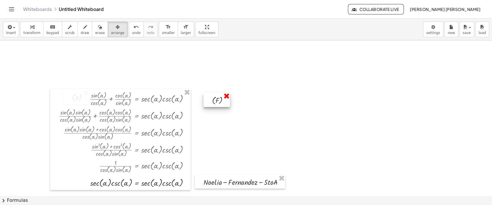
click at [225, 93] on div at bounding box center [246, 187] width 492 height 311
click at [184, 91] on div at bounding box center [246, 187] width 492 height 311
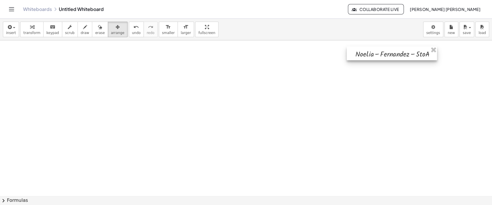
drag, startPoint x: 281, startPoint y: 185, endPoint x: 433, endPoint y: 57, distance: 199.0
click at [410, 57] on div at bounding box center [392, 53] width 90 height 14
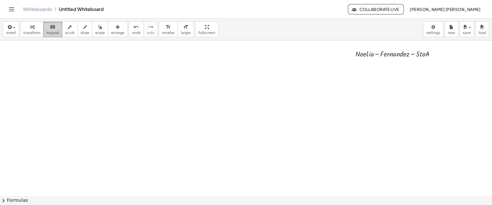
click at [53, 31] on span "keypad" at bounding box center [52, 33] width 13 height 4
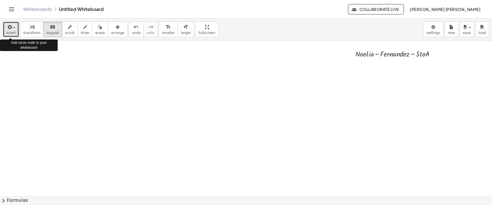
click at [13, 31] on span "insert" at bounding box center [11, 33] width 10 height 4
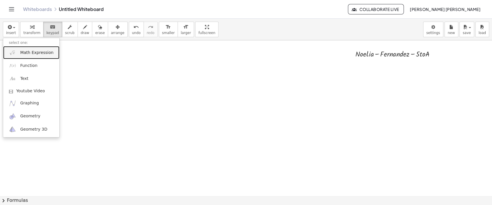
click at [40, 52] on span "Math Expression" at bounding box center [36, 53] width 33 height 6
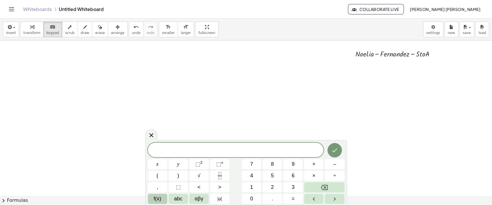
click at [161, 170] on button "f(x)" at bounding box center [157, 199] width 19 height 10
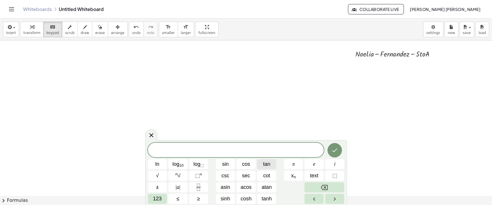
click at [271, 162] on button "tan" at bounding box center [266, 164] width 19 height 10
click at [161, 170] on span "123" at bounding box center [157, 199] width 9 height 8
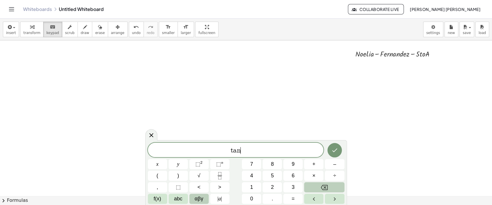
click at [196, 170] on button "αβγ" at bounding box center [199, 199] width 19 height 10
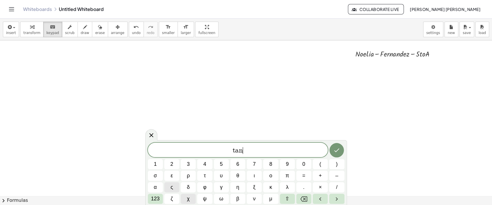
click at [185, 170] on button "χ" at bounding box center [188, 199] width 15 height 10
click at [150, 170] on button "123" at bounding box center [155, 199] width 15 height 10
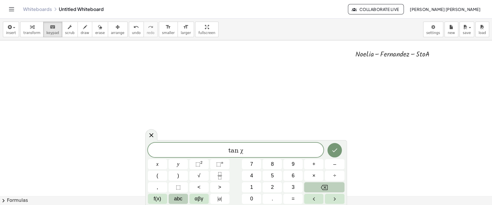
click at [176, 170] on span "abc" at bounding box center [178, 199] width 8 height 8
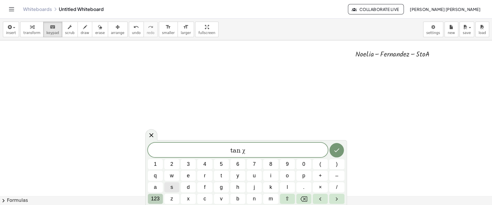
click at [158, 170] on span "123" at bounding box center [155, 199] width 9 height 8
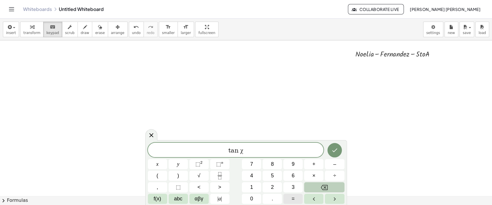
click at [296, 170] on button "=" at bounding box center [293, 199] width 19 height 10
click at [252, 170] on span "1" at bounding box center [251, 187] width 3 height 8
click at [334, 151] on icon "Done" at bounding box center [334, 150] width 7 height 7
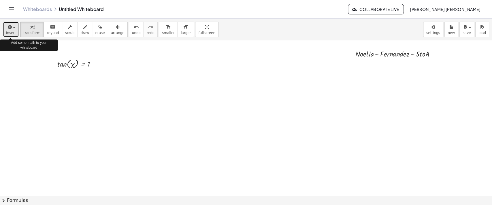
click at [7, 36] on button "insert" at bounding box center [11, 30] width 16 height 16
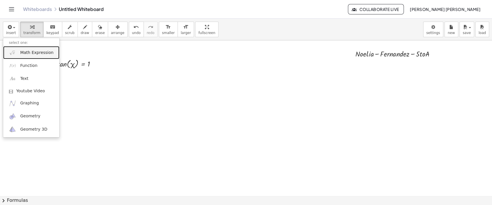
click at [21, 46] on link "Math Expression" at bounding box center [31, 52] width 56 height 13
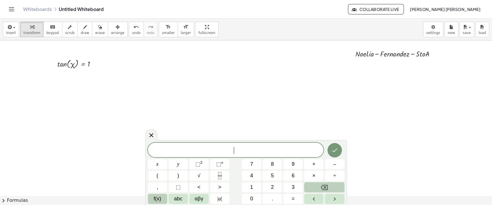
click at [158, 170] on span "f(x)" at bounding box center [158, 199] width 8 height 8
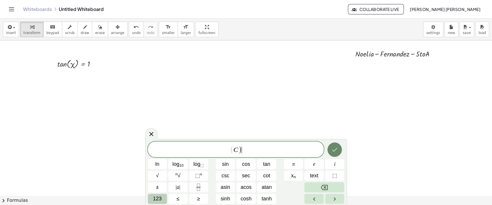
click at [331, 151] on icon "Done" at bounding box center [334, 149] width 7 height 7
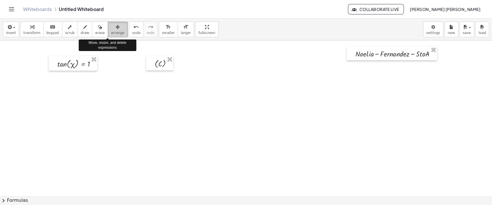
click at [111, 32] on span "arrange" at bounding box center [118, 33] width 14 height 4
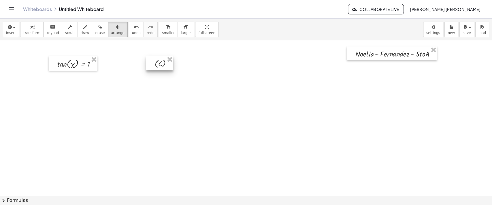
click at [166, 66] on div "( C )" at bounding box center [159, 63] width 27 height 14
drag, startPoint x: 166, startPoint y: 66, endPoint x: 53, endPoint y: 66, distance: 112.8
click at [53, 66] on div at bounding box center [46, 63] width 27 height 14
click at [50, 27] on icon "keyboard" at bounding box center [52, 27] width 5 height 7
click at [14, 170] on button "chevron_right Formulas" at bounding box center [246, 200] width 492 height 9
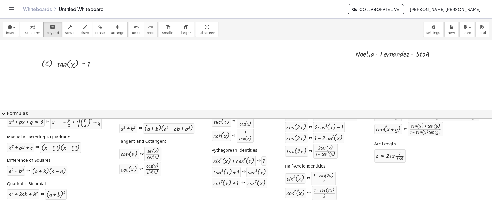
scroll to position [39, 0]
drag, startPoint x: 88, startPoint y: 64, endPoint x: 81, endPoint y: 71, distance: 10.2
click at [100, 71] on div at bounding box center [246, 126] width 492 height 188
click at [17, 112] on button "expand_more Formulas" at bounding box center [246, 113] width 492 height 9
click at [17, 112] on div at bounding box center [246, 126] width 492 height 188
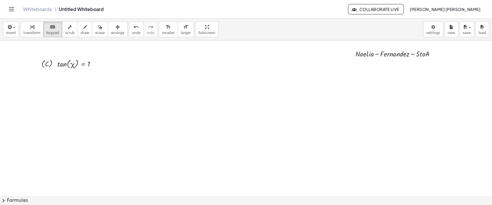
drag, startPoint x: 88, startPoint y: 64, endPoint x: 78, endPoint y: 75, distance: 14.1
click at [78, 75] on div at bounding box center [246, 187] width 492 height 311
click at [81, 65] on div at bounding box center [73, 63] width 33 height 9
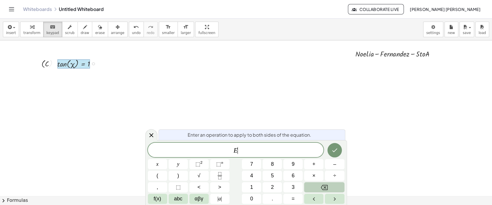
click at [81, 65] on div at bounding box center [73, 63] width 33 height 9
click at [182, 96] on div at bounding box center [246, 187] width 492 height 311
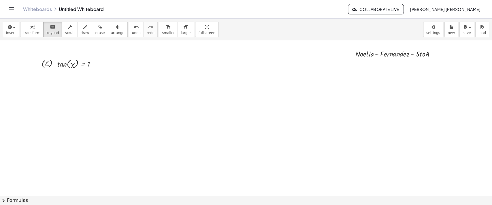
drag, startPoint x: 63, startPoint y: 65, endPoint x: 78, endPoint y: 74, distance: 18.0
click at [70, 66] on div at bounding box center [79, 63] width 48 height 12
drag, startPoint x: 62, startPoint y: 63, endPoint x: 68, endPoint y: 72, distance: 10.2
click at [68, 72] on div at bounding box center [246, 187] width 492 height 311
drag, startPoint x: 60, startPoint y: 64, endPoint x: 73, endPoint y: 75, distance: 16.6
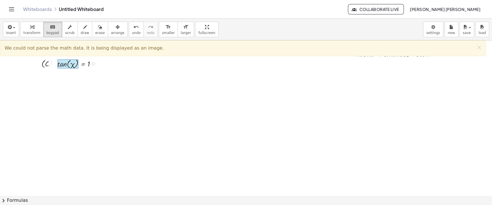
click at [87, 68] on div at bounding box center [79, 63] width 48 height 12
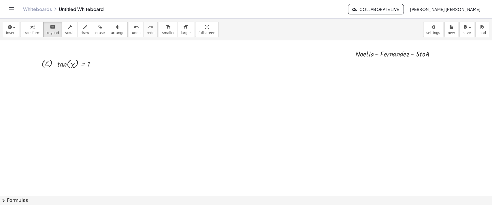
drag, startPoint x: 78, startPoint y: 67, endPoint x: 80, endPoint y: 72, distance: 5.3
click at [80, 72] on div at bounding box center [246, 187] width 492 height 311
click at [122, 80] on div at bounding box center [246, 187] width 492 height 311
drag, startPoint x: 122, startPoint y: 80, endPoint x: 135, endPoint y: 84, distance: 13.2
click at [123, 80] on div at bounding box center [246, 187] width 492 height 311
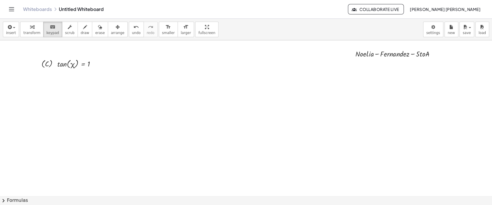
drag, startPoint x: 143, startPoint y: 86, endPoint x: 120, endPoint y: 72, distance: 26.3
click at [120, 72] on div at bounding box center [246, 187] width 492 height 311
click at [49, 33] on span "keypad" at bounding box center [52, 33] width 13 height 4
click at [72, 62] on div at bounding box center [72, 64] width 5 height 8
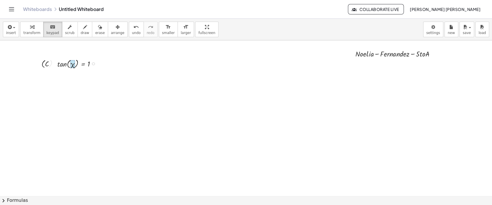
click at [72, 62] on div at bounding box center [72, 64] width 5 height 8
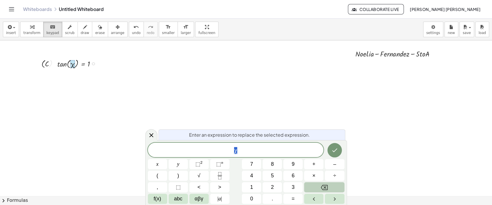
click at [167, 86] on div at bounding box center [246, 187] width 492 height 311
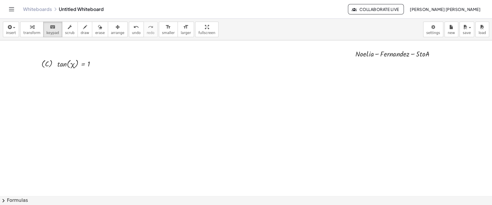
drag, startPoint x: 83, startPoint y: 65, endPoint x: 92, endPoint y: 74, distance: 12.4
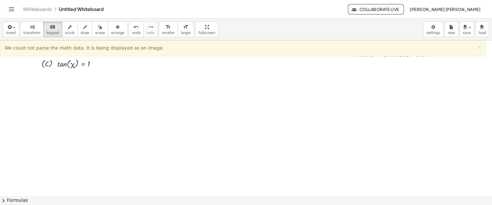
click at [141, 82] on div at bounding box center [246, 187] width 492 height 311
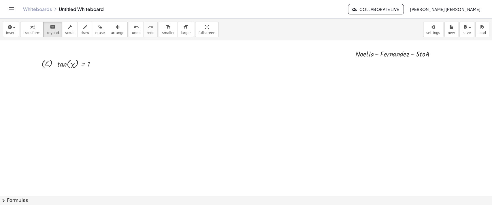
click at [12, 170] on button "chevron_right Formulas" at bounding box center [246, 200] width 492 height 9
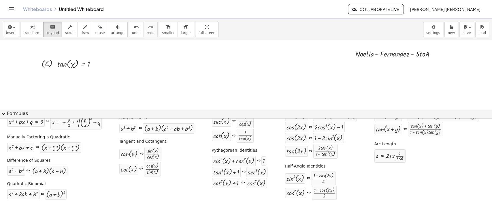
scroll to position [0, 0]
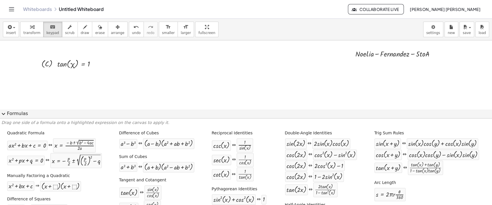
click at [170, 84] on div at bounding box center [246, 126] width 492 height 188
click at [9, 114] on button "expand_more Formulas" at bounding box center [246, 113] width 492 height 9
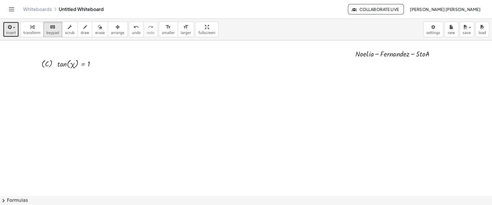
click at [8, 35] on button "insert" at bounding box center [11, 30] width 16 height 16
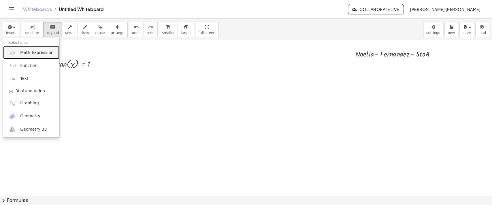
click at [24, 49] on link "Math Expression" at bounding box center [31, 52] width 56 height 13
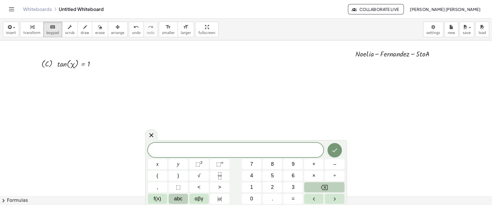
click at [182, 170] on span "abc" at bounding box center [178, 199] width 8 height 8
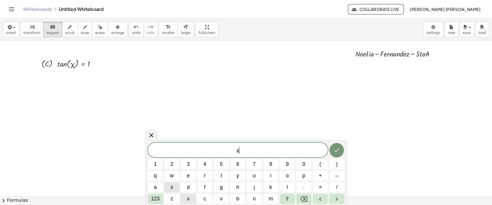
click at [192, 170] on button "x" at bounding box center [188, 199] width 15 height 10
click at [308, 170] on button "Backspace" at bounding box center [304, 199] width 15 height 10
click at [151, 170] on span "123" at bounding box center [155, 199] width 9 height 8
click at [181, 170] on button "d" at bounding box center [188, 187] width 15 height 10
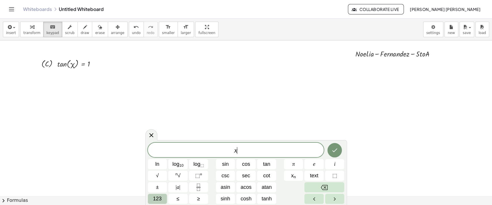
click at [160, 170] on span "123" at bounding box center [157, 199] width 9 height 8
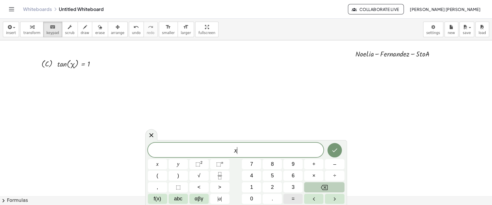
click at [298, 170] on button "=" at bounding box center [293, 199] width 19 height 10
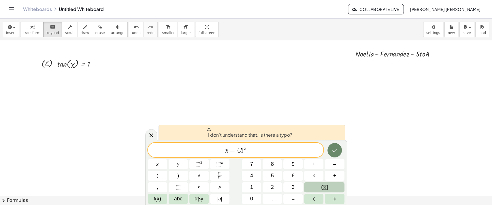
click at [339, 149] on button "Done" at bounding box center [335, 150] width 14 height 14
click at [334, 151] on icon "Done" at bounding box center [334, 150] width 7 height 7
click at [331, 144] on button "Done" at bounding box center [335, 150] width 14 height 14
click at [244, 151] on span "°" at bounding box center [245, 150] width 3 height 7
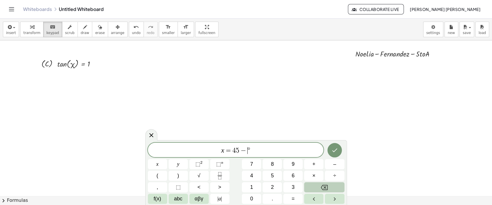
click at [330, 170] on button "Backspace" at bounding box center [324, 187] width 40 height 10
click at [336, 150] on icon "Done" at bounding box center [334, 150] width 7 height 7
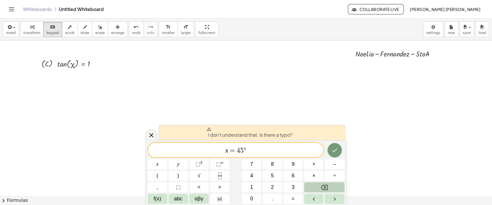
click at [323, 170] on icon "Backspace" at bounding box center [324, 187] width 7 height 7
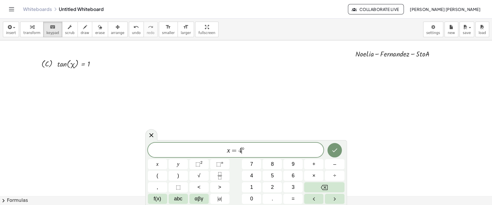
click at [250, 146] on div "x = 4 ​ °" at bounding box center [236, 150] width 176 height 14
click at [318, 170] on button "Backspace" at bounding box center [324, 187] width 40 height 10
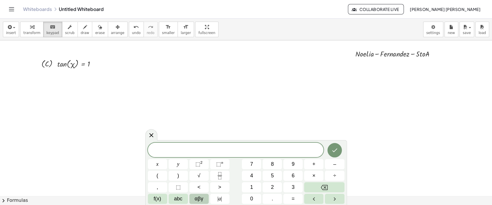
click at [192, 170] on button "αβγ" at bounding box center [199, 199] width 19 height 10
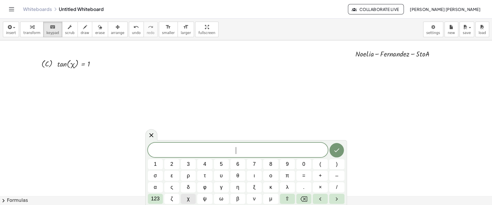
click at [188, 170] on span "χ" at bounding box center [188, 199] width 3 height 8
click at [306, 170] on icon "Backspace" at bounding box center [304, 199] width 7 height 7
click at [188, 170] on span "χ" at bounding box center [188, 199] width 3 height 8
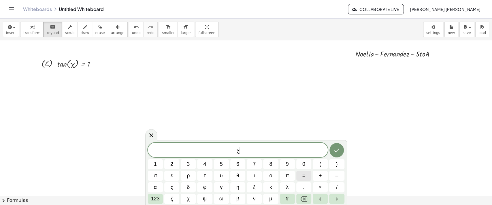
click at [306, 170] on button "=" at bounding box center [304, 176] width 15 height 10
click at [305, 170] on icon "Backspace" at bounding box center [304, 198] width 7 height 5
click at [340, 151] on icon "Done" at bounding box center [336, 150] width 7 height 7
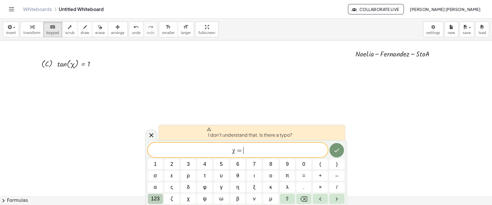
click at [153, 170] on span "123" at bounding box center [155, 199] width 9 height 8
click at [181, 170] on button "δ" at bounding box center [188, 187] width 15 height 10
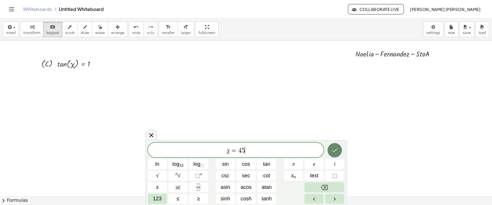
click at [332, 149] on icon "Done" at bounding box center [334, 150] width 7 height 7
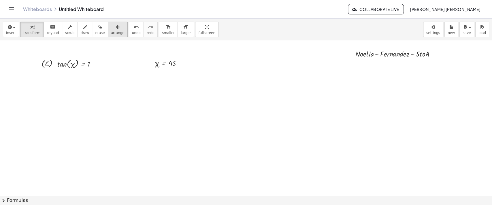
click at [113, 32] on span "arrange" at bounding box center [118, 33] width 14 height 4
drag, startPoint x: 160, startPoint y: 64, endPoint x: 105, endPoint y: 74, distance: 56.3
click at [105, 74] on div at bounding box center [109, 73] width 37 height 14
drag, startPoint x: 105, startPoint y: 74, endPoint x: 79, endPoint y: 85, distance: 27.8
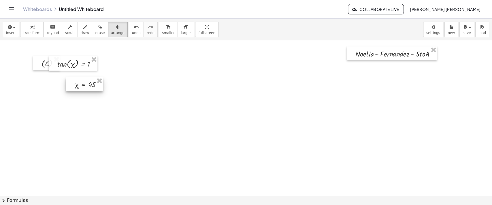
click at [79, 85] on div at bounding box center [84, 84] width 37 height 14
click at [120, 104] on div at bounding box center [246, 187] width 492 height 311
click at [52, 29] on div "keyboard" at bounding box center [52, 26] width 13 height 7
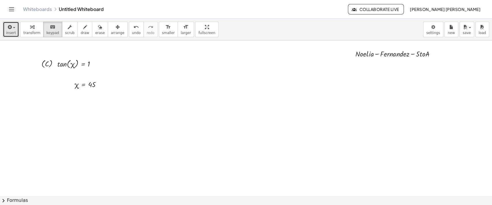
click at [9, 29] on icon "button" at bounding box center [9, 27] width 5 height 7
click at [16, 35] on button "insert" at bounding box center [11, 30] width 16 height 16
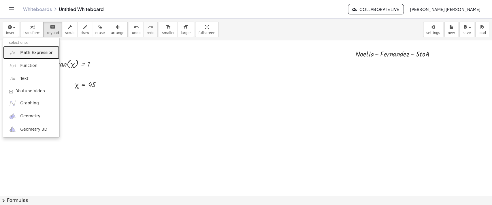
click at [39, 54] on span "Math Expression" at bounding box center [36, 53] width 33 height 6
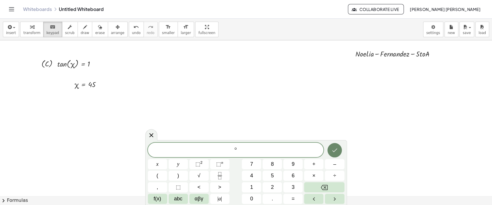
click at [336, 151] on icon "Done" at bounding box center [334, 150] width 7 height 7
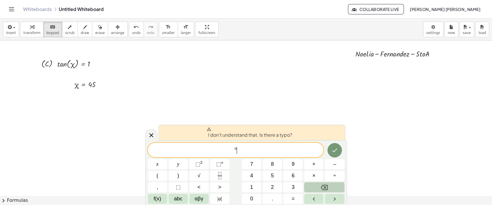
click at [330, 170] on button "Backspace" at bounding box center [324, 187] width 40 height 10
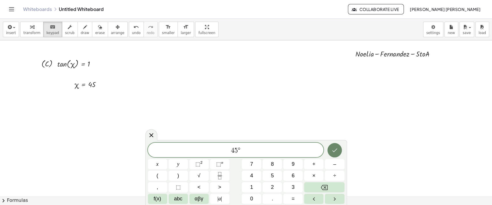
click at [332, 152] on icon "Done" at bounding box center [334, 150] width 7 height 7
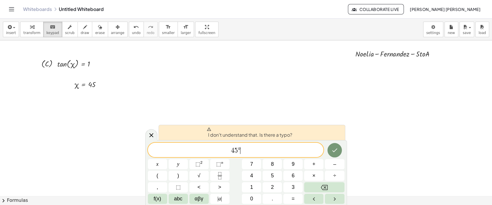
click at [237, 152] on span "5" at bounding box center [236, 150] width 3 height 7
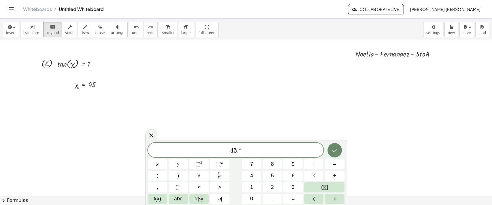
click at [337, 152] on icon "Done" at bounding box center [334, 150] width 7 height 7
click at [333, 170] on button "Backspace" at bounding box center [324, 187] width 40 height 10
click at [329, 170] on button "Backspace" at bounding box center [324, 187] width 40 height 10
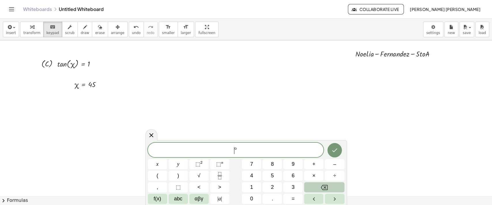
click at [329, 170] on button "Backspace" at bounding box center [324, 187] width 40 height 10
click at [289, 151] on span "​ °" at bounding box center [236, 151] width 176 height 8
click at [329, 170] on button "Backspace" at bounding box center [324, 187] width 40 height 10
click at [198, 170] on span "αβγ" at bounding box center [199, 199] width 9 height 8
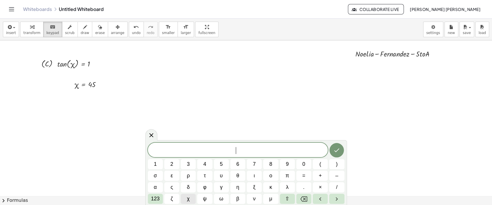
click at [189, 170] on span "χ" at bounding box center [188, 199] width 3 height 8
click at [299, 170] on button "=" at bounding box center [304, 176] width 15 height 10
click at [342, 150] on button "Done" at bounding box center [337, 150] width 14 height 14
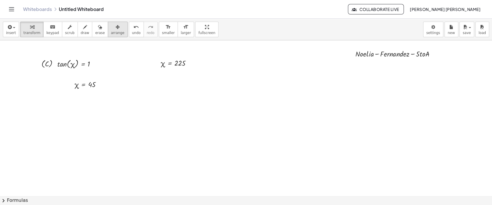
click at [111, 33] on span "arrange" at bounding box center [118, 33] width 14 height 4
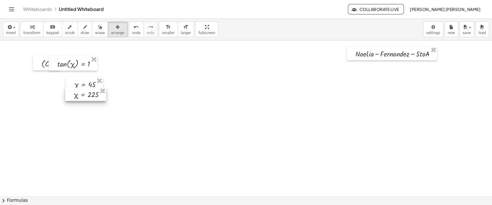
drag, startPoint x: 168, startPoint y: 64, endPoint x: 81, endPoint y: 95, distance: 92.6
click at [81, 95] on div at bounding box center [85, 94] width 41 height 14
click at [51, 29] on div "keyboard" at bounding box center [52, 26] width 13 height 7
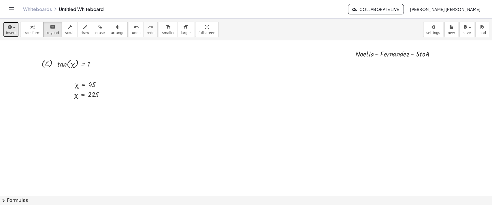
click at [13, 33] on span "insert" at bounding box center [11, 33] width 10 height 4
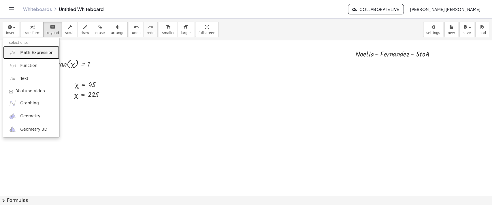
click at [33, 53] on span "Math Expression" at bounding box center [36, 53] width 33 height 6
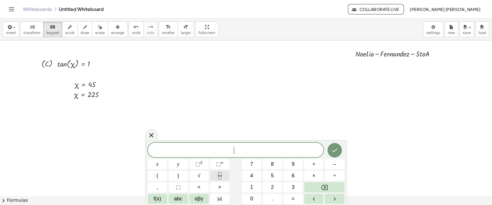
click at [220, 170] on icon "Fraction" at bounding box center [219, 175] width 7 height 7
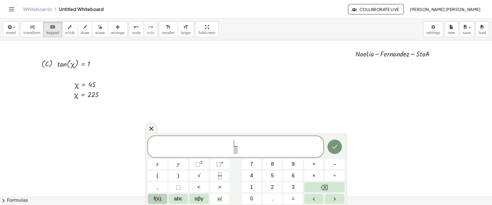
click at [153, 170] on button "f(x)" at bounding box center [157, 199] width 19 height 10
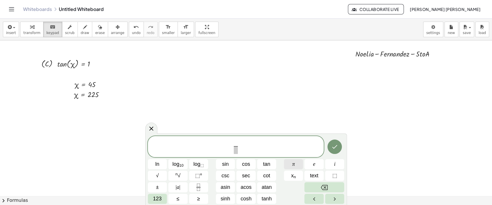
click at [293, 165] on span "π" at bounding box center [294, 164] width 3 height 8
click at [234, 151] on span "​" at bounding box center [236, 150] width 4 height 8
click at [231, 148] on span "π 4 ​ ​" at bounding box center [236, 147] width 176 height 15
click at [163, 170] on button "123" at bounding box center [157, 199] width 19 height 10
click at [168, 170] on button "≤" at bounding box center [177, 199] width 19 height 10
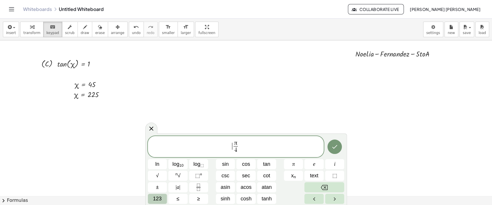
click at [158, 170] on span "123" at bounding box center [157, 199] width 9 height 8
click at [177, 170] on span "≤" at bounding box center [178, 199] width 3 height 8
click at [158, 170] on span "123" at bounding box center [157, 199] width 9 height 8
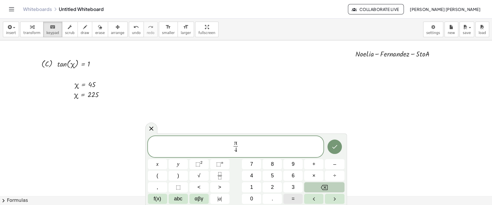
click at [292, 170] on span "=" at bounding box center [293, 199] width 3 height 8
click at [226, 149] on span "= ​ π 4 ​" at bounding box center [236, 147] width 176 height 15
click at [332, 147] on icon "Done" at bounding box center [334, 146] width 7 height 7
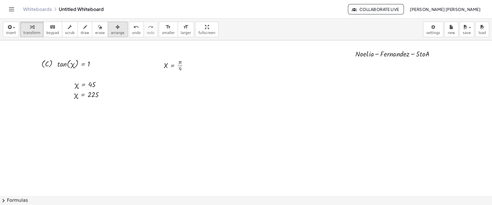
click at [112, 33] on span "arrange" at bounding box center [118, 33] width 14 height 4
drag, startPoint x: 173, startPoint y: 65, endPoint x: 136, endPoint y: 84, distance: 41.3
click at [136, 84] on div at bounding box center [136, 84] width 35 height 18
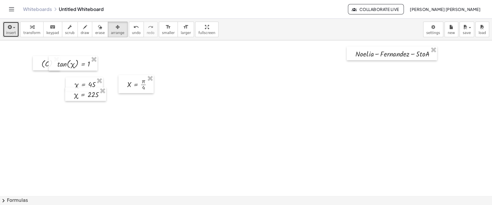
click at [17, 28] on button "insert" at bounding box center [11, 30] width 16 height 16
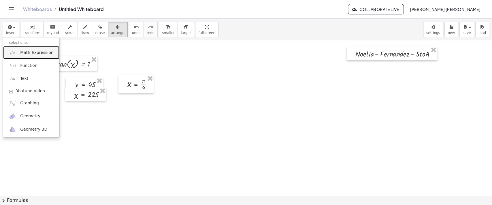
click at [29, 51] on span "Math Expression" at bounding box center [36, 53] width 33 height 6
click at [29, 51] on div at bounding box center [246, 187] width 492 height 311
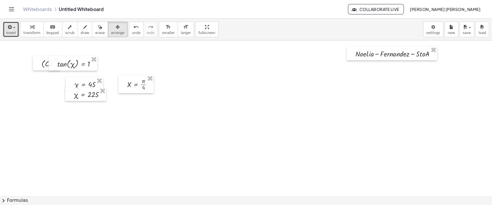
click at [14, 29] on div "button" at bounding box center [11, 26] width 10 height 7
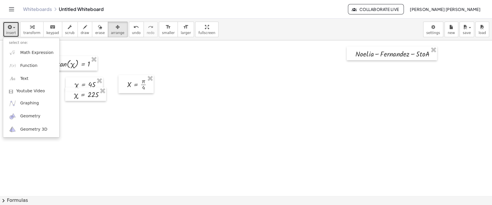
click at [14, 29] on div "button" at bounding box center [11, 26] width 10 height 7
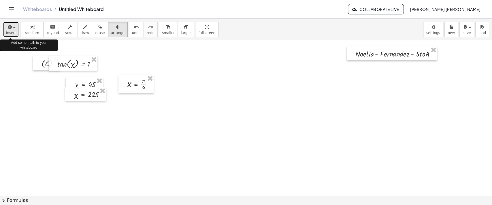
click at [13, 27] on span "button" at bounding box center [14, 27] width 2 height 1
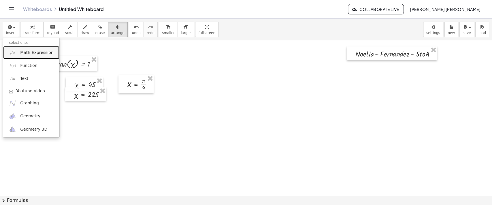
click at [27, 47] on link "Math Expression" at bounding box center [31, 52] width 56 height 13
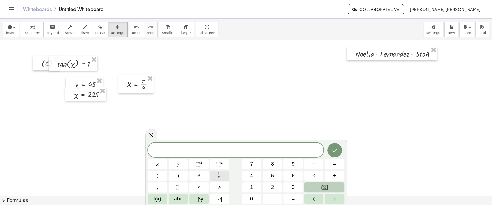
click at [218, 170] on icon "Fraction" at bounding box center [219, 175] width 7 height 7
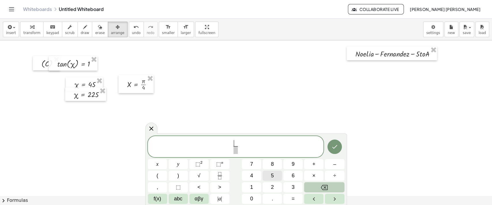
click at [158, 170] on div "​ ​ x y ⬚ 2 ⬚ n 7 8 9 + – ( ) √ 4 5 6 × ÷ , ⬚ < > 1 2 3 f(x) abc αβγ | a | 0 . =" at bounding box center [246, 170] width 197 height 68
click at [158, 170] on span "f(x)" at bounding box center [158, 199] width 8 height 8
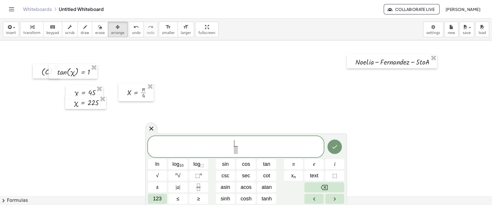
scroll to position [8, 0]
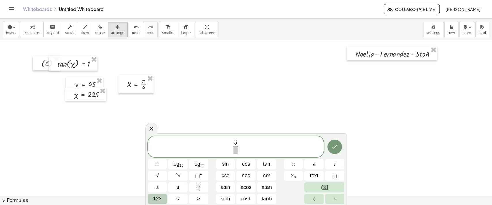
click at [164, 197] on button "123" at bounding box center [157, 199] width 19 height 10
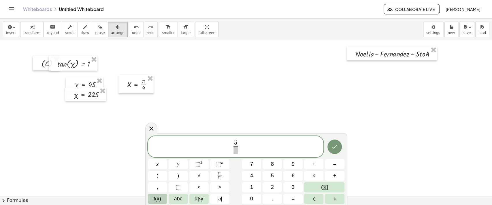
click at [156, 197] on span "f(x)" at bounding box center [158, 199] width 8 height 8
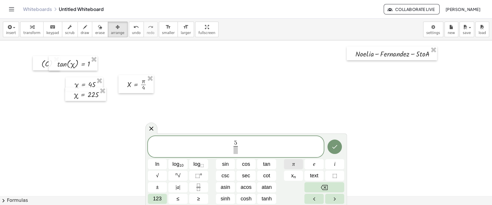
click at [289, 164] on button "π" at bounding box center [293, 164] width 19 height 10
click at [237, 153] on span "​" at bounding box center [236, 150] width 8 height 8
click at [240, 145] on span "5 π 4 ​ ​" at bounding box center [236, 147] width 10 height 14
click at [244, 147] on span "5 π 4 ​ ​" at bounding box center [236, 147] width 176 height 15
click at [231, 145] on span "5 π 4 ​ ​" at bounding box center [236, 147] width 176 height 15
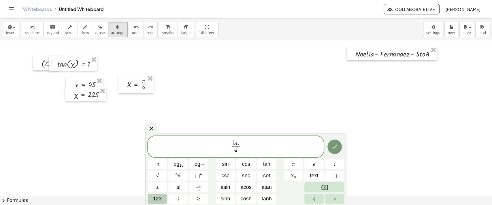
click at [162, 197] on button "123" at bounding box center [157, 199] width 19 height 10
click at [168, 197] on button "≤" at bounding box center [177, 199] width 19 height 10
click at [159, 197] on span "123" at bounding box center [157, 199] width 9 height 8
click at [177, 197] on span "≤" at bounding box center [178, 199] width 3 height 8
click at [153, 195] on span "123" at bounding box center [157, 199] width 9 height 8
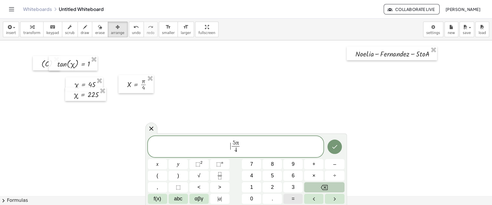
click at [295, 198] on button "=" at bounding box center [293, 199] width 19 height 10
click at [226, 145] on span "​ = 5 π 4 ​" at bounding box center [236, 147] width 176 height 15
click at [339, 147] on button "Done" at bounding box center [335, 147] width 14 height 14
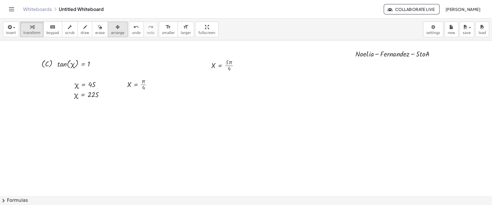
click at [116, 25] on icon "button" at bounding box center [118, 27] width 4 height 7
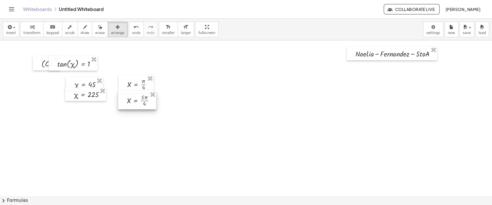
drag, startPoint x: 226, startPoint y: 69, endPoint x: 142, endPoint y: 104, distance: 91.4
click at [142, 104] on div at bounding box center [137, 100] width 38 height 18
click at [53, 30] on button "keyboard keypad" at bounding box center [52, 30] width 19 height 16
click at [82, 29] on button "draw" at bounding box center [85, 30] width 15 height 16
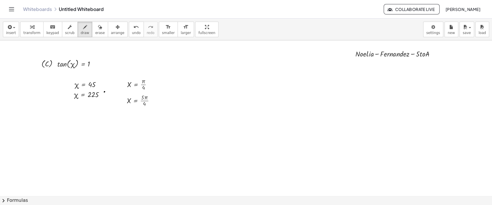
drag, startPoint x: 104, startPoint y: 92, endPoint x: 98, endPoint y: 103, distance: 13.3
click at [98, 103] on div at bounding box center [246, 187] width 492 height 311
drag, startPoint x: 108, startPoint y: 93, endPoint x: 103, endPoint y: 102, distance: 10.4
click at [104, 102] on div at bounding box center [246, 187] width 492 height 311
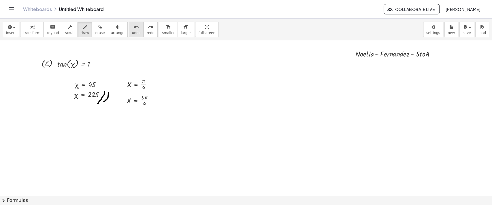
click at [132, 33] on span "undo" at bounding box center [136, 33] width 9 height 4
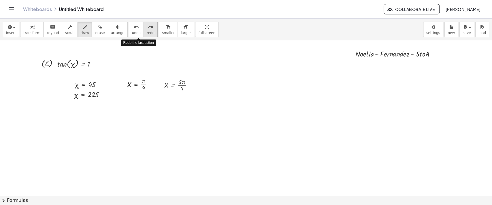
click at [144, 33] on button "redo redo" at bounding box center [151, 30] width 14 height 16
drag, startPoint x: 103, startPoint y: 93, endPoint x: 93, endPoint y: 116, distance: 25.3
click at [93, 116] on div at bounding box center [246, 187] width 492 height 311
click at [122, 37] on div "insert select one: Math Expression Function Text Youtube Video Graphing Geometr…" at bounding box center [246, 30] width 492 height 22
click at [132, 34] on span "undo" at bounding box center [136, 33] width 9 height 4
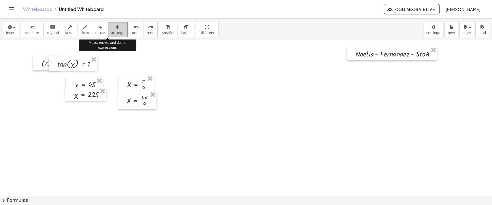
click at [113, 31] on button "arrange" at bounding box center [118, 30] width 20 height 16
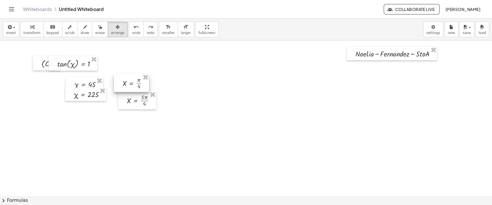
drag, startPoint x: 132, startPoint y: 86, endPoint x: 127, endPoint y: 85, distance: 4.8
click at [127, 85] on div at bounding box center [131, 83] width 35 height 18
drag, startPoint x: 137, startPoint y: 101, endPoint x: 132, endPoint y: 98, distance: 5.7
click at [132, 98] on div at bounding box center [132, 97] width 38 height 18
click at [49, 31] on span "keypad" at bounding box center [52, 33] width 13 height 4
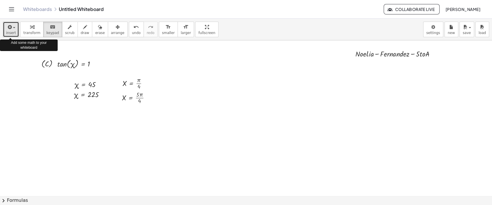
click at [10, 32] on span "insert" at bounding box center [11, 33] width 10 height 4
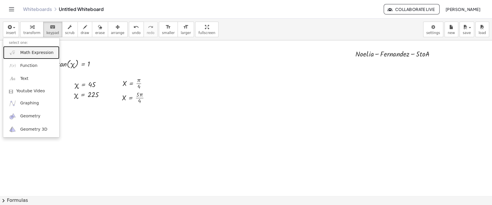
click at [33, 53] on span "Math Expression" at bounding box center [36, 53] width 33 height 6
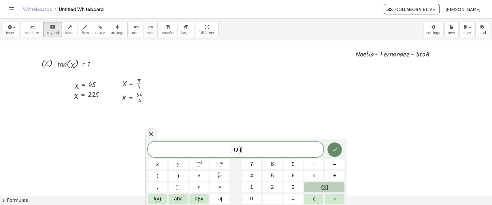
click at [332, 145] on button "Done" at bounding box center [335, 150] width 14 height 14
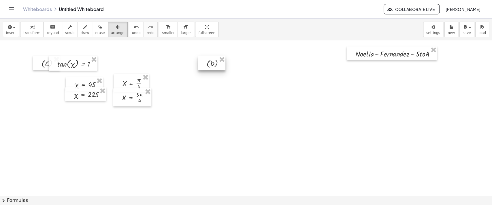
drag, startPoint x: 104, startPoint y: 32, endPoint x: 217, endPoint y: 67, distance: 118.7
click at [217, 67] on div "insert select one: Math Expression Function Text Youtube Video Graphing Geometr…" at bounding box center [246, 112] width 492 height 186
drag, startPoint x: 217, startPoint y: 67, endPoint x: 53, endPoint y: 126, distance: 174.3
click at [53, 126] on div at bounding box center [47, 122] width 27 height 14
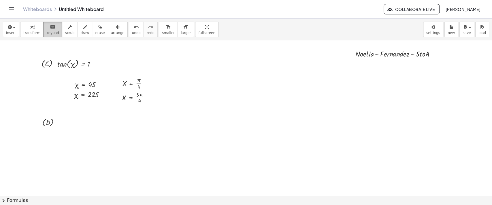
click at [46, 34] on span "keypad" at bounding box center [52, 33] width 13 height 4
click at [16, 33] on button "insert" at bounding box center [11, 30] width 16 height 16
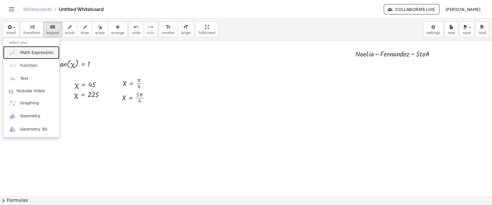
click at [29, 55] on span "Math Expression" at bounding box center [36, 53] width 33 height 6
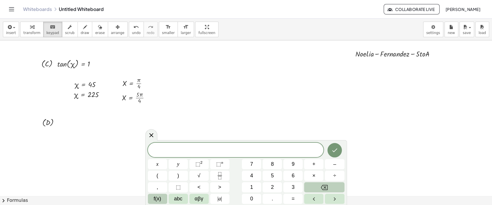
click at [158, 200] on span "f(x)" at bounding box center [158, 199] width 8 height 8
click at [157, 200] on span "f(x)" at bounding box center [158, 199] width 8 height 8
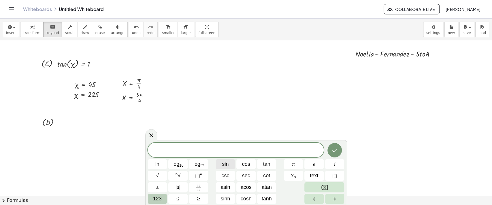
click at [228, 166] on span "sin" at bounding box center [225, 164] width 7 height 8
click at [152, 198] on button "123" at bounding box center [157, 199] width 19 height 10
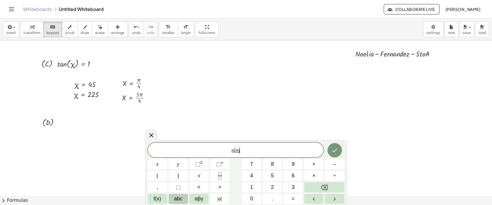
click at [184, 200] on button "abc" at bounding box center [178, 199] width 19 height 10
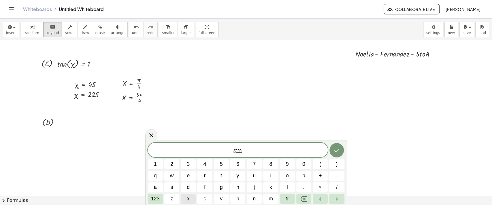
click at [188, 201] on span "x" at bounding box center [188, 199] width 3 height 8
click at [153, 200] on span "123" at bounding box center [155, 199] width 9 height 8
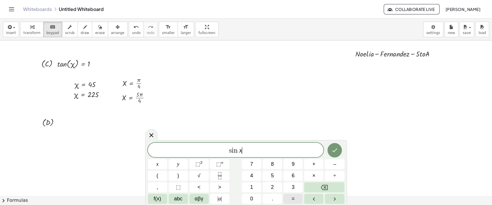
click at [292, 198] on span "=" at bounding box center [293, 199] width 3 height 8
click at [329, 165] on button "–" at bounding box center [334, 164] width 19 height 10
click at [215, 171] on button "Fraction" at bounding box center [219, 176] width 19 height 10
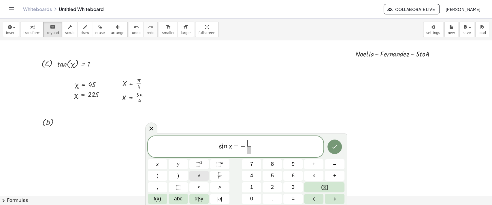
click at [197, 177] on button "√" at bounding box center [199, 176] width 19 height 10
click at [276, 184] on button "2" at bounding box center [272, 187] width 19 height 10
click at [247, 152] on span at bounding box center [249, 150] width 12 height 8
click at [270, 183] on button "2" at bounding box center [272, 187] width 19 height 10
click at [334, 143] on icon "Done" at bounding box center [334, 146] width 7 height 7
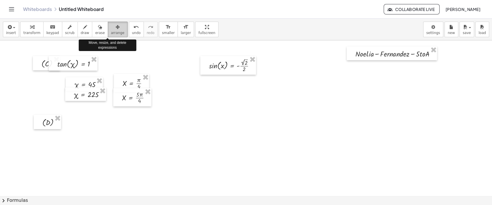
click at [111, 31] on span "arrange" at bounding box center [118, 33] width 14 height 4
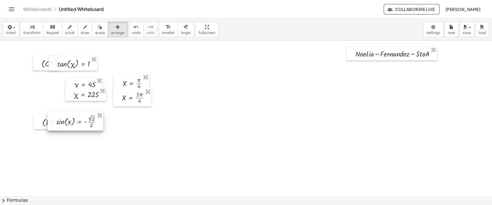
drag, startPoint x: 229, startPoint y: 71, endPoint x: 77, endPoint y: 127, distance: 162.5
click at [77, 127] on div at bounding box center [76, 121] width 56 height 19
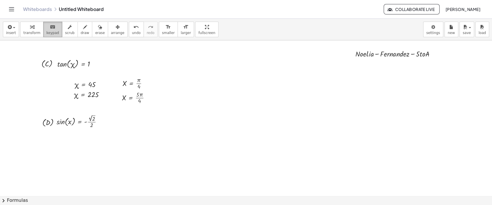
click at [48, 34] on span "keypad" at bounding box center [52, 33] width 13 height 4
click at [13, 32] on span "insert" at bounding box center [11, 33] width 10 height 4
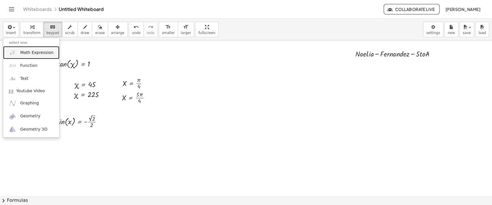
click at [19, 52] on link "Math Expression" at bounding box center [31, 52] width 56 height 13
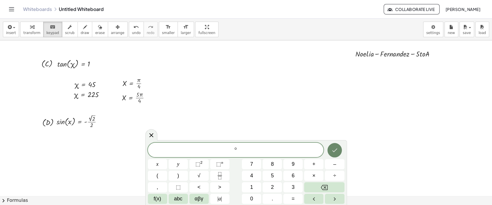
click at [335, 151] on icon "Done" at bounding box center [334, 151] width 5 height 4
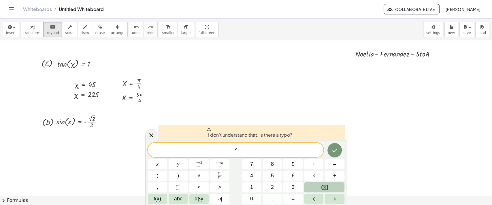
click at [333, 185] on button "Backspace" at bounding box center [324, 187] width 40 height 10
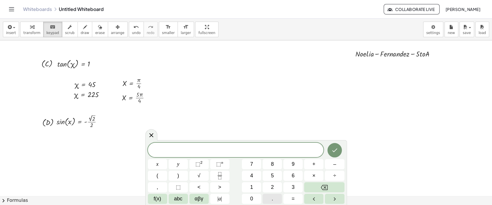
click at [275, 200] on button "." at bounding box center [272, 199] width 19 height 10
click at [333, 186] on button "Backspace" at bounding box center [324, 187] width 40 height 10
click at [333, 151] on icon "Done" at bounding box center [334, 151] width 5 height 4
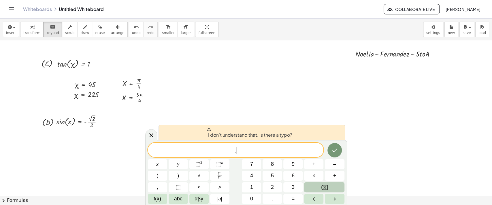
click at [323, 187] on icon "Backspace" at bounding box center [324, 187] width 7 height 7
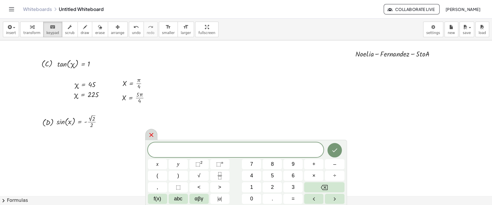
click at [152, 136] on icon at bounding box center [151, 135] width 7 height 7
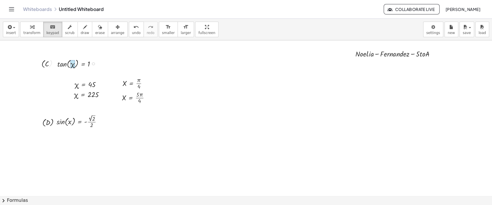
drag, startPoint x: 61, startPoint y: 65, endPoint x: 76, endPoint y: 66, distance: 15.0
click at [76, 66] on div at bounding box center [79, 63] width 48 height 12
click at [63, 122] on div at bounding box center [66, 121] width 19 height 9
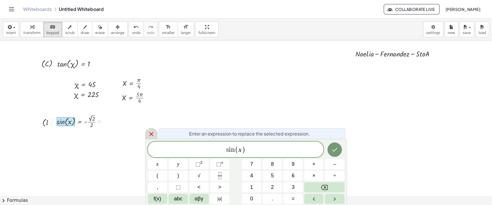
click at [149, 132] on icon at bounding box center [151, 134] width 7 height 7
click at [149, 132] on div at bounding box center [246, 187] width 492 height 311
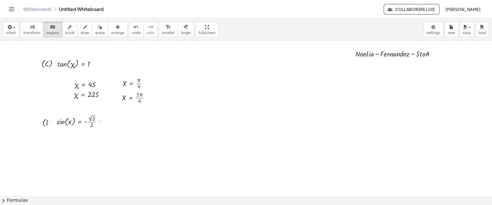
click at [90, 122] on div at bounding box center [81, 121] width 55 height 16
click at [85, 121] on div at bounding box center [81, 121] width 55 height 16
click at [80, 122] on div at bounding box center [77, 121] width 40 height 13
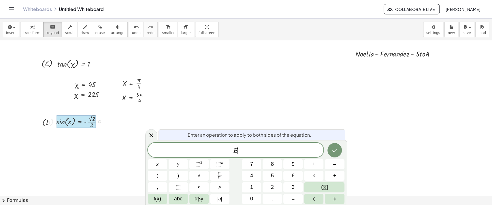
click at [80, 122] on div at bounding box center [77, 121] width 40 height 13
click at [148, 136] on icon at bounding box center [151, 135] width 7 height 7
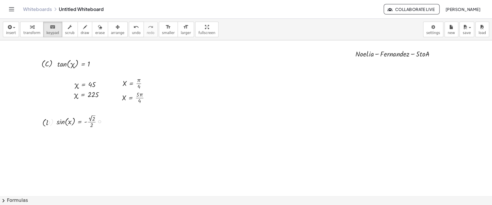
click at [68, 121] on div at bounding box center [81, 121] width 55 height 16
click at [79, 122] on div at bounding box center [77, 121] width 40 height 13
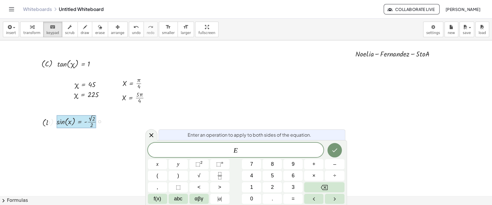
click at [79, 123] on div at bounding box center [77, 121] width 40 height 13
click at [333, 153] on icon "Done" at bounding box center [334, 150] width 7 height 7
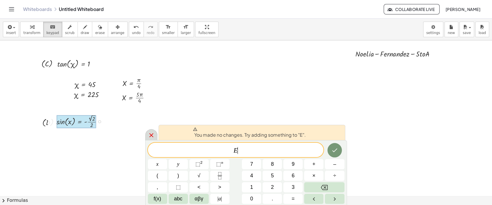
click at [150, 133] on icon at bounding box center [151, 135] width 7 height 7
click at [150, 133] on div at bounding box center [246, 187] width 492 height 311
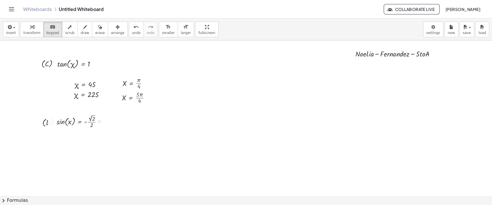
click at [92, 118] on div at bounding box center [81, 121] width 55 height 16
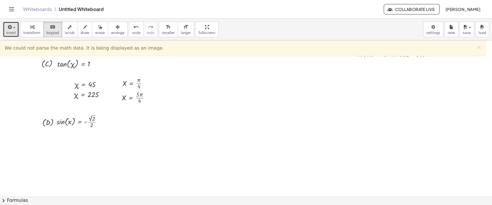
click at [8, 31] on span "insert" at bounding box center [11, 33] width 10 height 4
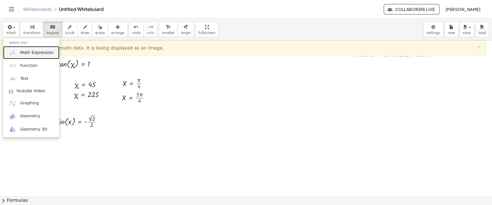
click at [25, 53] on span "Math Expression" at bounding box center [36, 53] width 33 height 6
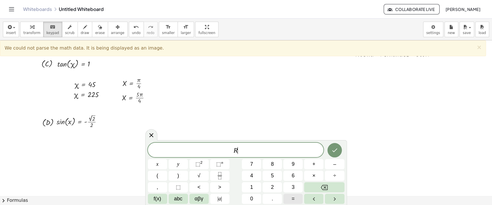
click at [294, 197] on span "=" at bounding box center [293, 199] width 3 height 8
click at [333, 152] on icon "Done" at bounding box center [334, 150] width 7 height 7
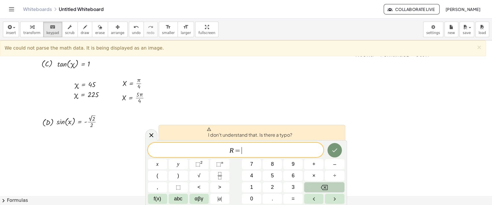
click at [323, 186] on icon "Backspace" at bounding box center [324, 187] width 7 height 7
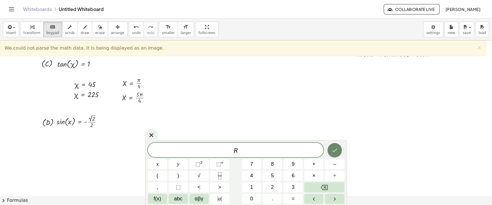
click at [332, 151] on icon "Done" at bounding box center [334, 151] width 5 height 4
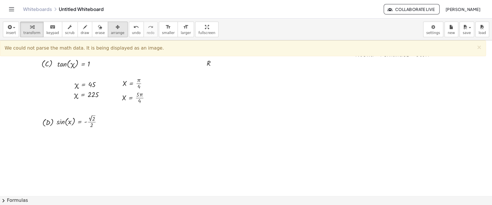
click at [115, 28] on button "arrange" at bounding box center [118, 30] width 20 height 16
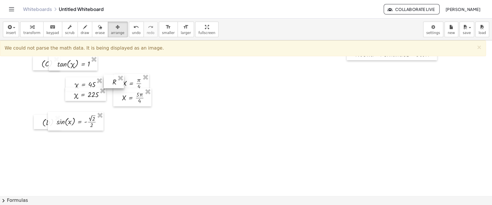
drag, startPoint x: 207, startPoint y: 63, endPoint x: 114, endPoint y: 82, distance: 95.6
click at [114, 82] on div at bounding box center [114, 82] width 20 height 14
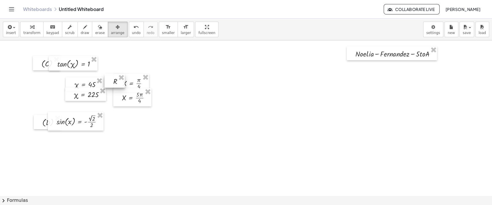
click at [119, 83] on div at bounding box center [115, 81] width 20 height 14
click at [51, 30] on icon "keyboard" at bounding box center [52, 27] width 5 height 7
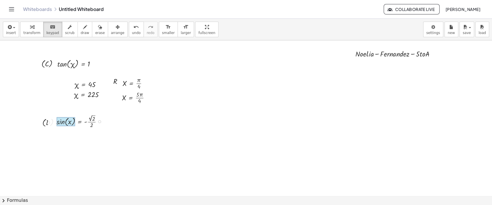
click at [59, 121] on div at bounding box center [66, 121] width 19 height 9
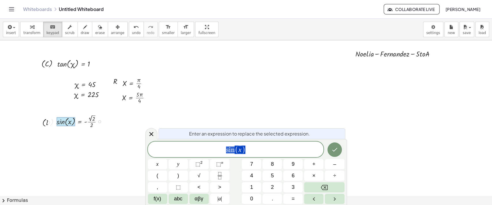
drag, startPoint x: 64, startPoint y: 121, endPoint x: 60, endPoint y: 122, distance: 4.4
click at [59, 121] on div at bounding box center [66, 121] width 19 height 9
click at [61, 123] on div at bounding box center [66, 121] width 19 height 9
click at [149, 134] on icon at bounding box center [151, 134] width 7 height 7
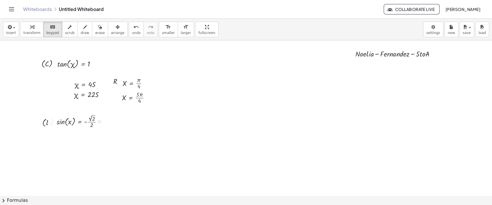
click at [22, 200] on button "chevron_right Formulas" at bounding box center [246, 200] width 492 height 9
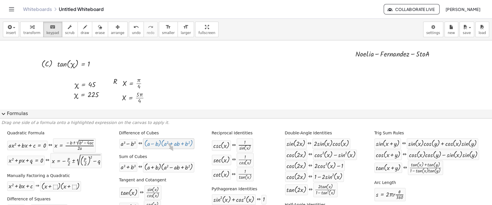
drag, startPoint x: 151, startPoint y: 147, endPoint x: 172, endPoint y: 151, distance: 21.6
click at [172, 151] on div "Quadratic Formula + · a · x 2 + · b · x + c = 0 ⇔ x = · ( − b ± 2 √ ( + b 2 − ·…" at bounding box center [246, 185] width 490 height 114
click at [172, 152] on div "Sum of Cubes + a 3 + b 3 ⇔ · ( + a + b ) · ( + a 2 − · a · b + b 2 )" at bounding box center [157, 163] width 78 height 22
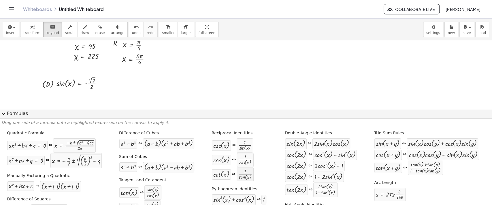
scroll to position [38, 0]
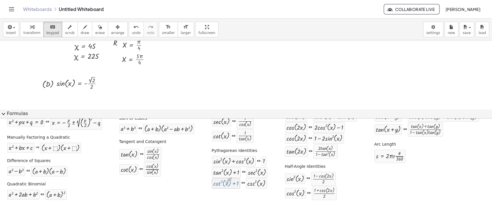
drag, startPoint x: 219, startPoint y: 182, endPoint x: 227, endPoint y: 179, distance: 8.3
click at [227, 179] on div "+ cot ( , x ) 2 + 1" at bounding box center [226, 183] width 28 height 10
drag, startPoint x: 230, startPoint y: 159, endPoint x: 231, endPoint y: 175, distance: 15.6
click at [231, 175] on div "Pythagorean Identities + sin ( , x ) 2 + cos ( , x ) 2 ⇔ 1 + tan ( , x ) 2 + 1 …" at bounding box center [240, 168] width 59 height 44
click at [231, 175] on div at bounding box center [226, 173] width 26 height 8
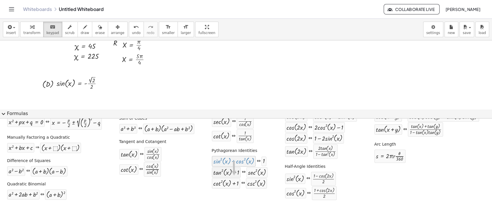
click at [231, 175] on div at bounding box center [226, 173] width 26 height 8
drag, startPoint x: 231, startPoint y: 174, endPoint x: 230, endPoint y: 166, distance: 8.4
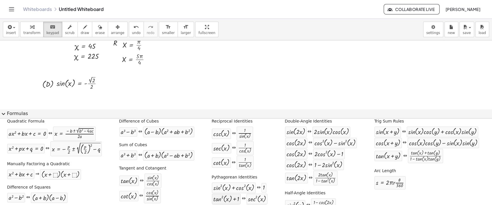
scroll to position [0, 0]
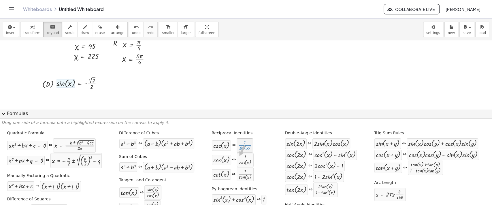
drag, startPoint x: 243, startPoint y: 145, endPoint x: 237, endPoint y: 156, distance: 12.9
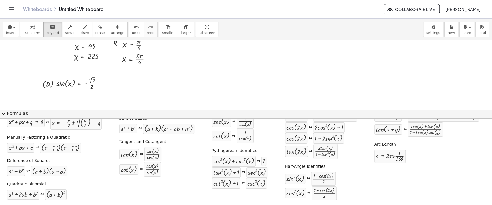
scroll to position [39, 0]
click at [14, 113] on button "expand_more Formulas" at bounding box center [246, 113] width 492 height 9
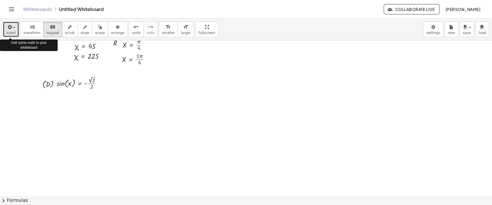
click at [12, 31] on span "insert" at bounding box center [11, 33] width 10 height 4
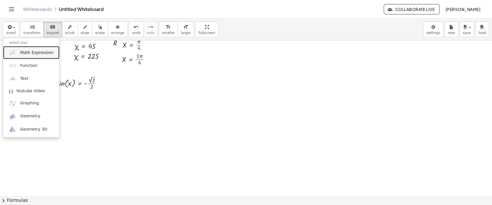
click at [27, 50] on span "Math Expression" at bounding box center [36, 53] width 33 height 6
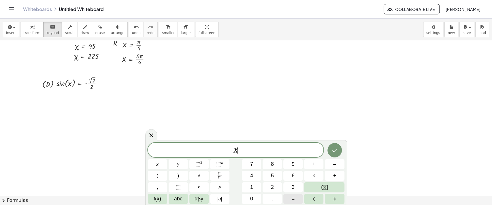
click at [293, 198] on span "=" at bounding box center [293, 199] width 3 height 8
click at [337, 151] on icon "Done" at bounding box center [334, 150] width 7 height 7
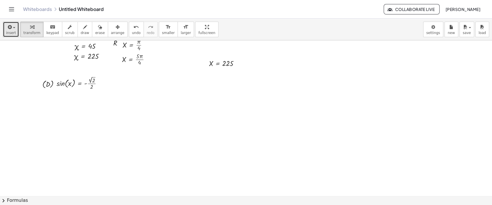
click at [12, 33] on span "insert" at bounding box center [11, 33] width 10 height 4
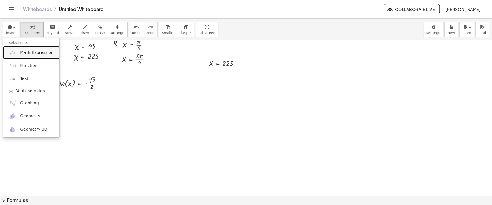
click at [29, 54] on span "Math Expression" at bounding box center [36, 53] width 33 height 6
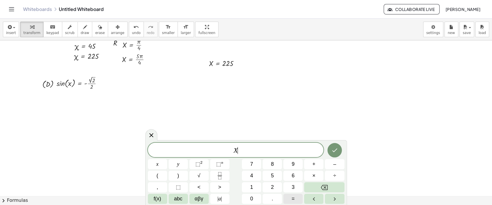
click at [292, 200] on span "=" at bounding box center [293, 199] width 3 height 8
click at [317, 188] on button "Backspace" at bounding box center [324, 187] width 40 height 10
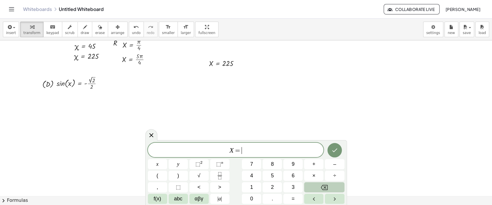
click at [318, 187] on button "Backspace" at bounding box center [324, 187] width 40 height 10
click at [296, 194] on button "=" at bounding box center [293, 199] width 19 height 10
click at [333, 150] on icon "Done" at bounding box center [334, 150] width 7 height 7
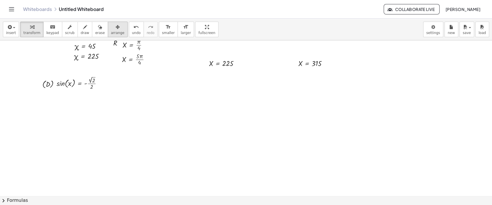
click at [111, 31] on span "arrange" at bounding box center [118, 33] width 14 height 4
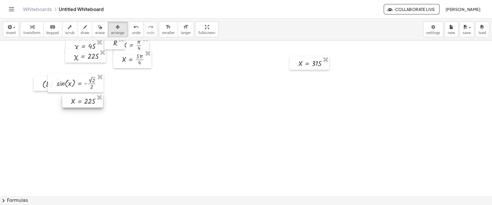
drag, startPoint x: 220, startPoint y: 64, endPoint x: 82, endPoint y: 102, distance: 143.3
click at [82, 102] on div at bounding box center [82, 101] width 41 height 14
drag, startPoint x: 315, startPoint y: 65, endPoint x: 88, endPoint y: 112, distance: 231.9
click at [88, 112] on div at bounding box center [82, 111] width 40 height 14
click at [52, 33] on span "keypad" at bounding box center [52, 33] width 13 height 4
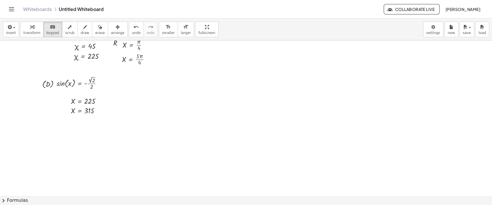
scroll to position [8, 0]
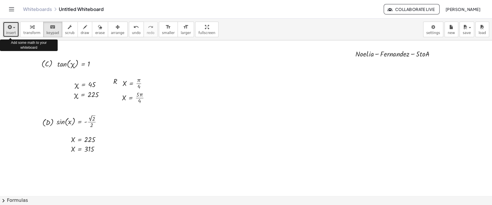
click at [13, 32] on span "insert" at bounding box center [11, 33] width 10 height 4
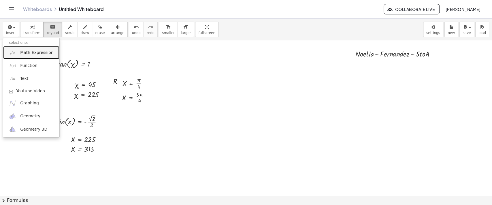
click at [24, 51] on span "Math Expression" at bounding box center [36, 53] width 33 height 6
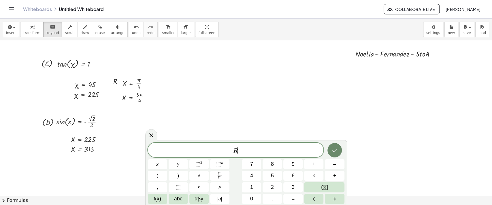
click at [332, 152] on icon "Done" at bounding box center [334, 150] width 7 height 7
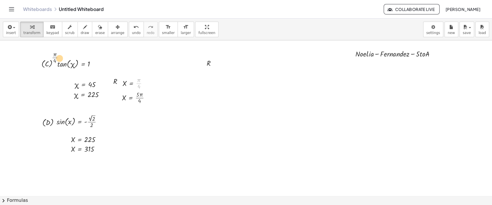
drag, startPoint x: 49, startPoint y: 50, endPoint x: 1, endPoint y: 36, distance: 49.9
click at [39, 47] on div "+ · N · o · e · l · i · a − · F · e · r · n · a · n · d · e · z − · 5 · t · o ·…" at bounding box center [246, 187] width 492 height 311
click at [9, 30] on icon "button" at bounding box center [9, 27] width 5 height 7
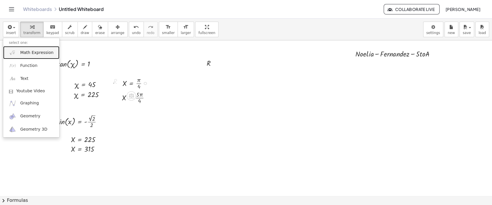
click at [25, 48] on link "Math Expression" at bounding box center [31, 52] width 56 height 13
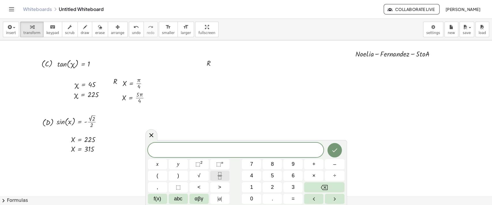
click at [219, 175] on icon "Fraction" at bounding box center [219, 175] width 7 height 7
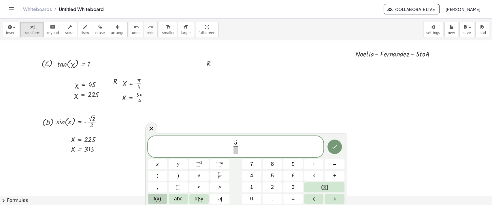
click at [160, 198] on span "f(x)" at bounding box center [158, 199] width 8 height 8
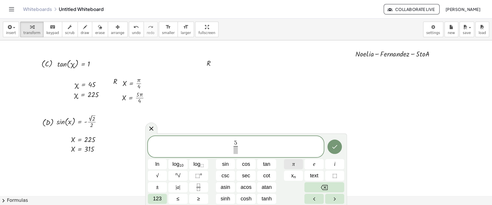
click at [294, 163] on button "π" at bounding box center [293, 164] width 19 height 10
click at [294, 163] on span "π" at bounding box center [294, 164] width 3 height 8
click at [316, 185] on button "Backspace" at bounding box center [325, 187] width 40 height 10
click at [237, 150] on span "​" at bounding box center [236, 150] width 8 height 8
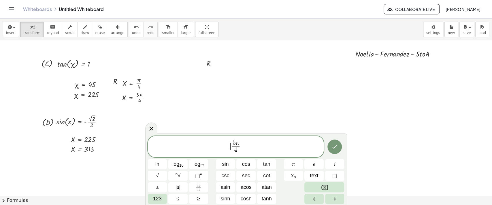
click at [229, 144] on span "​ 5 π 4 ​" at bounding box center [236, 147] width 176 height 15
click at [157, 198] on span "123" at bounding box center [157, 199] width 9 height 8
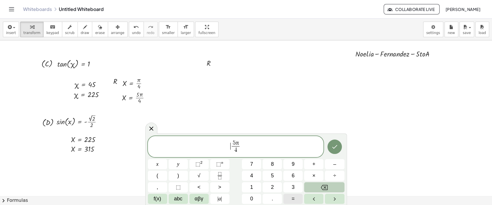
click at [292, 197] on span "=" at bounding box center [293, 199] width 3 height 8
click at [227, 150] on span "=" at bounding box center [231, 146] width 8 height 7
click at [335, 148] on icon "Done" at bounding box center [334, 146] width 7 height 7
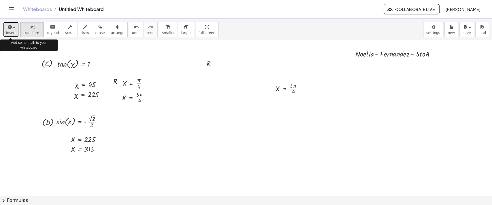
click at [15, 27] on button "insert" at bounding box center [11, 30] width 16 height 16
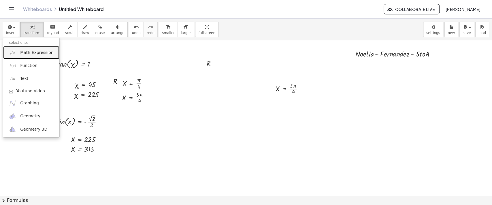
click at [27, 50] on span "Math Expression" at bounding box center [36, 53] width 33 height 6
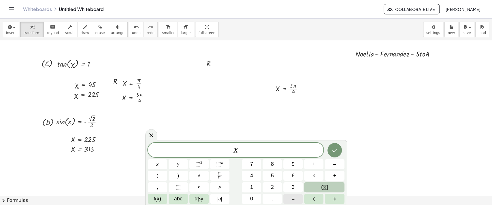
click at [287, 197] on button "=" at bounding box center [293, 199] width 19 height 10
click at [220, 172] on icon "Fraction" at bounding box center [219, 175] width 7 height 7
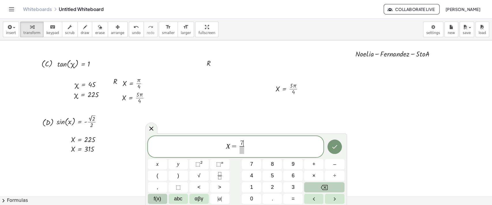
click at [160, 200] on span "f(x)" at bounding box center [158, 199] width 8 height 8
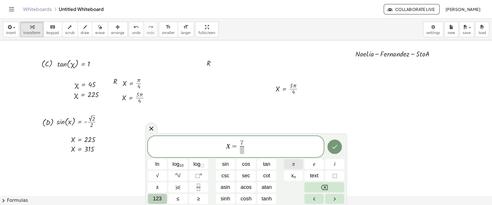
click at [292, 163] on button "π" at bounding box center [293, 164] width 19 height 10
click at [244, 148] on span "​" at bounding box center [242, 150] width 8 height 8
click at [337, 151] on button "Done" at bounding box center [335, 147] width 14 height 14
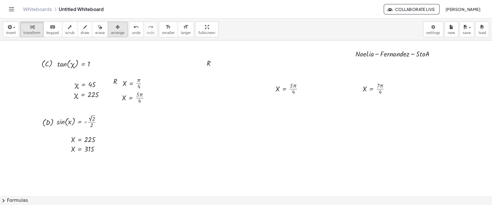
click at [112, 29] on div "button" at bounding box center [118, 26] width 14 height 7
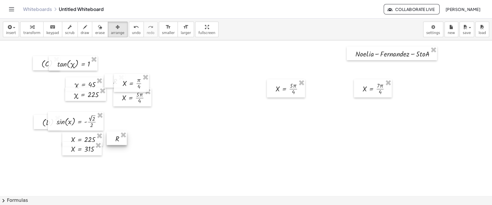
drag, startPoint x: 211, startPoint y: 64, endPoint x: 120, endPoint y: 139, distance: 117.8
click at [120, 139] on div at bounding box center [117, 139] width 20 height 14
drag, startPoint x: 275, startPoint y: 94, endPoint x: 125, endPoint y: 144, distance: 158.1
click at [125, 144] on div at bounding box center [136, 138] width 38 height 18
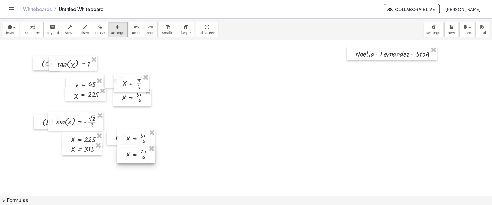
drag, startPoint x: 365, startPoint y: 88, endPoint x: 129, endPoint y: 154, distance: 245.2
click at [129, 154] on div at bounding box center [136, 154] width 38 height 18
click at [50, 33] on span "keypad" at bounding box center [52, 33] width 13 height 4
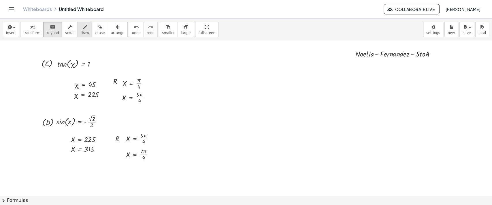
click at [81, 33] on span "draw" at bounding box center [85, 33] width 9 height 4
click at [98, 136] on div at bounding box center [246, 187] width 492 height 311
click at [96, 146] on div at bounding box center [246, 187] width 492 height 311
click at [97, 80] on div at bounding box center [246, 187] width 492 height 311
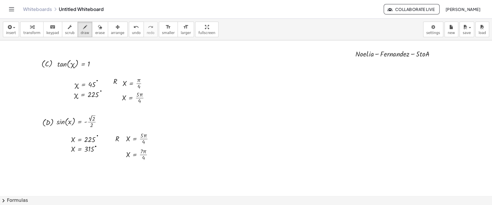
click at [101, 91] on div at bounding box center [246, 187] width 492 height 311
click at [47, 35] on span "keypad" at bounding box center [52, 33] width 13 height 4
click at [13, 29] on div "button" at bounding box center [11, 26] width 10 height 7
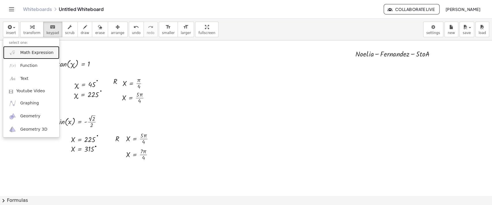
click at [23, 54] on span "Math Expression" at bounding box center [36, 53] width 33 height 6
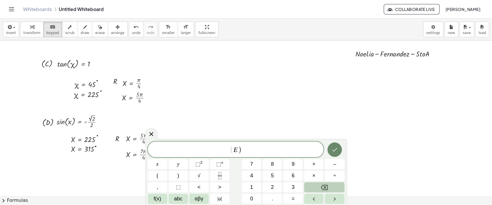
click at [333, 151] on icon "Done" at bounding box center [334, 149] width 7 height 7
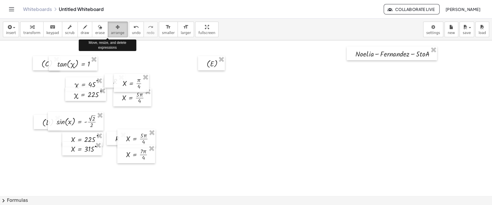
click at [111, 34] on span "arrange" at bounding box center [118, 33] width 14 height 4
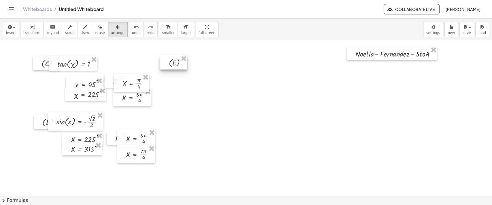
drag, startPoint x: 208, startPoint y: 63, endPoint x: 170, endPoint y: 63, distance: 38.1
click at [170, 63] on div at bounding box center [173, 62] width 27 height 14
drag, startPoint x: 173, startPoint y: 62, endPoint x: 176, endPoint y: 62, distance: 3.5
click at [176, 62] on div at bounding box center [177, 62] width 27 height 14
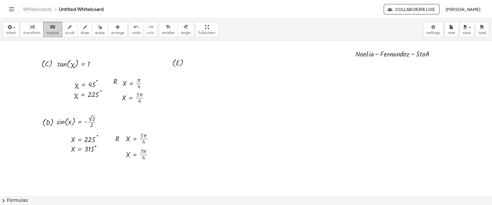
click at [50, 28] on icon "keyboard" at bounding box center [52, 27] width 5 height 7
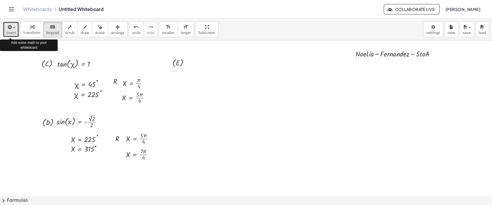
click at [11, 31] on span "insert" at bounding box center [11, 33] width 10 height 4
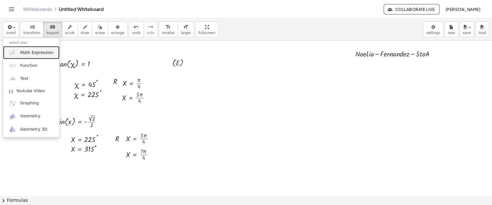
click at [20, 51] on span "Math Expression" at bounding box center [36, 53] width 33 height 6
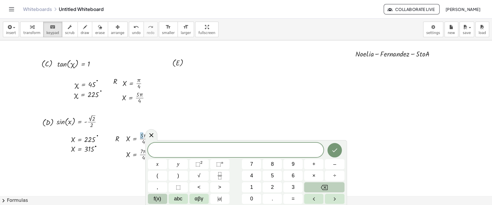
click at [156, 199] on span "f(x)" at bounding box center [158, 199] width 8 height 8
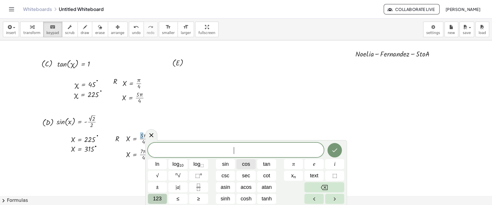
click at [248, 167] on span "cos" at bounding box center [246, 164] width 8 height 8
click at [161, 198] on span "123" at bounding box center [157, 199] width 9 height 8
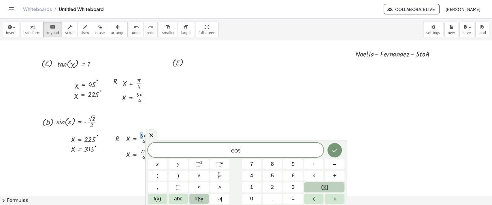
click at [194, 199] on button "αβγ" at bounding box center [199, 199] width 19 height 10
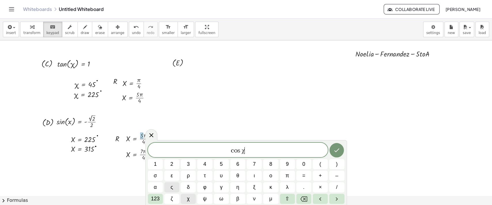
click at [193, 199] on button "χ" at bounding box center [188, 199] width 15 height 10
click at [302, 198] on icon "Backspace" at bounding box center [304, 199] width 7 height 7
click at [156, 198] on span "123" at bounding box center [155, 199] width 9 height 8
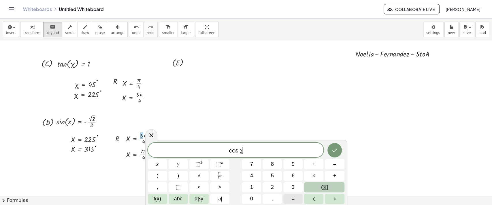
click at [288, 198] on button "=" at bounding box center [293, 199] width 19 height 10
click at [223, 175] on icon "Fraction" at bounding box center [219, 175] width 7 height 7
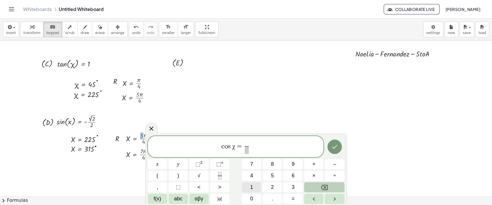
click at [248, 186] on button "1" at bounding box center [251, 187] width 19 height 10
click at [323, 183] on button "Backspace" at bounding box center [324, 187] width 40 height 10
click at [249, 153] on span "1 ​ ​" at bounding box center [246, 147] width 7 height 14
click at [271, 186] on span "2" at bounding box center [272, 187] width 3 height 8
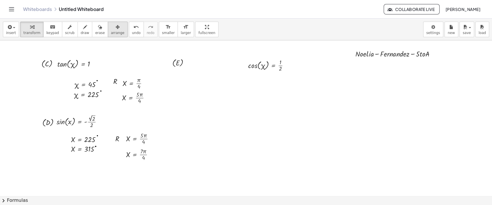
click at [113, 33] on span "arrange" at bounding box center [118, 33] width 14 height 4
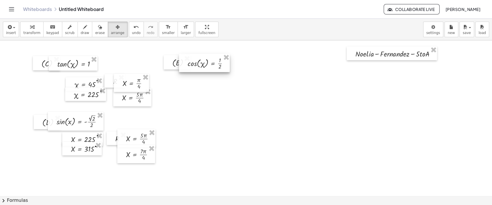
drag, startPoint x: 277, startPoint y: 69, endPoint x: 216, endPoint y: 67, distance: 60.6
click at [216, 67] on div at bounding box center [204, 63] width 51 height 18
click at [270, 89] on div at bounding box center [246, 187] width 492 height 311
click at [50, 31] on span "keypad" at bounding box center [52, 33] width 13 height 4
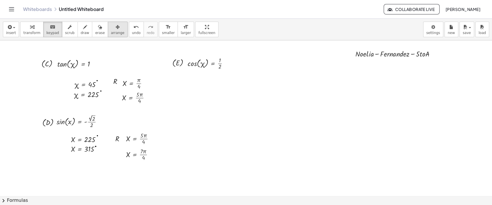
click at [111, 33] on span "arrange" at bounding box center [118, 33] width 14 height 4
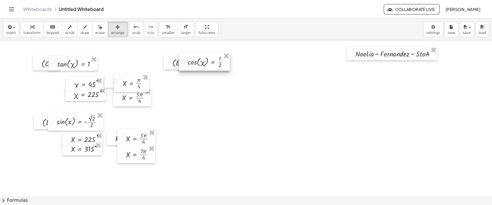
click at [205, 60] on div at bounding box center [204, 62] width 51 height 18
click at [50, 28] on icon "keyboard" at bounding box center [52, 27] width 5 height 7
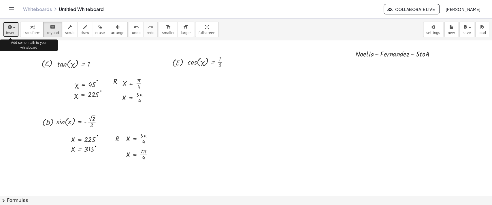
click at [14, 31] on span "insert" at bounding box center [11, 33] width 10 height 4
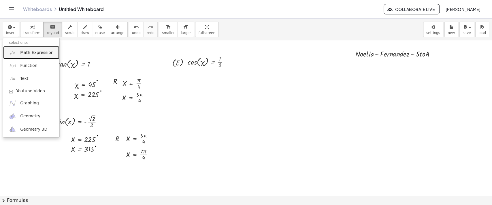
click at [24, 47] on link "Math Expression" at bounding box center [31, 52] width 56 height 13
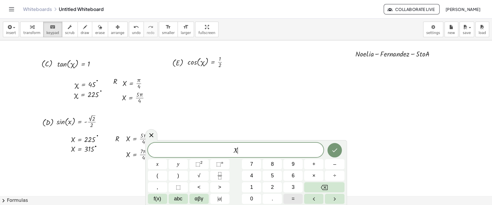
click at [294, 198] on span "=" at bounding box center [293, 199] width 3 height 8
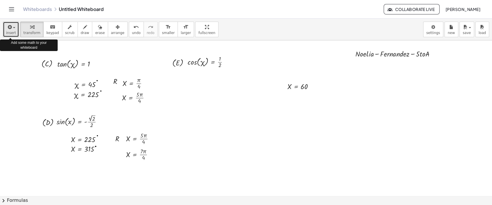
click at [12, 31] on span "insert" at bounding box center [11, 33] width 10 height 4
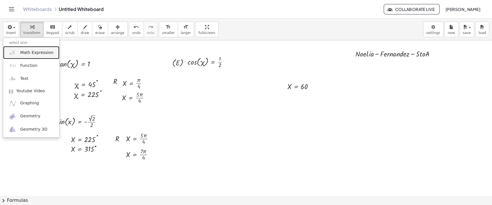
click at [28, 52] on span "Math Expression" at bounding box center [36, 53] width 33 height 6
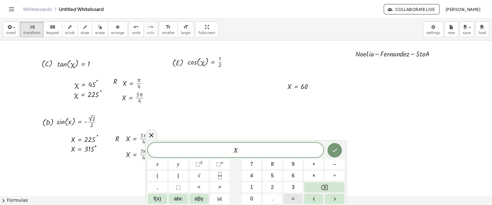
click at [289, 198] on button "=" at bounding box center [293, 199] width 19 height 10
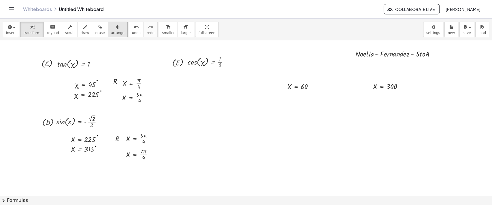
click at [111, 33] on span "arrange" at bounding box center [118, 33] width 14 height 4
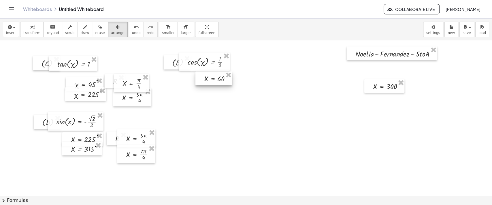
drag, startPoint x: 305, startPoint y: 90, endPoint x: 221, endPoint y: 82, distance: 83.7
click at [221, 82] on div at bounding box center [214, 79] width 37 height 14
drag, startPoint x: 385, startPoint y: 89, endPoint x: 215, endPoint y: 95, distance: 169.7
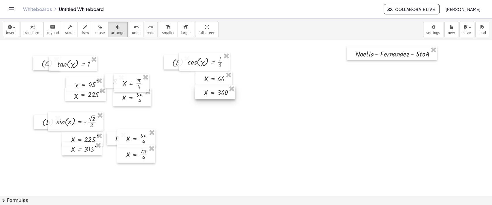
click at [215, 95] on div at bounding box center [215, 92] width 40 height 14
drag, startPoint x: 224, startPoint y: 95, endPoint x: 224, endPoint y: 91, distance: 4.3
click at [224, 91] on div at bounding box center [216, 88] width 40 height 14
click at [12, 33] on span "insert" at bounding box center [11, 33] width 10 height 4
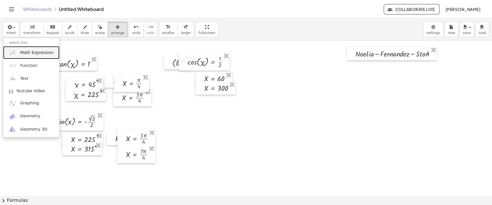
click at [15, 50] on img at bounding box center [12, 52] width 7 height 7
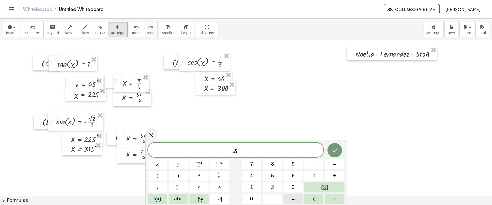
click at [293, 201] on span "=" at bounding box center [293, 199] width 3 height 8
click at [155, 197] on span "f(x)" at bounding box center [158, 199] width 8 height 8
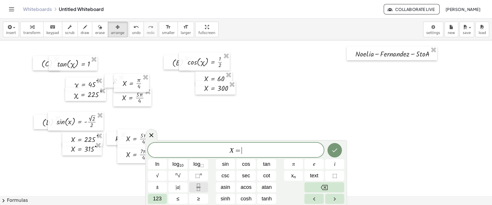
click at [200, 188] on icon "Fraction" at bounding box center [198, 187] width 7 height 7
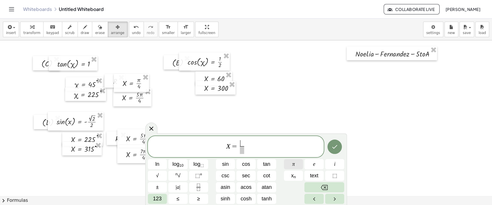
click at [295, 167] on span "π" at bounding box center [294, 164] width 3 height 8
click at [244, 150] on span "​" at bounding box center [242, 150] width 4 height 8
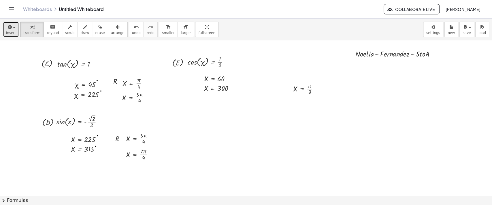
click at [5, 27] on button "insert" at bounding box center [11, 30] width 16 height 16
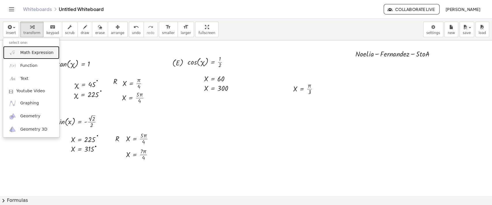
click at [33, 54] on span "Math Expression" at bounding box center [36, 53] width 33 height 6
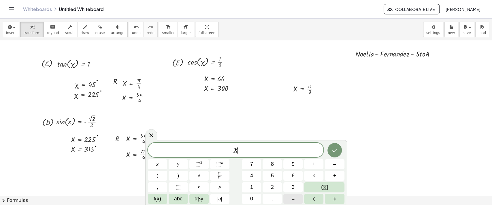
click at [293, 198] on span "=" at bounding box center [293, 199] width 3 height 8
click at [223, 175] on icon "Fraction" at bounding box center [219, 175] width 7 height 7
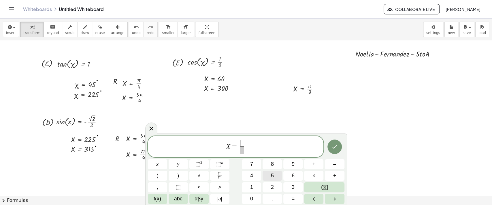
click at [270, 177] on button "5" at bounding box center [272, 176] width 19 height 10
click at [155, 198] on span "f(x)" at bounding box center [158, 199] width 8 height 8
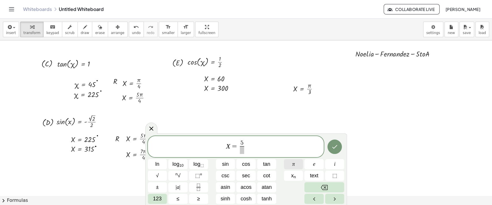
click at [299, 167] on button "π" at bounding box center [293, 164] width 19 height 10
click at [240, 149] on span at bounding box center [242, 150] width 8 height 8
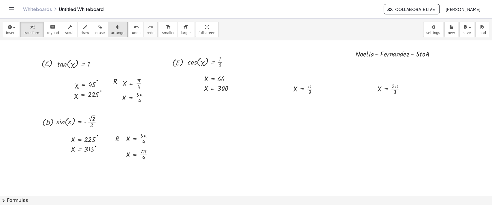
click at [111, 33] on span "arrange" at bounding box center [118, 33] width 14 height 4
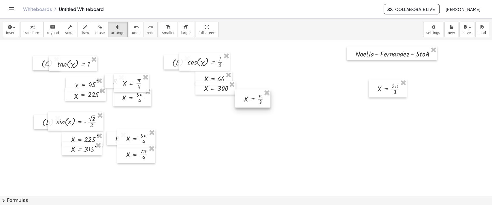
drag, startPoint x: 312, startPoint y: 92, endPoint x: 262, endPoint y: 102, distance: 50.6
click at [262, 102] on div at bounding box center [252, 98] width 35 height 18
click at [306, 135] on div at bounding box center [246, 187] width 492 height 311
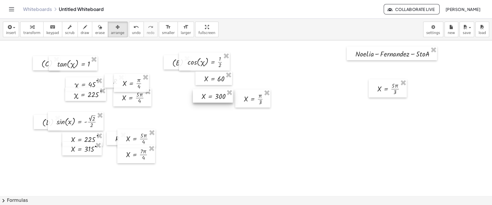
drag, startPoint x: 218, startPoint y: 85, endPoint x: 215, endPoint y: 93, distance: 8.5
click at [215, 93] on div at bounding box center [213, 96] width 40 height 14
drag, startPoint x: 217, startPoint y: 80, endPoint x: 214, endPoint y: 84, distance: 5.3
click at [214, 84] on div at bounding box center [210, 83] width 37 height 14
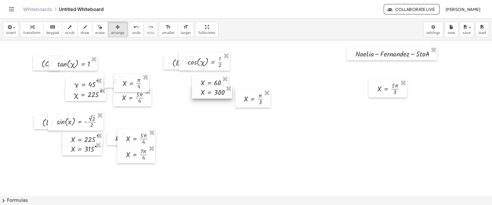
drag, startPoint x: 215, startPoint y: 98, endPoint x: 215, endPoint y: 94, distance: 4.1
click at [215, 94] on div at bounding box center [212, 92] width 40 height 14
drag, startPoint x: 259, startPoint y: 103, endPoint x: 266, endPoint y: 81, distance: 22.5
click at [266, 81] on div at bounding box center [260, 77] width 35 height 18
drag, startPoint x: 385, startPoint y: 91, endPoint x: 258, endPoint y: 94, distance: 126.4
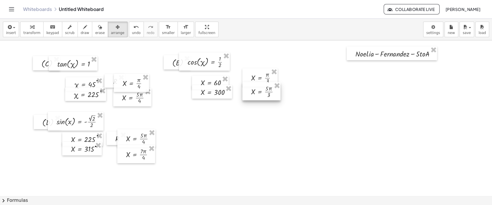
click at [258, 94] on div at bounding box center [262, 91] width 38 height 18
click at [54, 35] on button "keyboard keypad" at bounding box center [52, 30] width 19 height 16
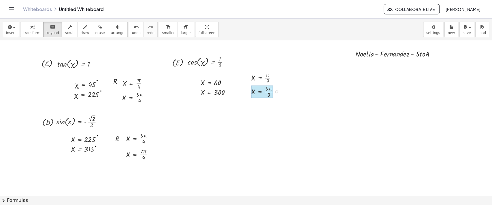
drag, startPoint x: 261, startPoint y: 89, endPoint x: 258, endPoint y: 93, distance: 5.2
click at [258, 93] on div at bounding box center [262, 92] width 22 height 12
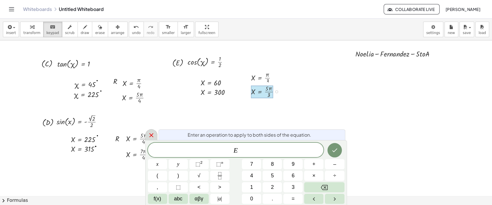
click at [151, 138] on icon at bounding box center [151, 135] width 7 height 7
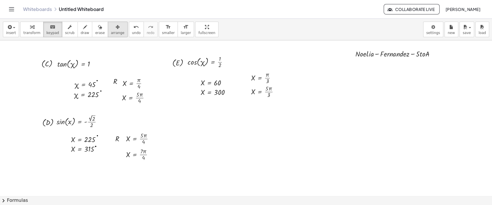
click at [111, 29] on div "button" at bounding box center [118, 26] width 14 height 7
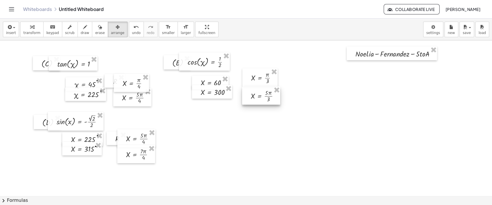
drag, startPoint x: 272, startPoint y: 95, endPoint x: 272, endPoint y: 99, distance: 4.3
click at [272, 99] on div at bounding box center [261, 96] width 38 height 18
drag, startPoint x: 265, startPoint y: 80, endPoint x: 265, endPoint y: 84, distance: 4.3
click at [265, 84] on div at bounding box center [260, 82] width 35 height 18
click at [55, 27] on button "keyboard keypad" at bounding box center [52, 30] width 19 height 16
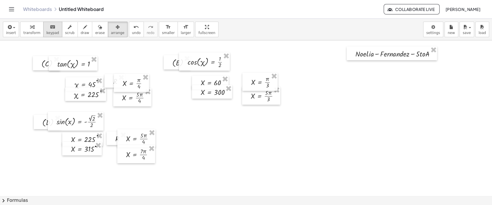
click at [55, 27] on button "keyboard keypad" at bounding box center [52, 30] width 19 height 16
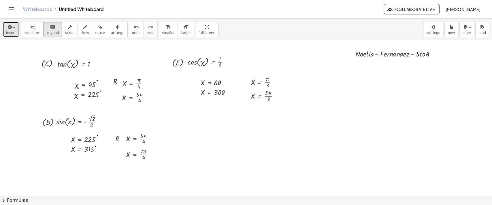
click at [9, 25] on icon "button" at bounding box center [9, 27] width 5 height 7
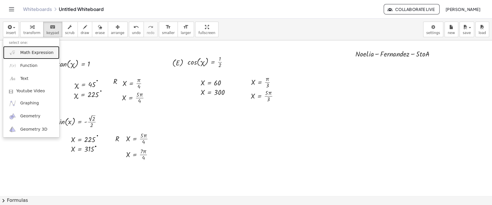
click at [22, 51] on span "Math Expression" at bounding box center [36, 53] width 33 height 6
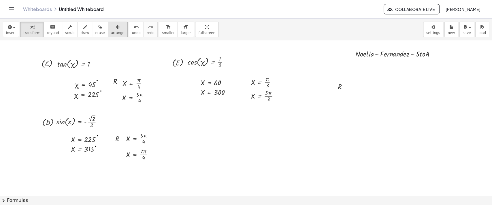
click at [111, 35] on span "arrange" at bounding box center [118, 33] width 14 height 4
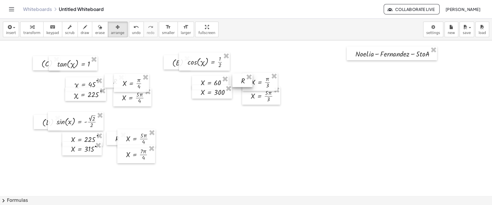
drag, startPoint x: 339, startPoint y: 86, endPoint x: 242, endPoint y: 80, distance: 96.5
click at [242, 80] on div at bounding box center [243, 81] width 20 height 14
click at [55, 31] on button "keyboard keypad" at bounding box center [52, 30] width 19 height 16
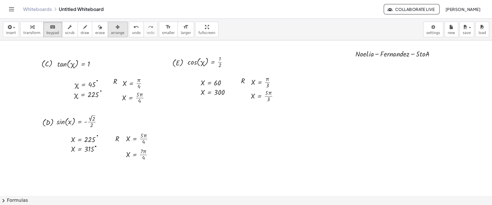
click at [112, 31] on span "arrange" at bounding box center [118, 33] width 14 height 4
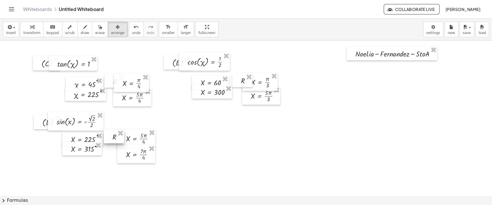
drag, startPoint x: 110, startPoint y: 138, endPoint x: 108, endPoint y: 136, distance: 3.4
click at [108, 136] on div at bounding box center [114, 137] width 20 height 14
drag, startPoint x: 126, startPoint y: 142, endPoint x: 122, endPoint y: 141, distance: 4.4
click at [122, 141] on div at bounding box center [132, 138] width 38 height 18
drag, startPoint x: 123, startPoint y: 153, endPoint x: 119, endPoint y: 151, distance: 4.6
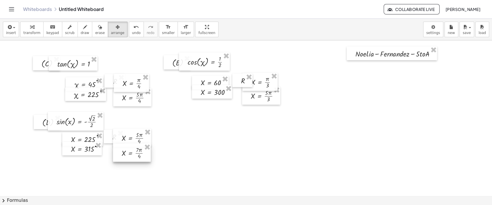
click at [119, 151] on div at bounding box center [132, 153] width 38 height 18
drag, startPoint x: 174, startPoint y: 63, endPoint x: 165, endPoint y: 63, distance: 9.2
click at [165, 63] on div at bounding box center [168, 62] width 27 height 14
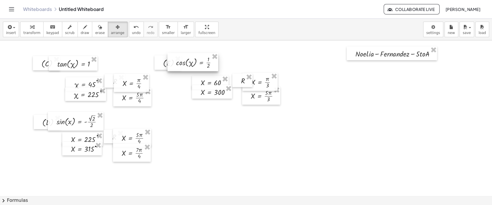
drag, startPoint x: 192, startPoint y: 68, endPoint x: 180, endPoint y: 70, distance: 12.1
click at [180, 69] on div at bounding box center [193, 62] width 51 height 18
drag, startPoint x: 197, startPoint y: 83, endPoint x: 189, endPoint y: 82, distance: 8.2
click at [189, 82] on div at bounding box center [202, 81] width 37 height 14
drag, startPoint x: 198, startPoint y: 94, endPoint x: 190, endPoint y: 93, distance: 8.1
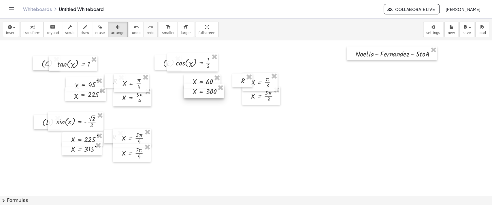
click at [190, 93] on div at bounding box center [204, 91] width 40 height 14
drag, startPoint x: 240, startPoint y: 84, endPoint x: 229, endPoint y: 78, distance: 11.9
click at [229, 78] on div at bounding box center [232, 75] width 20 height 14
drag, startPoint x: 251, startPoint y: 87, endPoint x: 238, endPoint y: 82, distance: 14.7
click at [238, 82] on div at bounding box center [246, 76] width 35 height 18
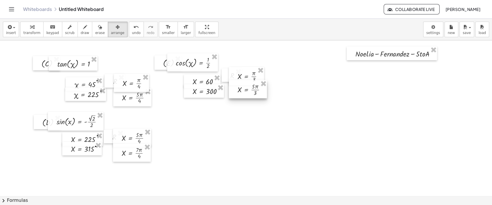
drag, startPoint x: 250, startPoint y: 93, endPoint x: 236, endPoint y: 87, distance: 14.7
click at [236, 87] on div at bounding box center [248, 89] width 38 height 18
click at [52, 29] on div "keyboard" at bounding box center [52, 26] width 13 height 7
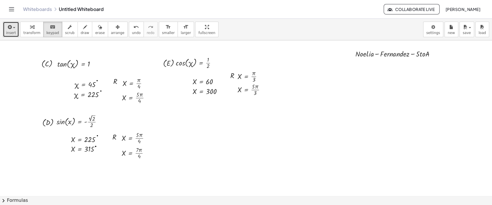
click at [11, 33] on span "insert" at bounding box center [11, 33] width 10 height 4
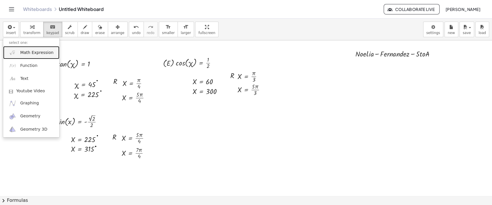
click at [27, 53] on span "Math Expression" at bounding box center [36, 53] width 33 height 6
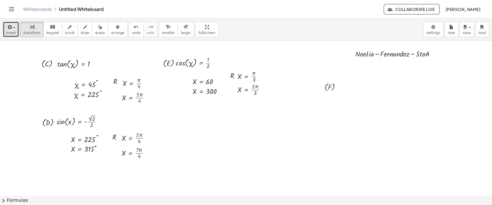
click at [14, 32] on button "insert" at bounding box center [11, 30] width 16 height 16
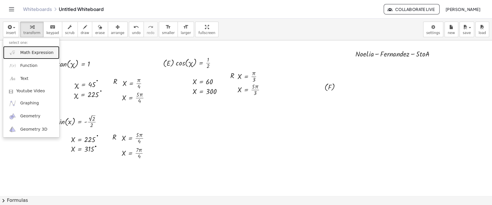
click at [27, 50] on span "Math Expression" at bounding box center [36, 53] width 33 height 6
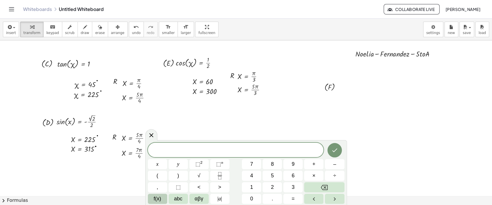
click at [151, 195] on button "f(x)" at bounding box center [157, 199] width 19 height 10
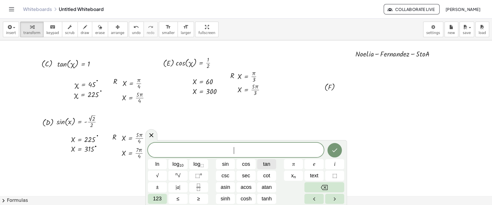
click at [266, 166] on span "tan" at bounding box center [266, 164] width 7 height 8
click at [157, 198] on span "123" at bounding box center [157, 199] width 9 height 8
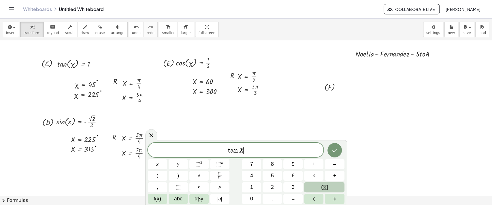
click at [316, 189] on button "Backspace" at bounding box center [324, 187] width 40 height 10
click at [182, 202] on span "abc" at bounding box center [178, 199] width 8 height 8
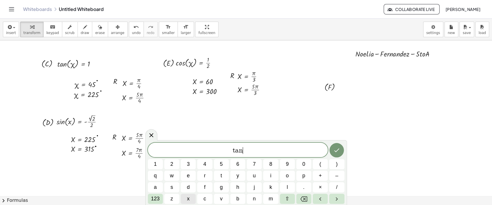
click at [189, 199] on span "x" at bounding box center [188, 199] width 3 height 8
click at [157, 199] on span "123" at bounding box center [155, 199] width 9 height 8
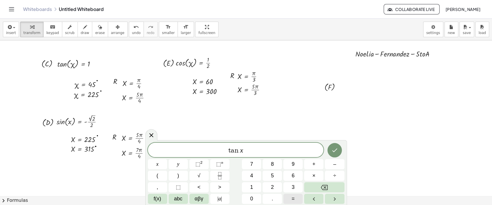
click at [287, 198] on button "=" at bounding box center [293, 199] width 19 height 10
click at [336, 164] on span "–" at bounding box center [334, 164] width 3 height 8
click at [221, 176] on rect "Fraction" at bounding box center [220, 176] width 4 height 0
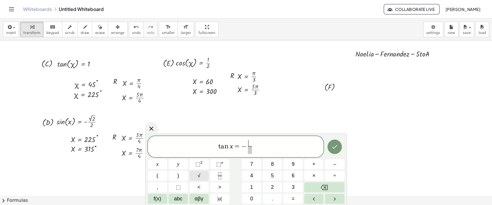
click at [203, 175] on button "√" at bounding box center [199, 176] width 19 height 10
click at [254, 151] on span "​" at bounding box center [250, 150] width 12 height 8
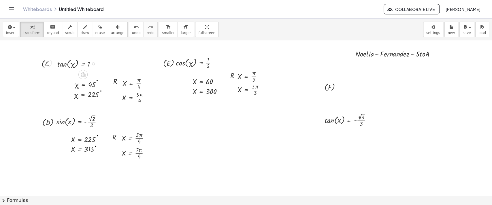
click at [75, 65] on div at bounding box center [79, 63] width 48 height 12
click at [65, 64] on div at bounding box center [79, 63] width 48 height 12
click at [213, 119] on div at bounding box center [246, 187] width 492 height 311
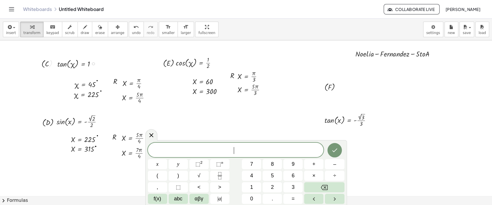
click at [58, 65] on div at bounding box center [79, 63] width 48 height 12
click at [70, 64] on div at bounding box center [79, 63] width 48 height 12
click at [69, 63] on div at bounding box center [79, 63] width 48 height 12
click at [73, 63] on div at bounding box center [79, 63] width 48 height 12
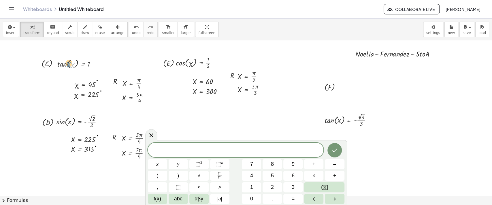
drag, startPoint x: 72, startPoint y: 65, endPoint x: 67, endPoint y: 64, distance: 4.4
click at [67, 64] on div at bounding box center [79, 63] width 48 height 12
drag, startPoint x: 67, startPoint y: 64, endPoint x: 71, endPoint y: 65, distance: 3.9
click at [71, 65] on div at bounding box center [79, 63] width 48 height 12
drag, startPoint x: 63, startPoint y: 63, endPoint x: 89, endPoint y: 67, distance: 26.2
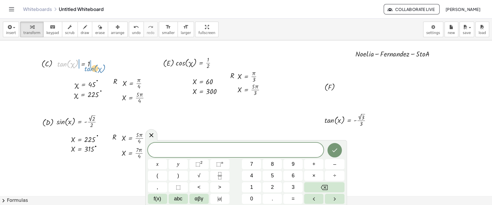
click at [89, 67] on div at bounding box center [79, 63] width 48 height 12
click at [57, 63] on div at bounding box center [79, 63] width 104 height 12
click at [57, 63] on div at bounding box center [56, 63] width 3 height 3
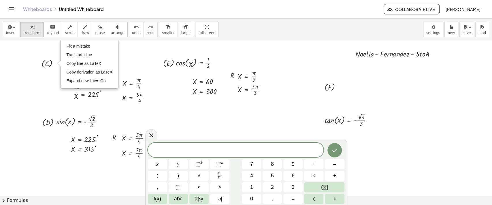
click at [48, 79] on div at bounding box center [246, 187] width 492 height 311
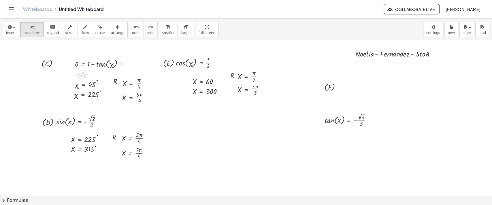
click at [95, 63] on div at bounding box center [101, 63] width 58 height 12
click at [129, 30] on button "undo undo" at bounding box center [136, 30] width 15 height 16
click at [132, 31] on span "undo" at bounding box center [136, 33] width 9 height 4
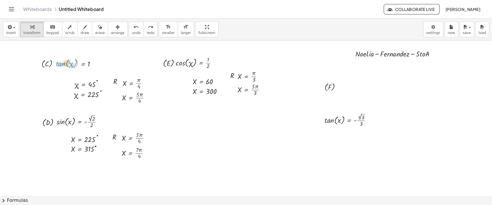
click at [60, 64] on div at bounding box center [79, 63] width 48 height 12
drag, startPoint x: 60, startPoint y: 63, endPoint x: 80, endPoint y: 65, distance: 19.7
click at [80, 65] on div at bounding box center [79, 63] width 48 height 12
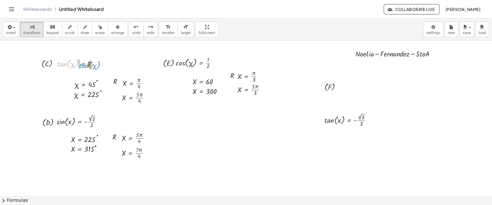
click at [80, 65] on div at bounding box center [79, 63] width 48 height 12
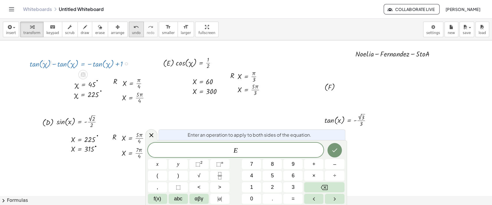
click at [134, 29] on icon "undo" at bounding box center [136, 27] width 5 height 7
click at [369, 156] on div at bounding box center [246, 187] width 492 height 311
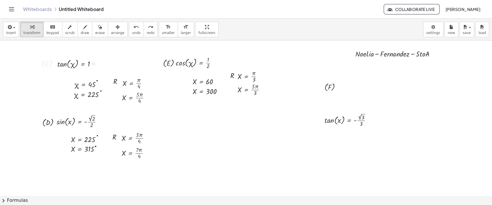
click at [35, 78] on div at bounding box center [246, 187] width 492 height 311
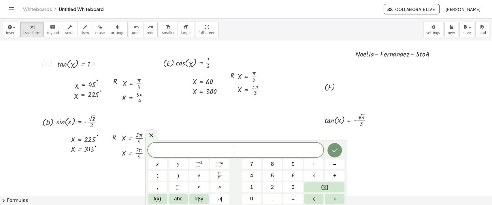
click at [48, 67] on div at bounding box center [81, 63] width 109 height 12
click at [53, 61] on div at bounding box center [81, 63] width 109 height 12
drag, startPoint x: 72, startPoint y: 65, endPoint x: 76, endPoint y: 66, distance: 4.9
click at [76, 66] on div at bounding box center [81, 63] width 109 height 12
click at [134, 29] on icon "undo" at bounding box center [136, 27] width 5 height 7
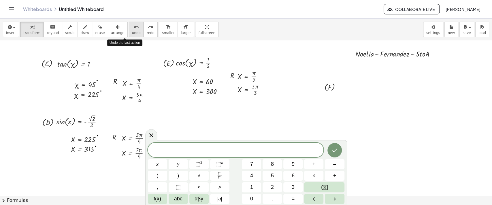
click at [134, 29] on icon "undo" at bounding box center [136, 27] width 5 height 7
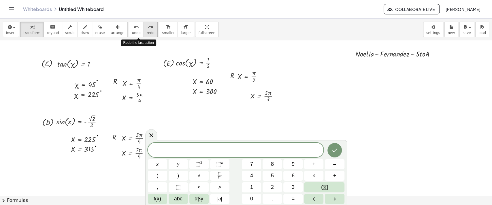
click at [144, 34] on button "redo redo" at bounding box center [151, 30] width 14 height 16
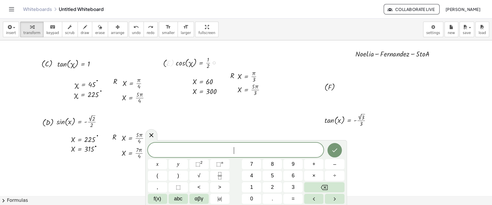
click at [187, 62] on div at bounding box center [198, 62] width 51 height 15
click at [193, 65] on div at bounding box center [198, 62] width 51 height 15
click at [183, 62] on div at bounding box center [198, 62] width 51 height 15
click at [154, 133] on icon at bounding box center [151, 135] width 7 height 7
click at [154, 133] on div at bounding box center [138, 137] width 38 height 15
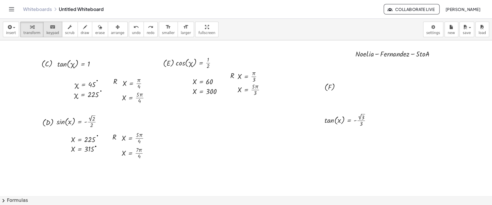
click at [52, 27] on div "keyboard" at bounding box center [52, 26] width 13 height 7
click at [187, 64] on div at bounding box center [198, 62] width 51 height 15
click at [184, 62] on div at bounding box center [186, 62] width 21 height 9
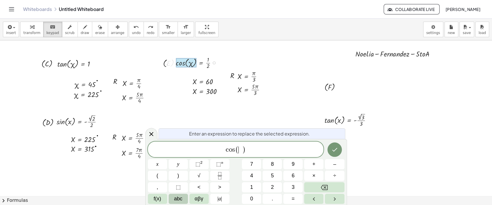
click at [177, 197] on span "abc" at bounding box center [178, 199] width 8 height 8
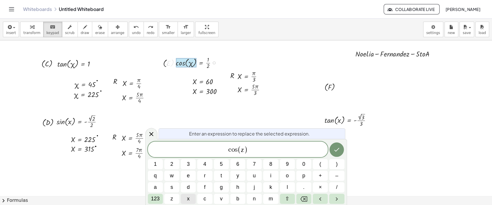
click at [187, 196] on button "x" at bounding box center [188, 199] width 15 height 10
click at [306, 196] on icon "Backspace" at bounding box center [304, 198] width 7 height 5
click at [190, 197] on button "x" at bounding box center [188, 199] width 15 height 10
click at [338, 151] on icon "Done" at bounding box center [336, 149] width 7 height 7
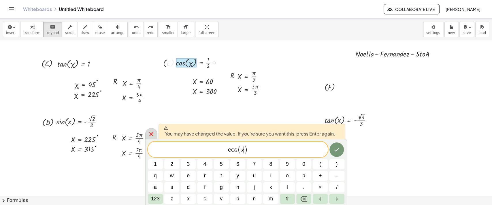
click at [149, 134] on icon at bounding box center [151, 134] width 7 height 7
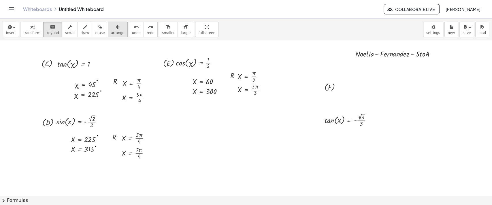
click at [111, 33] on span "arrange" at bounding box center [118, 33] width 14 height 4
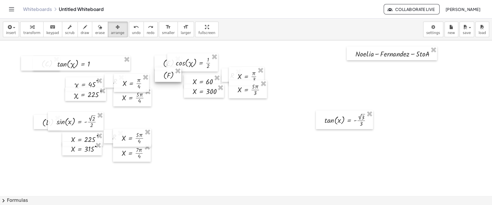
drag, startPoint x: 334, startPoint y: 91, endPoint x: 173, endPoint y: 79, distance: 161.4
click at [173, 79] on div at bounding box center [168, 75] width 27 height 14
click at [167, 88] on div at bounding box center [246, 187] width 492 height 311
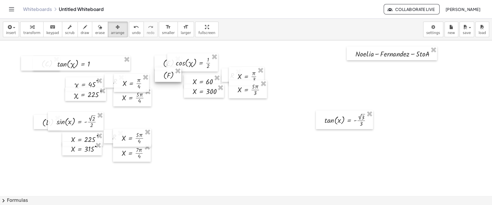
click at [175, 76] on div at bounding box center [168, 75] width 27 height 14
click at [175, 75] on div at bounding box center [168, 73] width 27 height 14
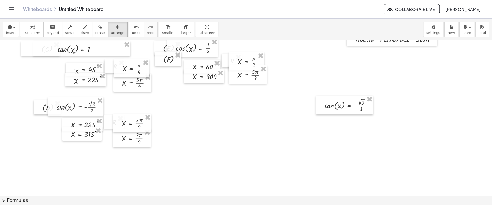
scroll to position [23, 0]
drag, startPoint x: 174, startPoint y: 64, endPoint x: 177, endPoint y: 111, distance: 47.4
click at [177, 111] on div at bounding box center [171, 105] width 27 height 14
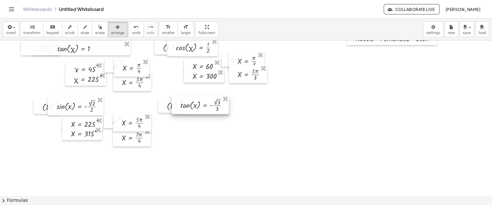
drag, startPoint x: 342, startPoint y: 107, endPoint x: 206, endPoint y: 108, distance: 136.2
click at [206, 108] on div at bounding box center [200, 104] width 57 height 19
click at [52, 31] on span "keypad" at bounding box center [52, 33] width 13 height 4
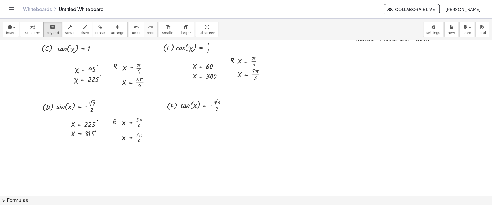
click at [1, 25] on div "insert select one: Math Expression Function Text Youtube Video Graphing Geometr…" at bounding box center [246, 30] width 492 height 22
click at [9, 29] on icon "button" at bounding box center [9, 27] width 5 height 7
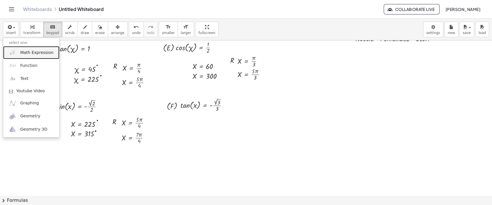
click at [30, 54] on span "Math Expression" at bounding box center [36, 53] width 33 height 6
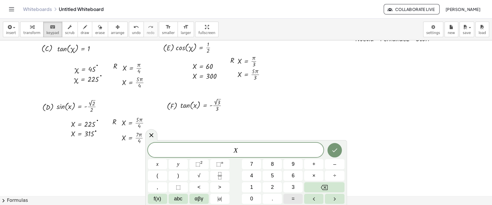
click at [295, 197] on button "=" at bounding box center [293, 199] width 19 height 10
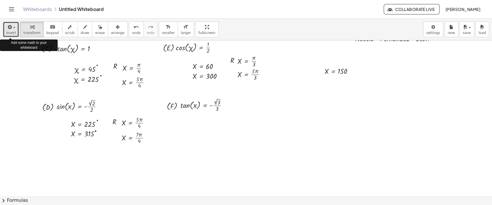
click at [7, 32] on span "insert" at bounding box center [11, 33] width 10 height 4
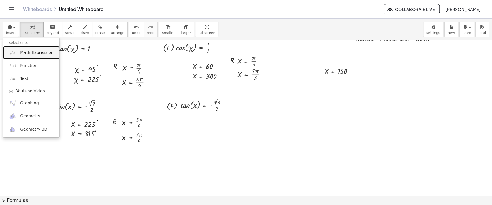
click at [32, 53] on span "Math Expression" at bounding box center [36, 53] width 33 height 6
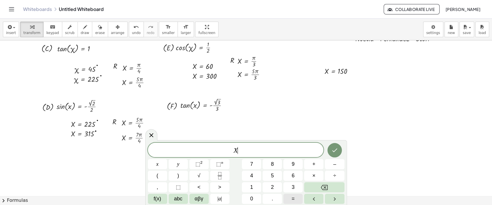
click at [294, 198] on span "=" at bounding box center [293, 199] width 3 height 8
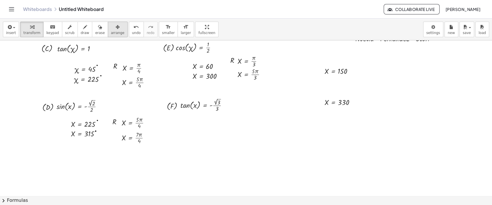
click at [111, 33] on span "arrange" at bounding box center [118, 33] width 14 height 4
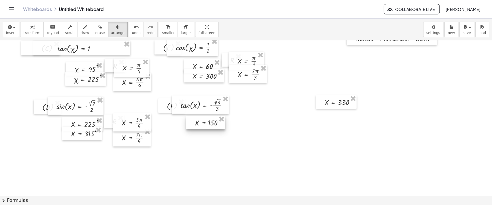
drag, startPoint x: 338, startPoint y: 74, endPoint x: 209, endPoint y: 125, distance: 139.7
click at [209, 125] on div at bounding box center [205, 123] width 39 height 14
drag, startPoint x: 335, startPoint y: 101, endPoint x: 205, endPoint y: 130, distance: 133.0
click at [205, 130] on div at bounding box center [206, 131] width 41 height 14
click at [52, 32] on span "keypad" at bounding box center [52, 33] width 13 height 4
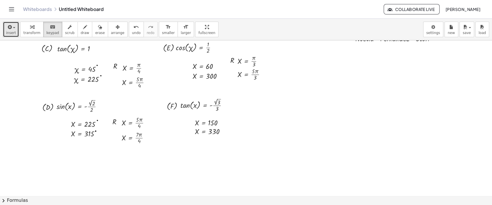
click at [14, 30] on button "insert" at bounding box center [11, 30] width 16 height 16
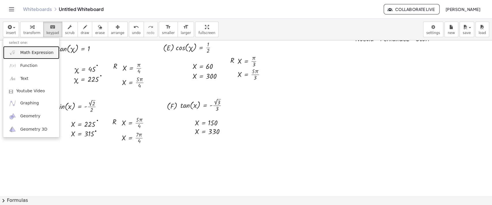
click at [29, 52] on span "Math Expression" at bounding box center [36, 53] width 33 height 6
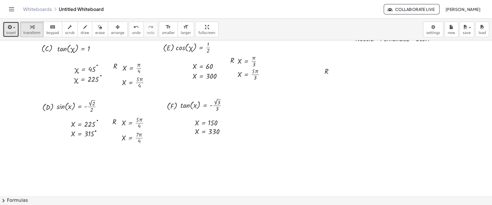
click at [14, 32] on button "insert" at bounding box center [11, 30] width 16 height 16
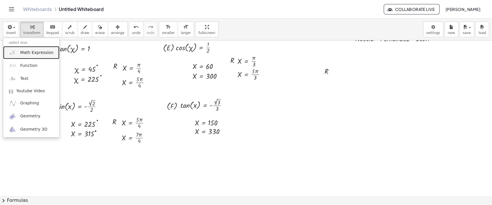
click at [18, 53] on link "Math Expression" at bounding box center [31, 52] width 56 height 13
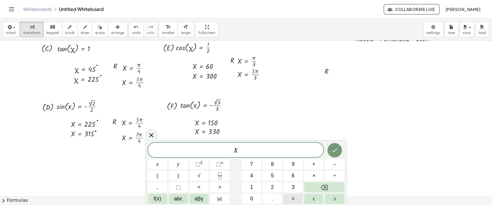
click at [293, 200] on span "=" at bounding box center [293, 199] width 3 height 8
click at [220, 173] on icon "Fraction" at bounding box center [219, 175] width 7 height 7
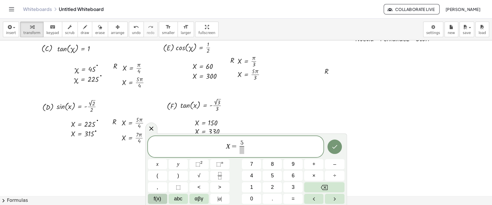
click at [157, 196] on span "f(x)" at bounding box center [158, 199] width 8 height 8
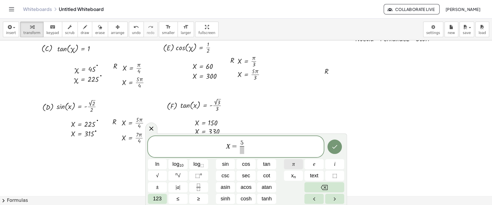
click at [293, 166] on span "π" at bounding box center [294, 164] width 3 height 8
click at [241, 149] on span "​" at bounding box center [242, 150] width 8 height 8
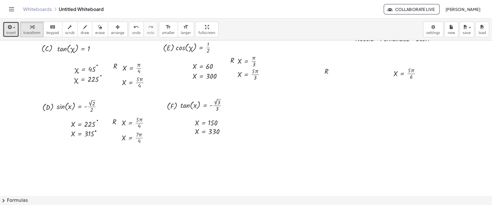
click at [14, 31] on button "insert" at bounding box center [11, 30] width 16 height 16
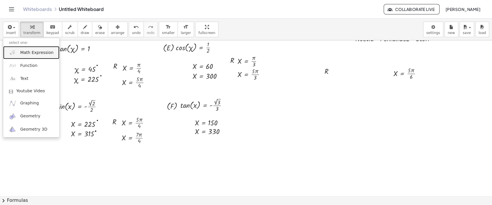
click at [18, 52] on link "Math Expression" at bounding box center [31, 52] width 56 height 13
click at [18, 52] on div at bounding box center [246, 172] width 492 height 311
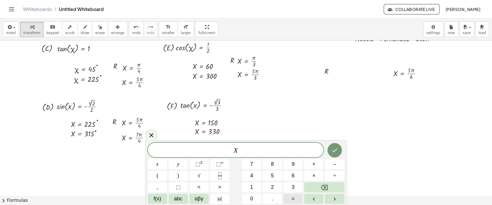
click at [295, 195] on span "=" at bounding box center [293, 199] width 3 height 8
click at [159, 197] on span "f(x)" at bounding box center [158, 199] width 8 height 8
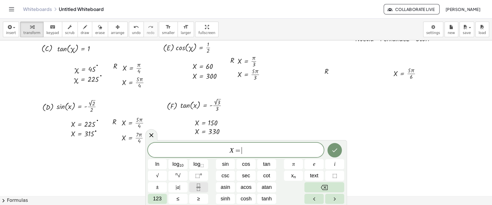
click at [203, 185] on button "Fraction" at bounding box center [198, 187] width 19 height 10
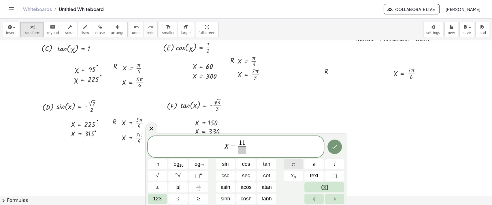
click at [291, 163] on button "π" at bounding box center [293, 164] width 19 height 10
click at [245, 150] on span at bounding box center [242, 150] width 11 height 8
click at [335, 147] on icon "Done" at bounding box center [335, 147] width 5 height 4
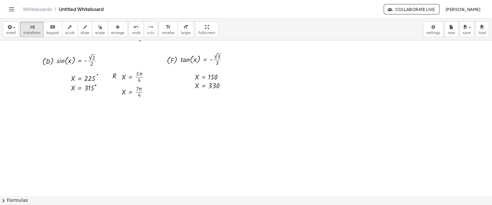
scroll to position [0, 0]
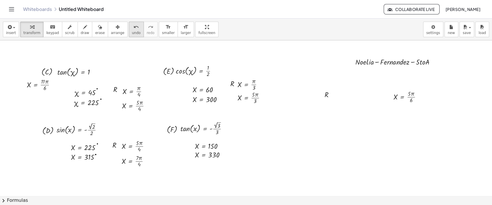
click at [132, 35] on span "undo" at bounding box center [136, 33] width 9 height 4
click at [147, 31] on span "redo" at bounding box center [151, 33] width 8 height 4
click at [114, 35] on button "arrange" at bounding box center [118, 30] width 20 height 16
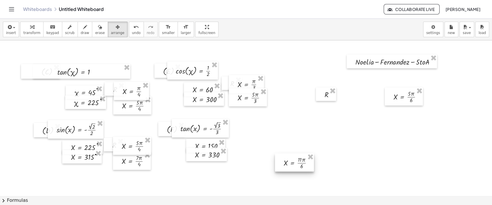
drag, startPoint x: 40, startPoint y: 87, endPoint x: 295, endPoint y: 179, distance: 271.1
click at [292, 172] on div at bounding box center [294, 162] width 39 height 18
click at [293, 172] on div at bounding box center [294, 162] width 39 height 18
drag, startPoint x: 326, startPoint y: 94, endPoint x: 235, endPoint y: 141, distance: 102.5
click at [235, 141] on div at bounding box center [235, 142] width 20 height 14
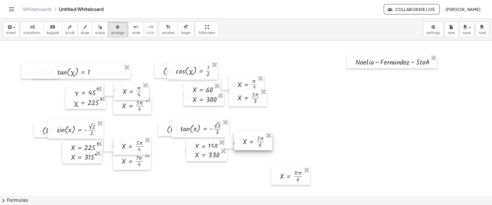
drag, startPoint x: 398, startPoint y: 100, endPoint x: 248, endPoint y: 144, distance: 157.4
click at [248, 144] on div at bounding box center [253, 141] width 38 height 18
drag, startPoint x: 295, startPoint y: 177, endPoint x: 258, endPoint y: 154, distance: 43.6
click at [258, 154] on div at bounding box center [253, 154] width 39 height 18
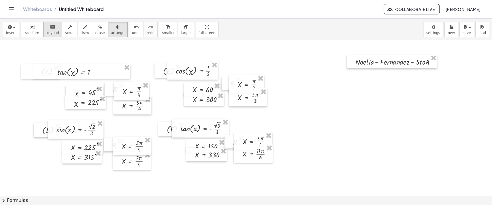
click at [53, 32] on span "keypad" at bounding box center [52, 33] width 13 height 4
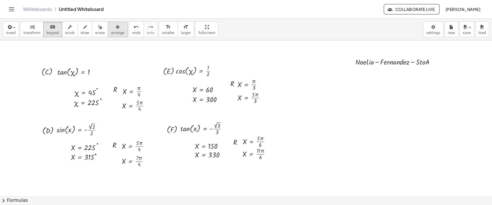
click at [115, 35] on button "arrange" at bounding box center [118, 30] width 20 height 16
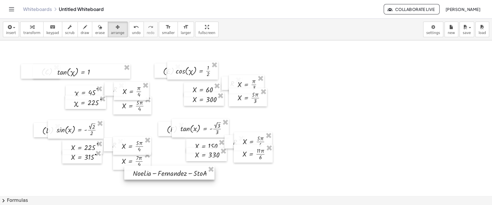
drag, startPoint x: 407, startPoint y: 61, endPoint x: 184, endPoint y: 172, distance: 249.8
click at [184, 172] on div at bounding box center [169, 173] width 90 height 14
click at [50, 31] on span "keypad" at bounding box center [52, 33] width 13 height 4
